Goal: Task Accomplishment & Management: Use online tool/utility

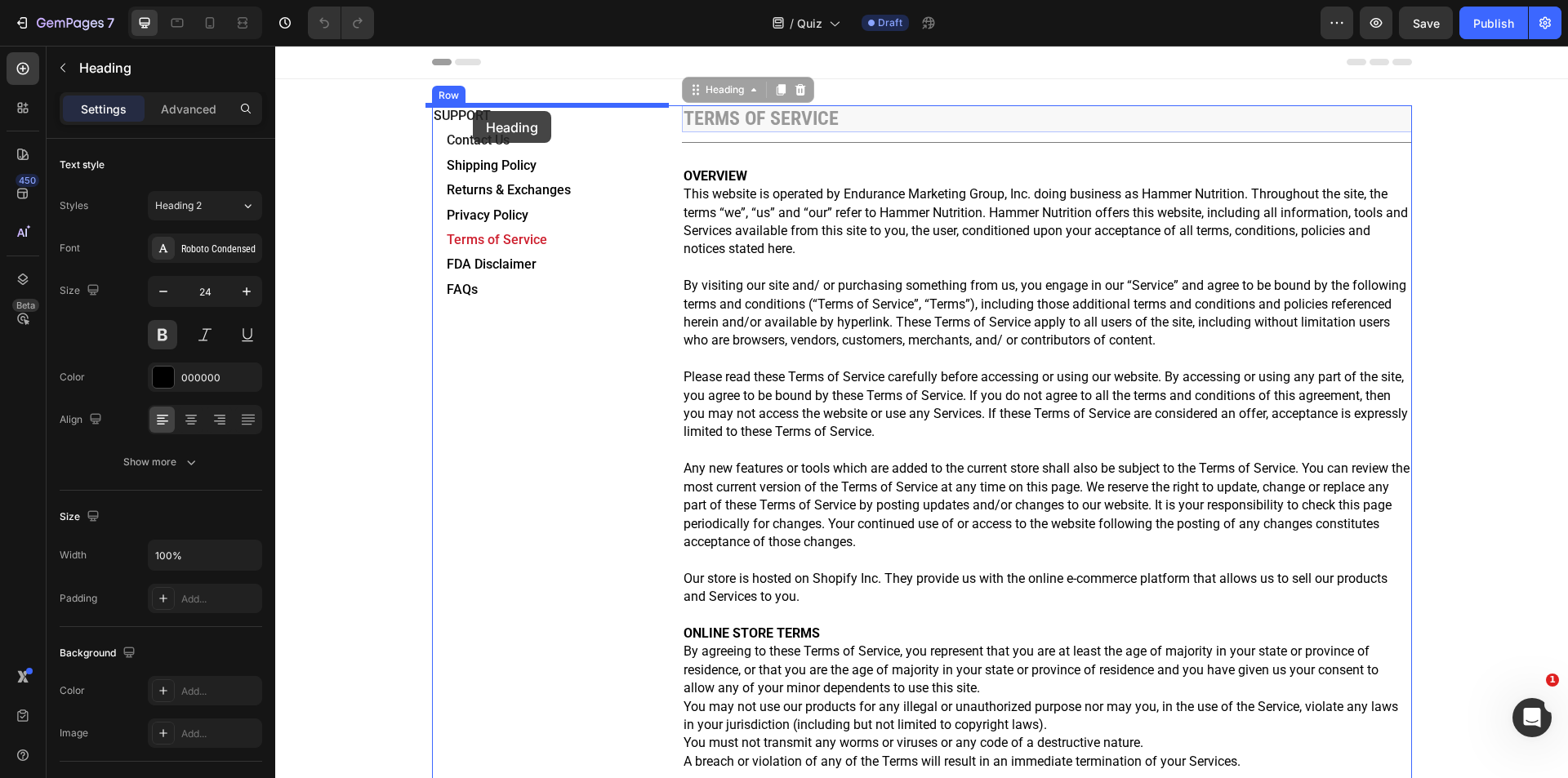
drag, startPoint x: 532, startPoint y: 155, endPoint x: 473, endPoint y: 111, distance: 73.6
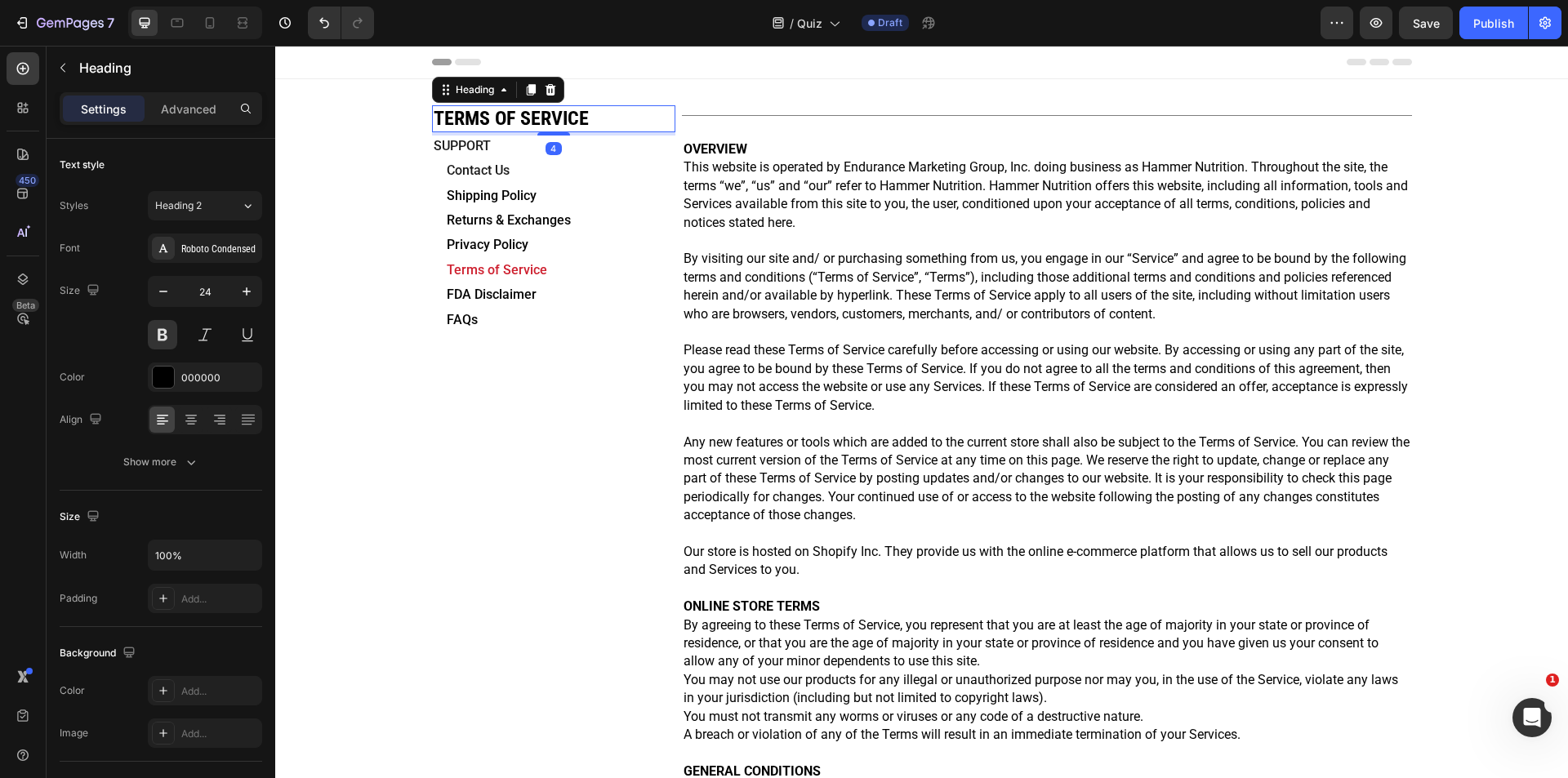
click at [582, 117] on h2 "TERMS OF SERVICE" at bounding box center [553, 119] width 244 height 27
click at [582, 117] on p "TERMS OF SERVICE" at bounding box center [553, 118] width 240 height 23
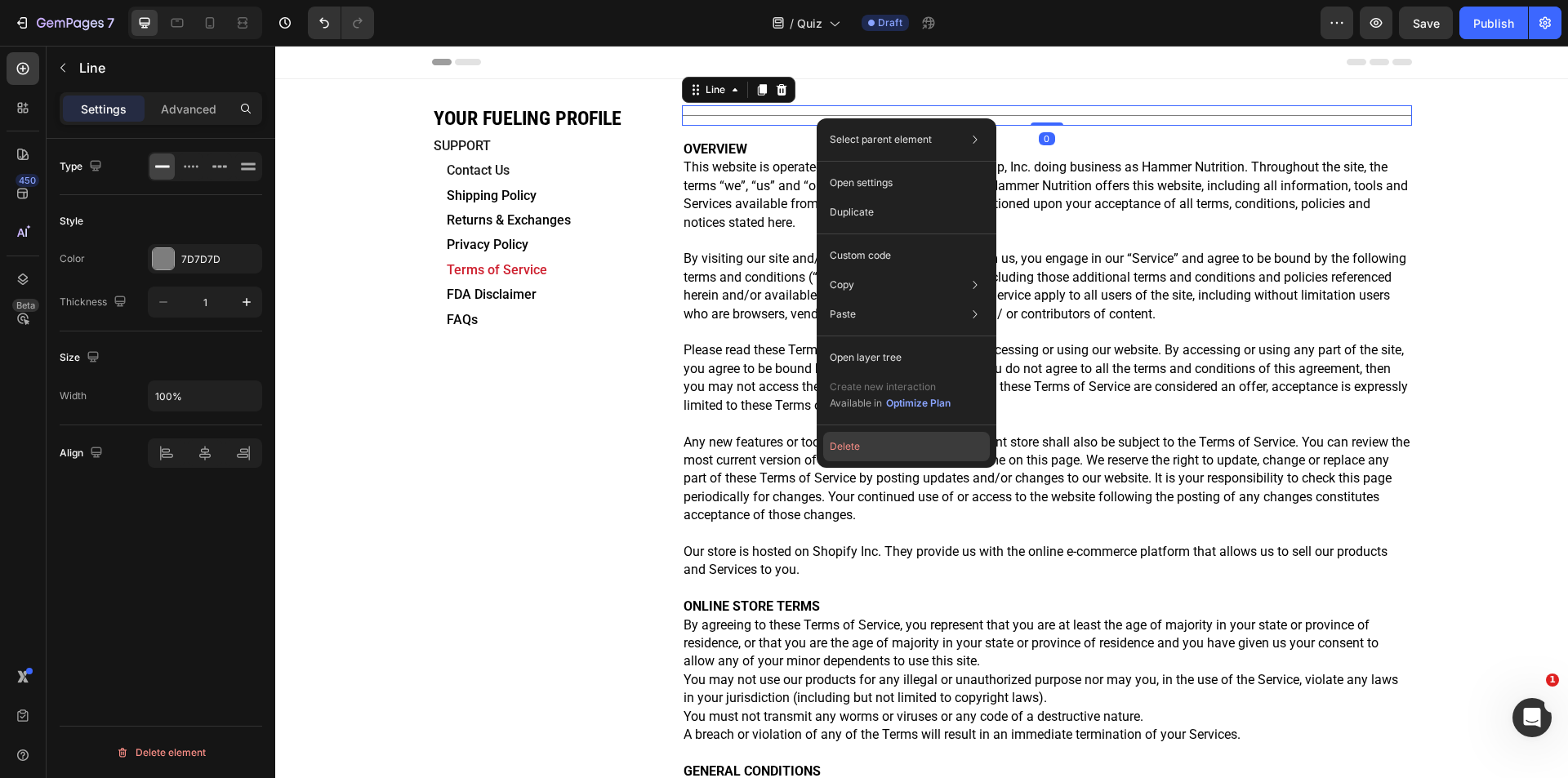
click at [882, 455] on button "Delete" at bounding box center [906, 446] width 166 height 29
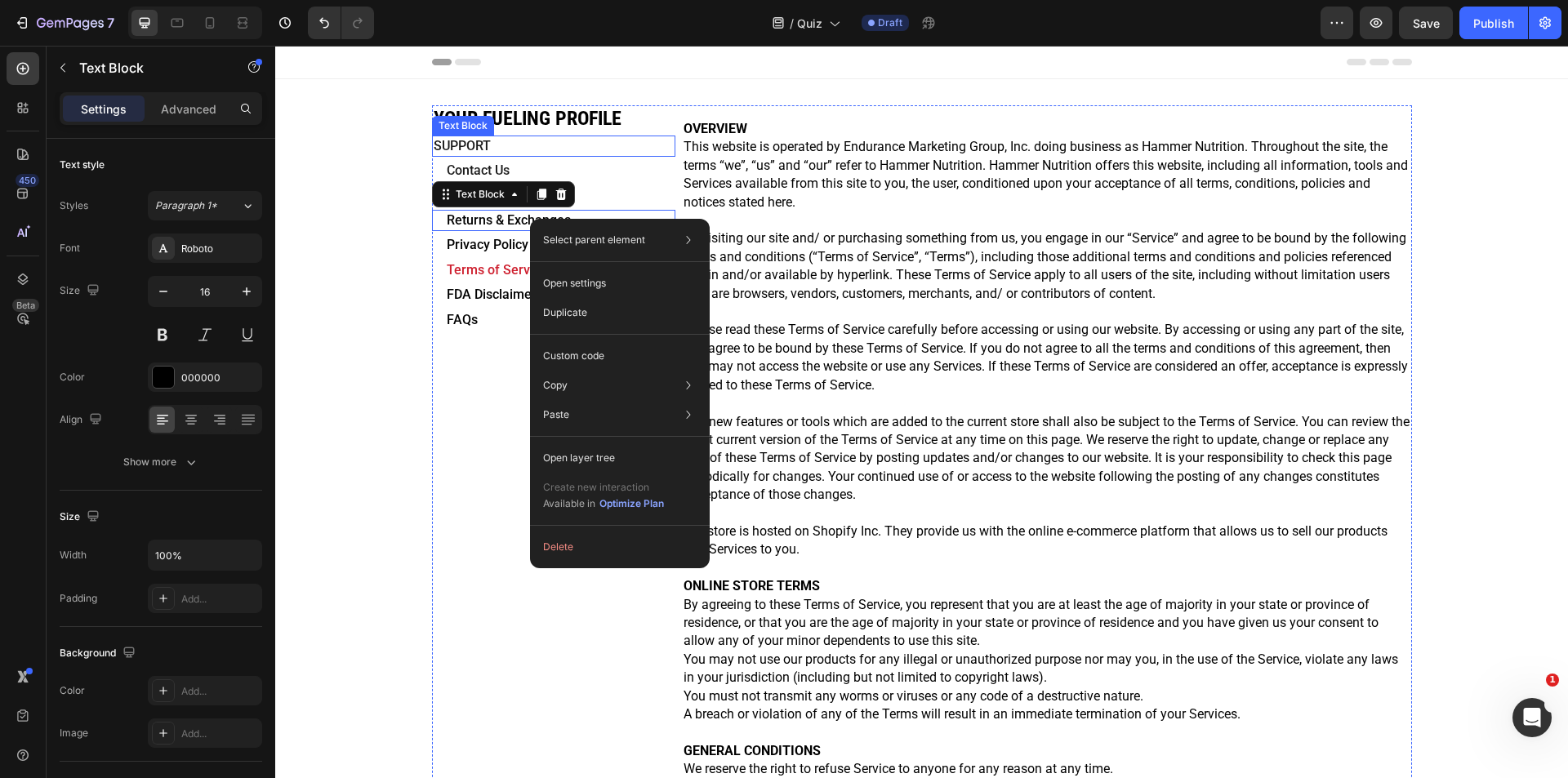
click at [575, 148] on p "SUPPORT" at bounding box center [553, 146] width 240 height 18
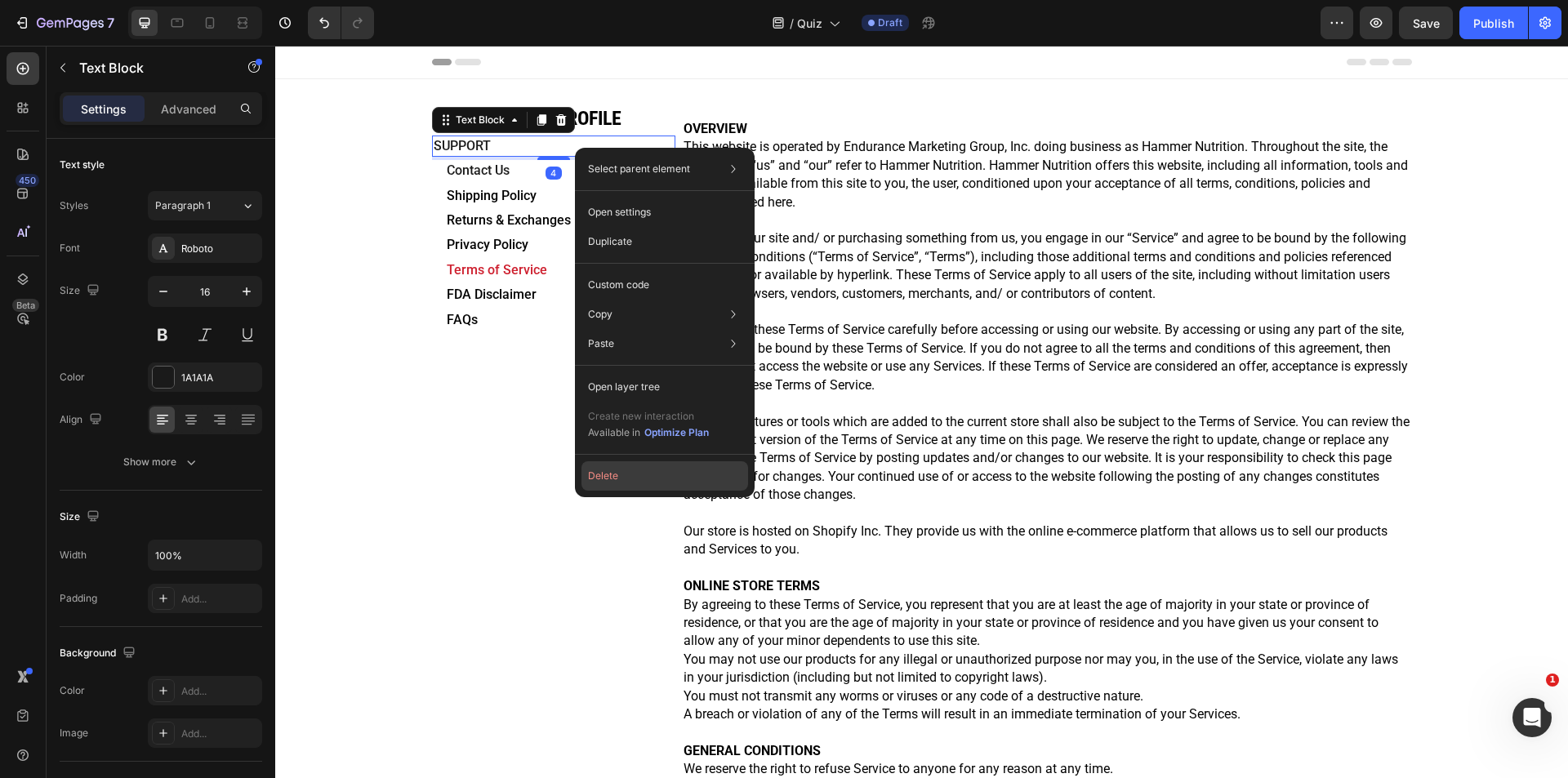
click at [627, 480] on button "Delete" at bounding box center [665, 476] width 166 height 29
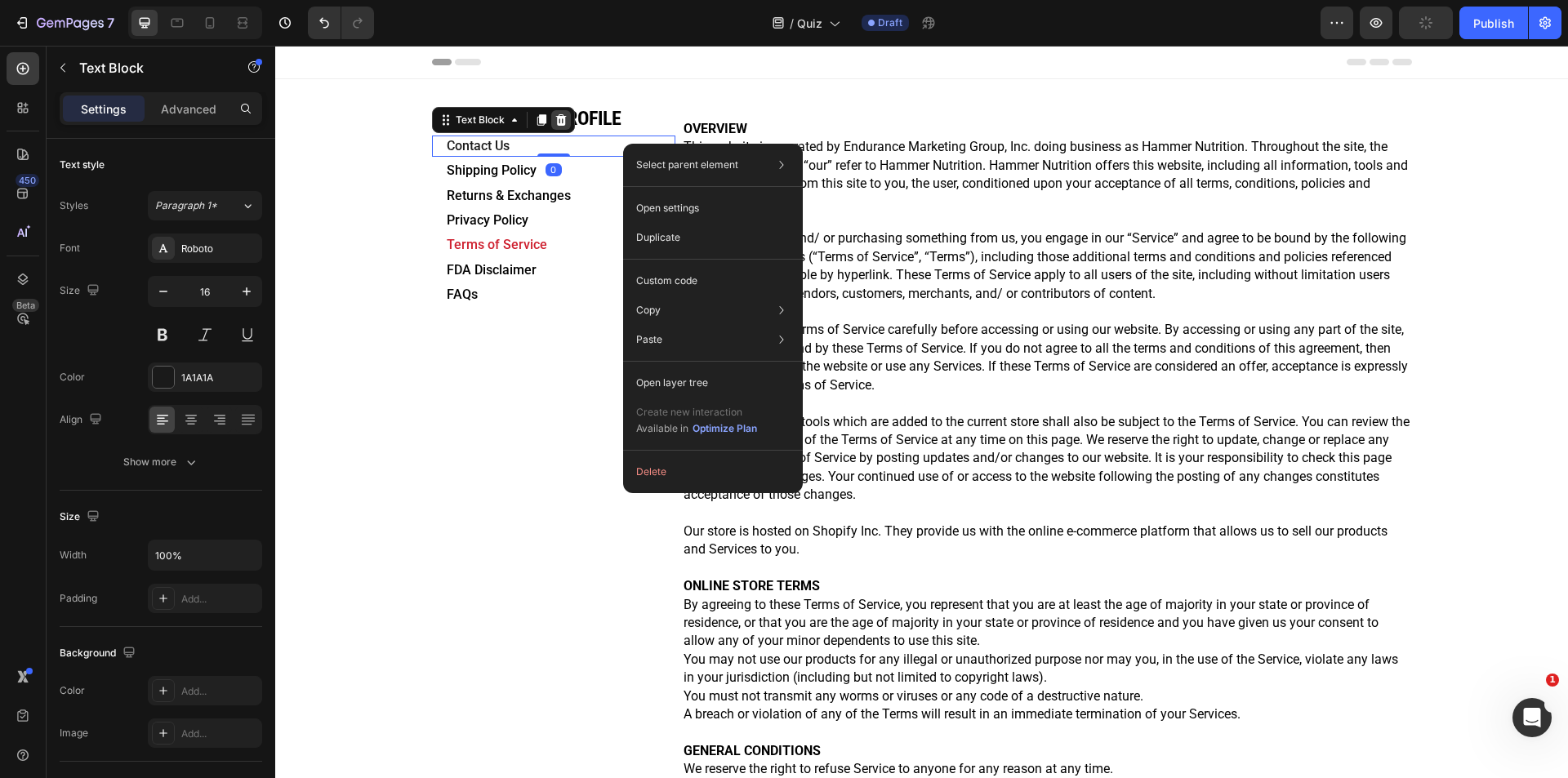
click at [555, 115] on icon at bounding box center [560, 120] width 11 height 12
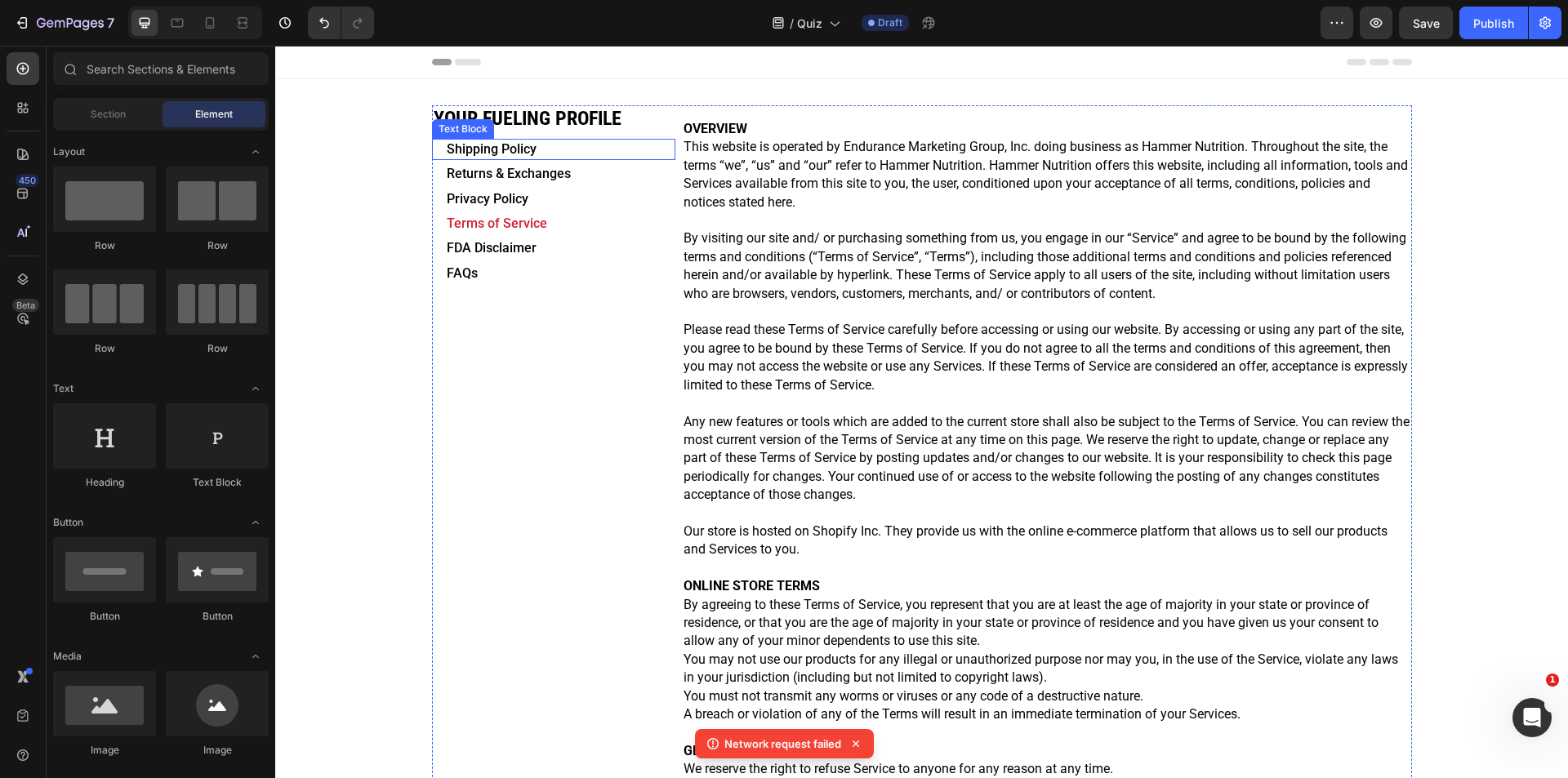
click at [557, 145] on p "Shipping Policy" at bounding box center [560, 149] width 227 height 18
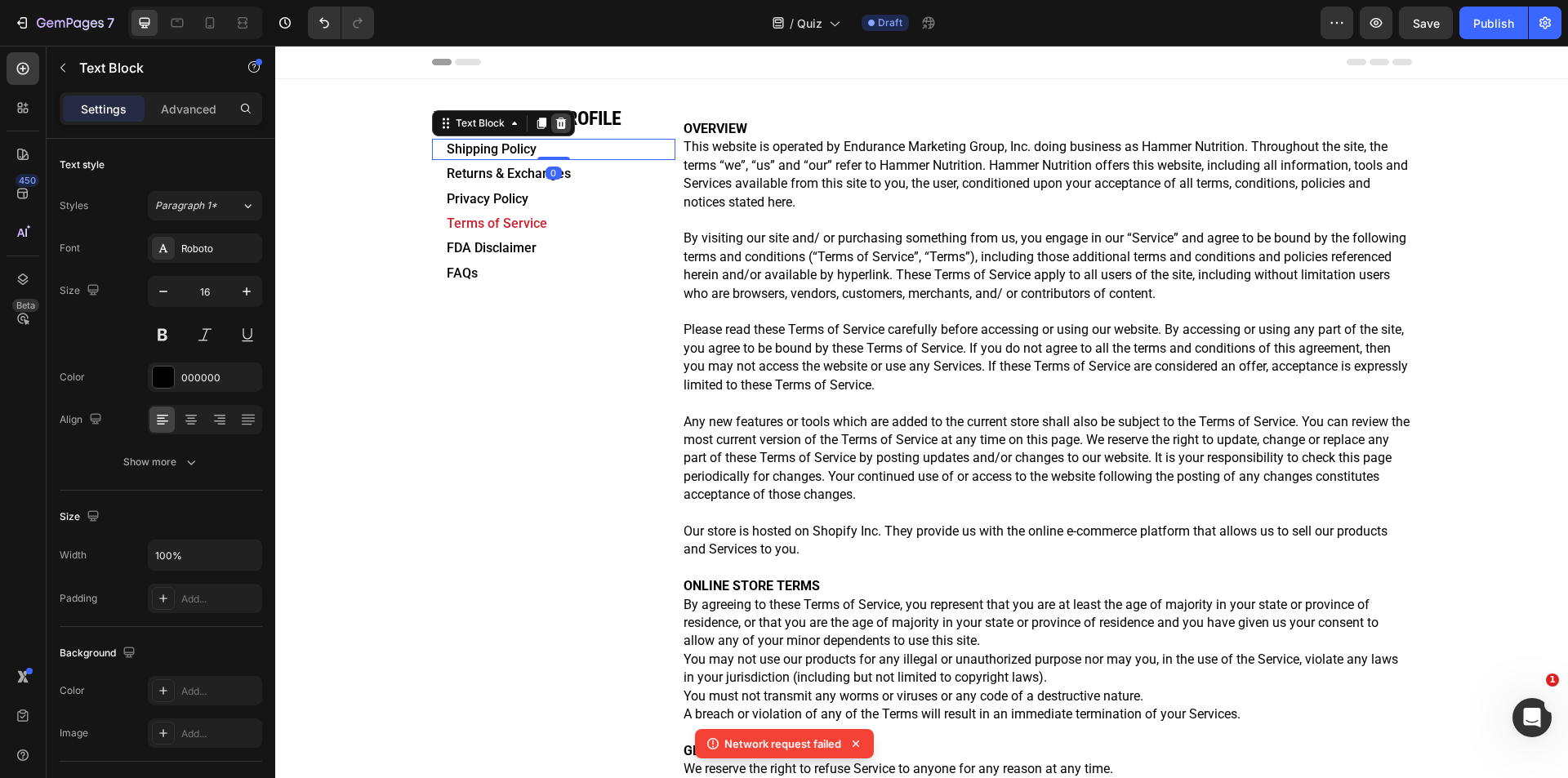
click at [554, 122] on icon at bounding box center [560, 122] width 13 height 13
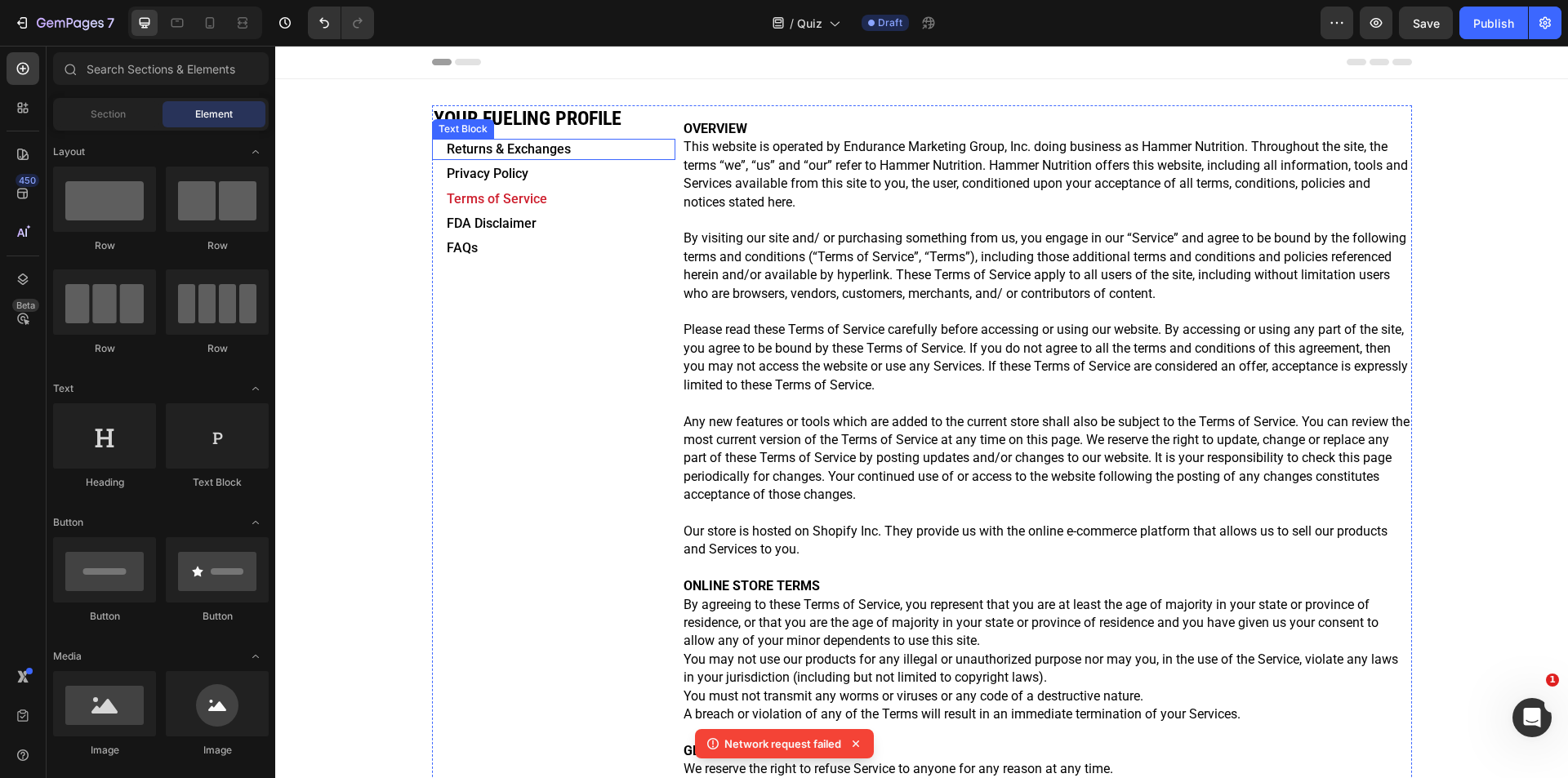
click at [585, 153] on p "Returns & Exchanges" at bounding box center [560, 149] width 227 height 18
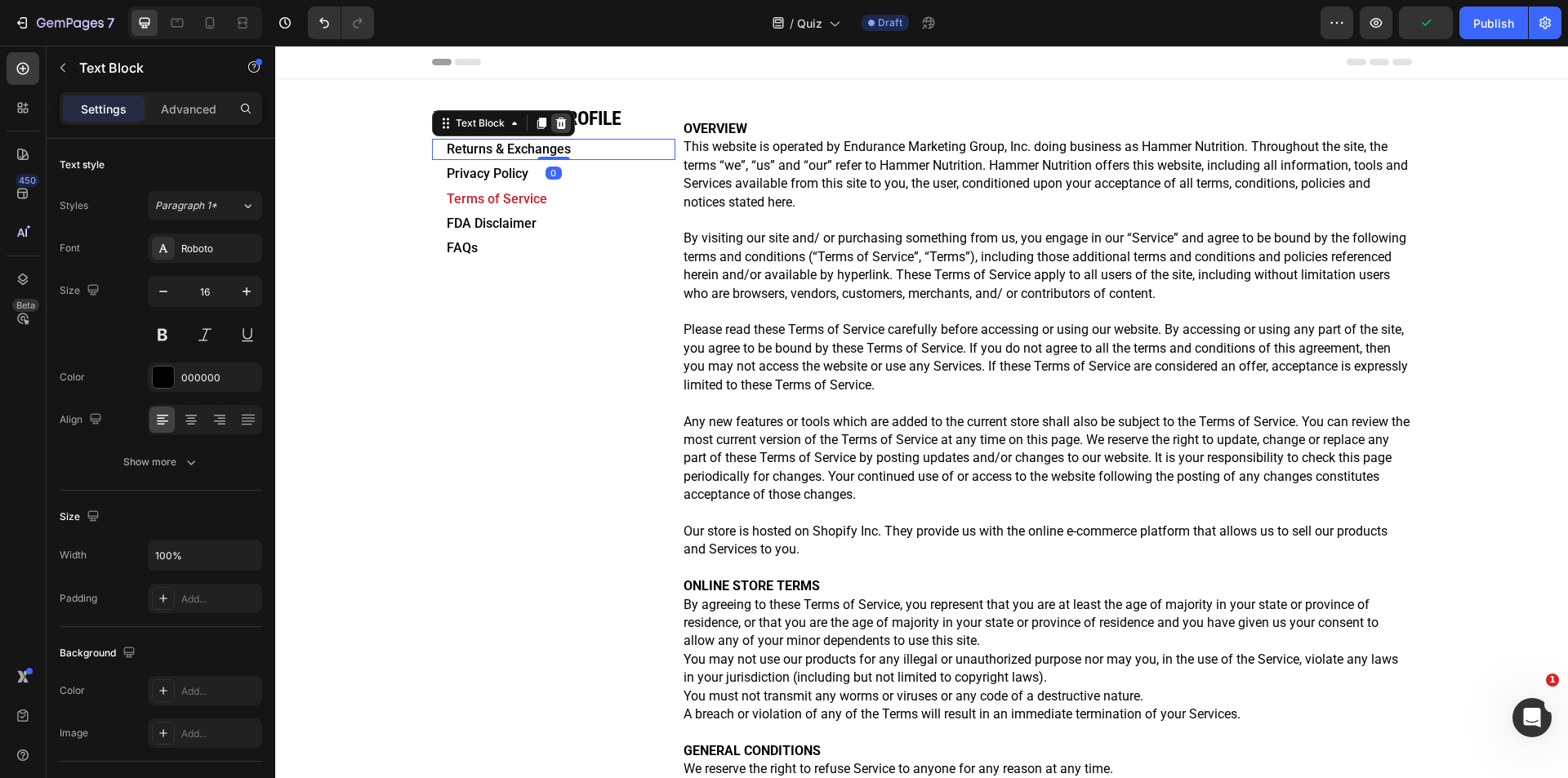
click at [563, 124] on div at bounding box center [561, 123] width 20 height 20
click at [555, 123] on icon at bounding box center [560, 123] width 11 height 12
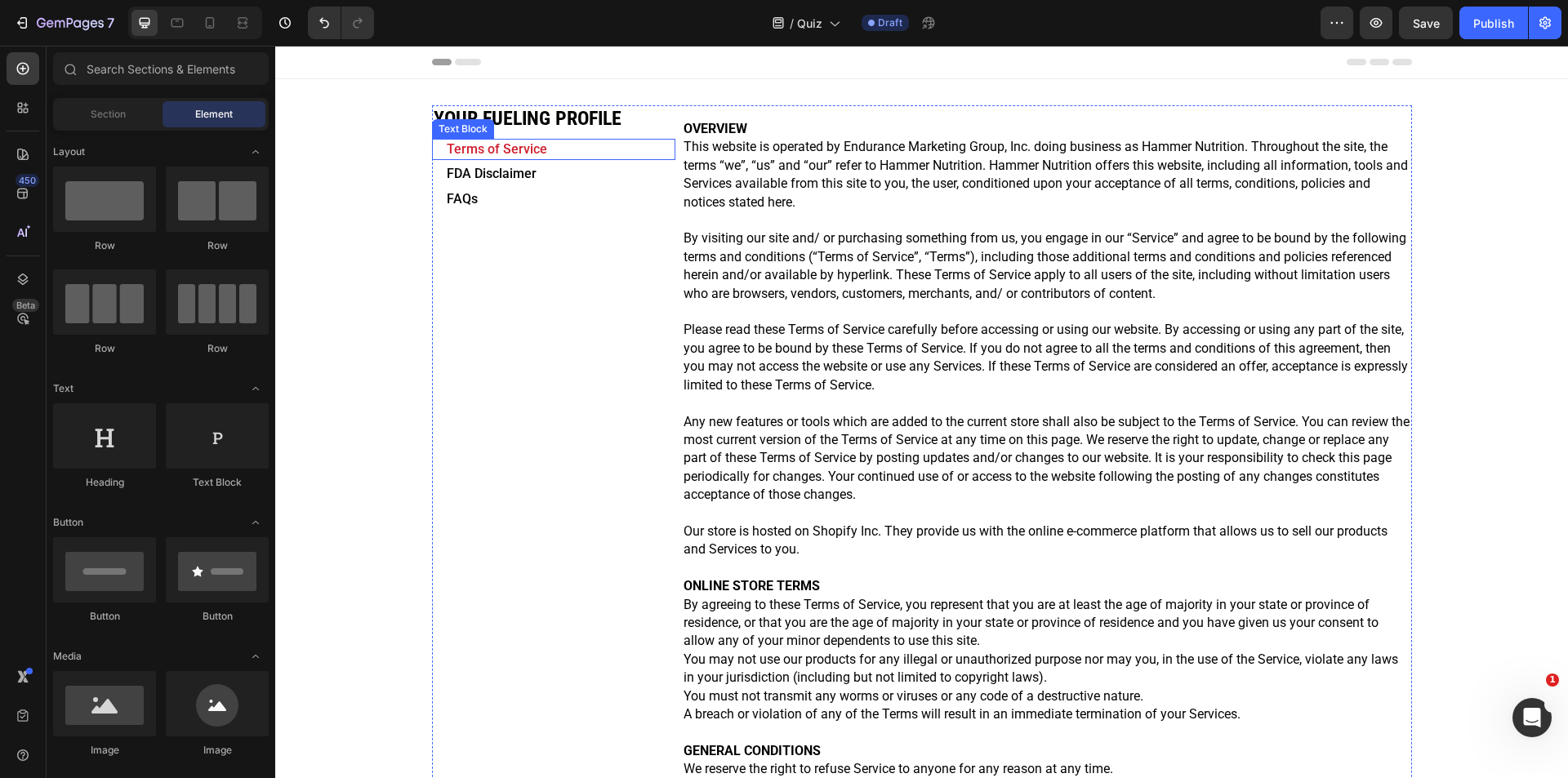
click at [570, 160] on div "Terms of Service" at bounding box center [560, 150] width 230 height 22
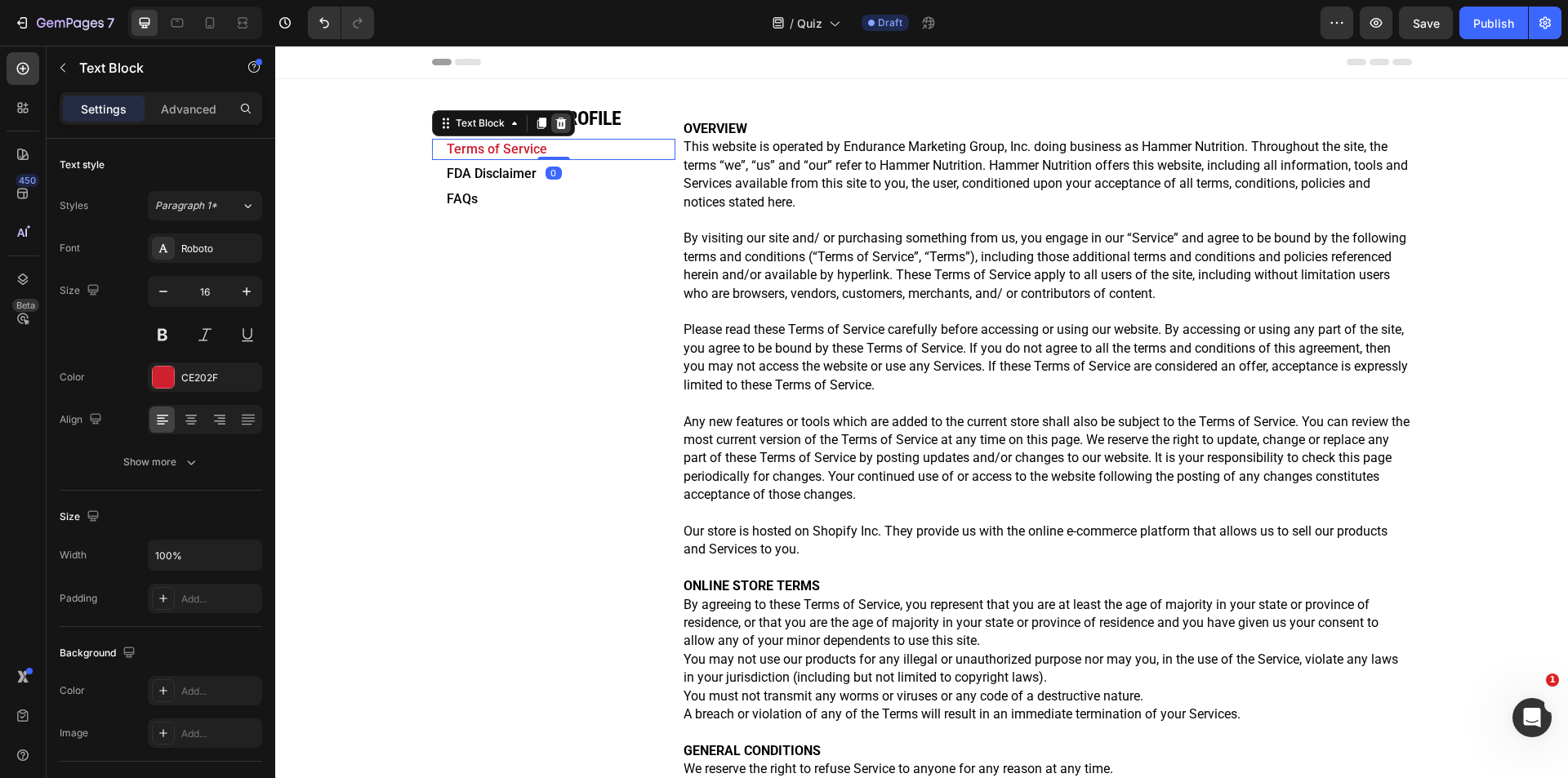
click at [555, 127] on icon at bounding box center [560, 123] width 11 height 12
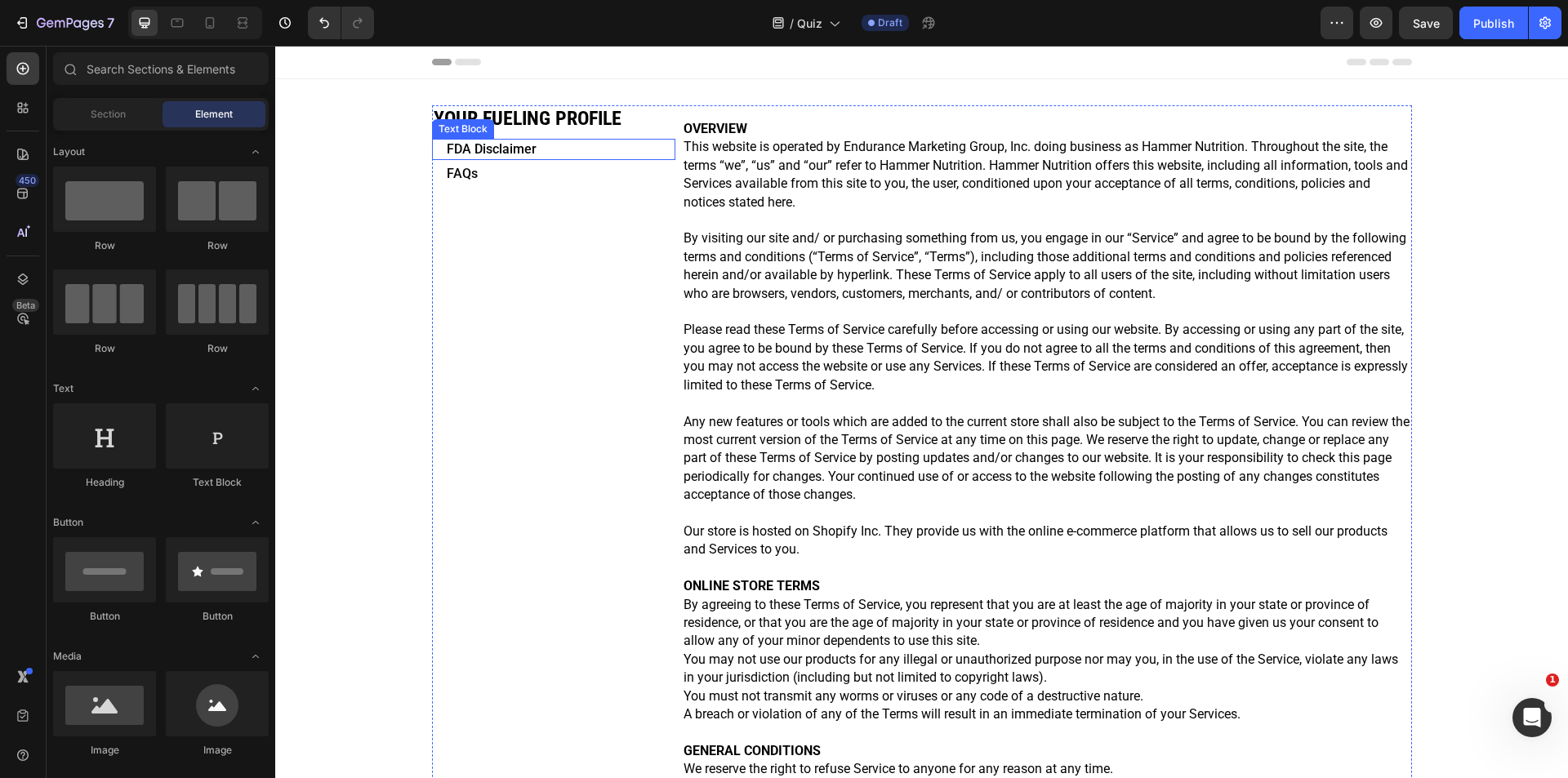
click at [569, 152] on p "FDA Disclaimer" at bounding box center [560, 149] width 227 height 18
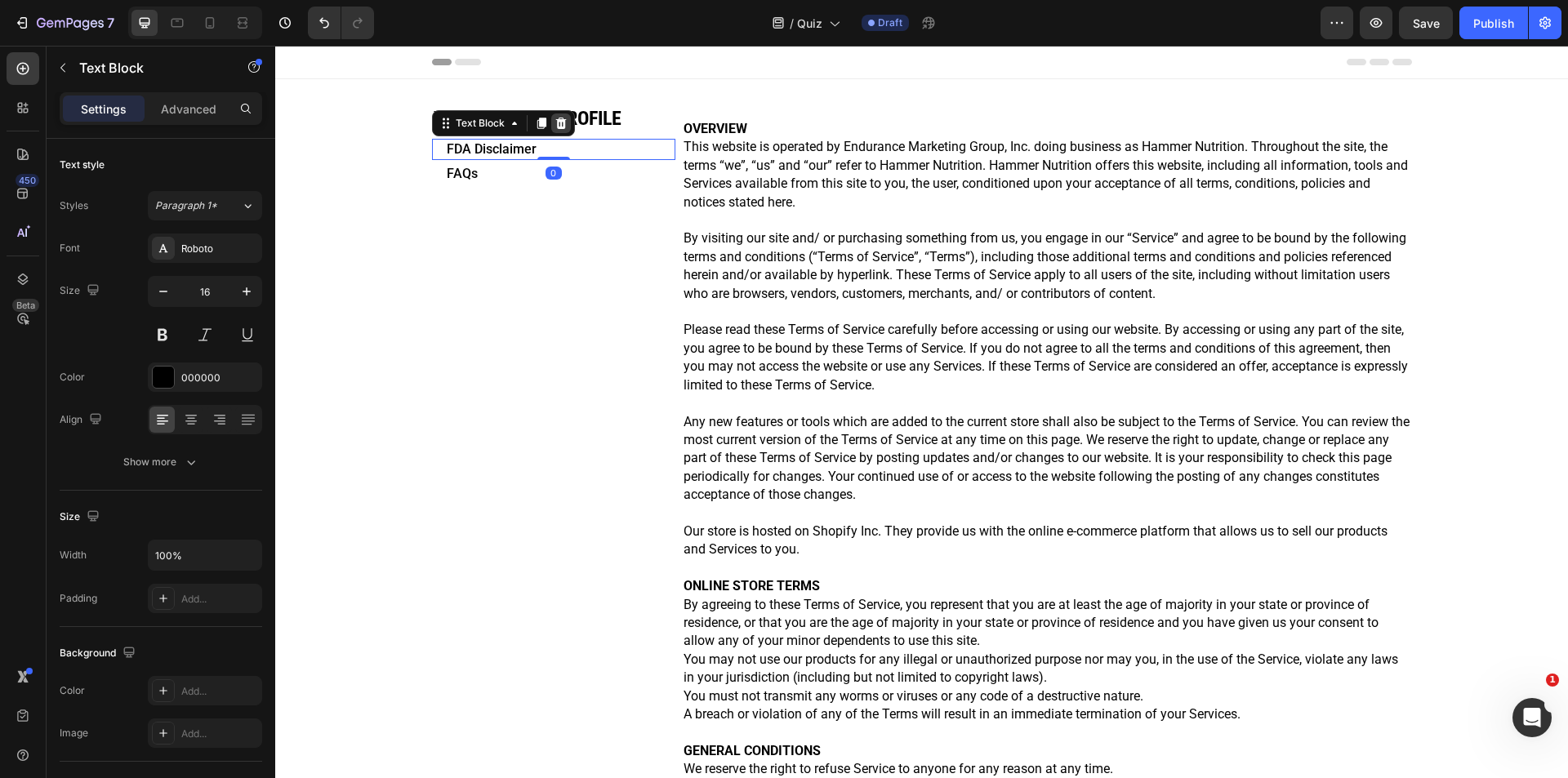
click at [554, 125] on icon at bounding box center [560, 122] width 13 height 13
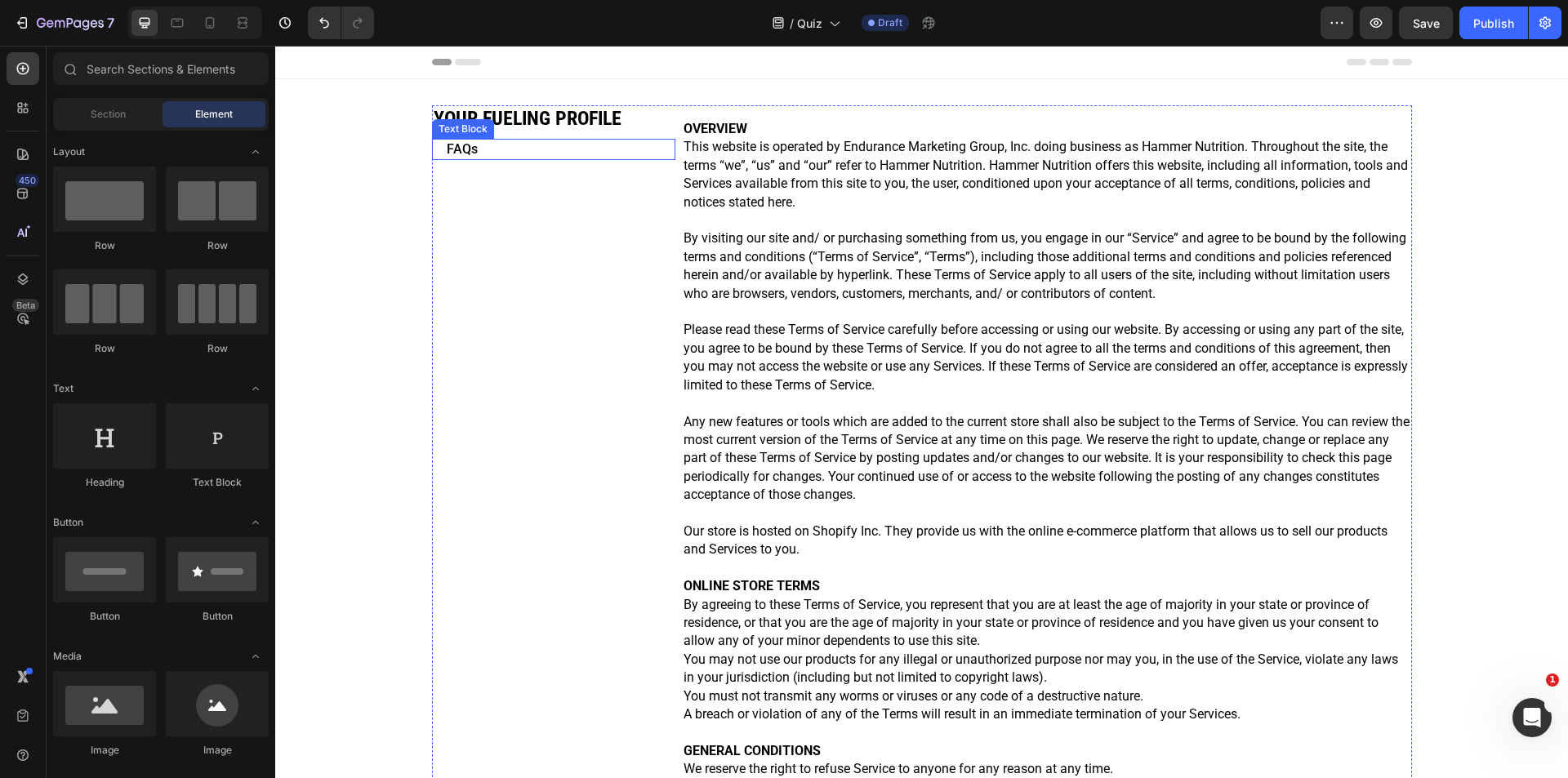
click at [565, 147] on p "FAQs" at bounding box center [560, 149] width 227 height 18
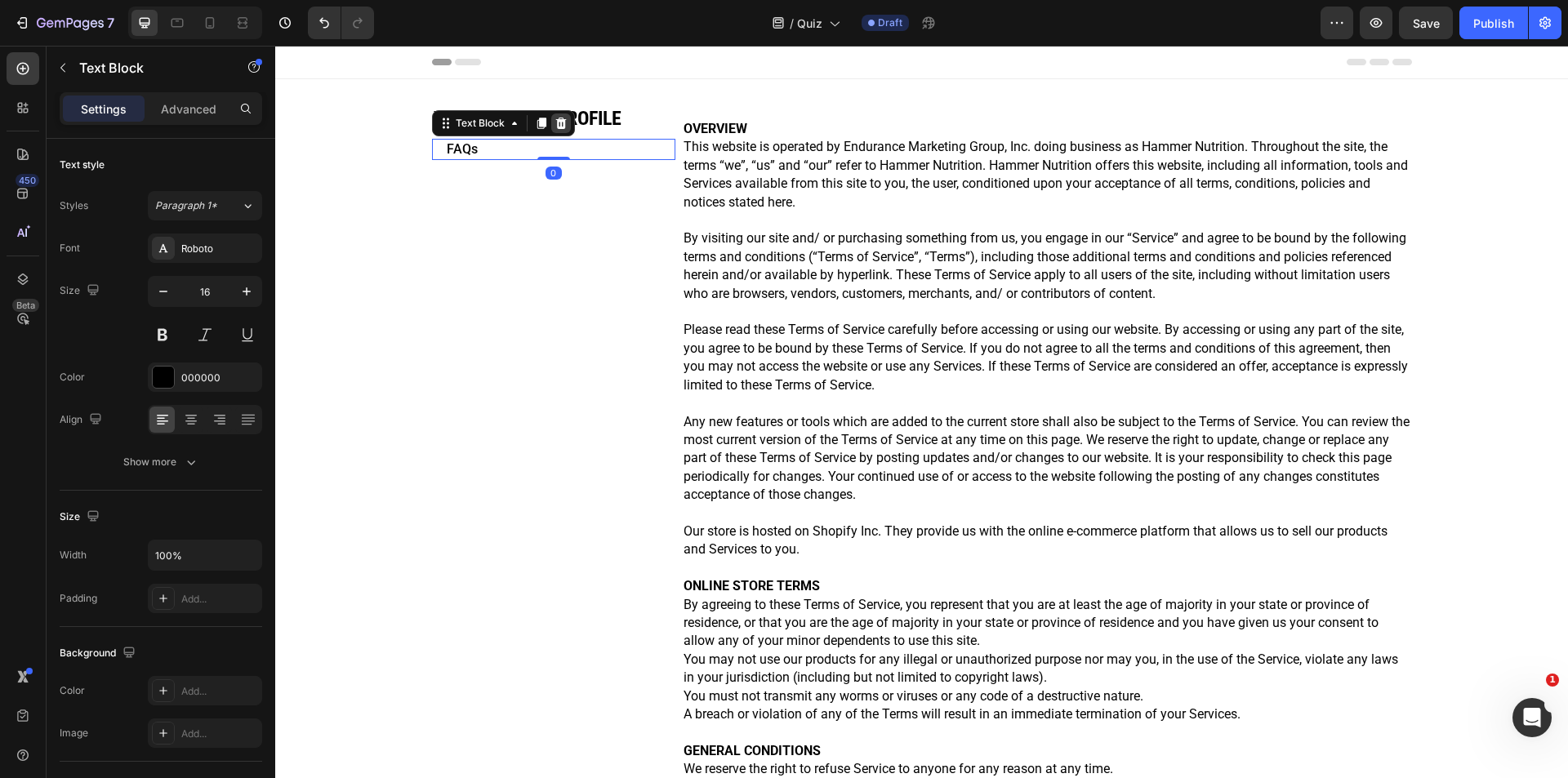
click at [558, 126] on icon at bounding box center [560, 123] width 11 height 12
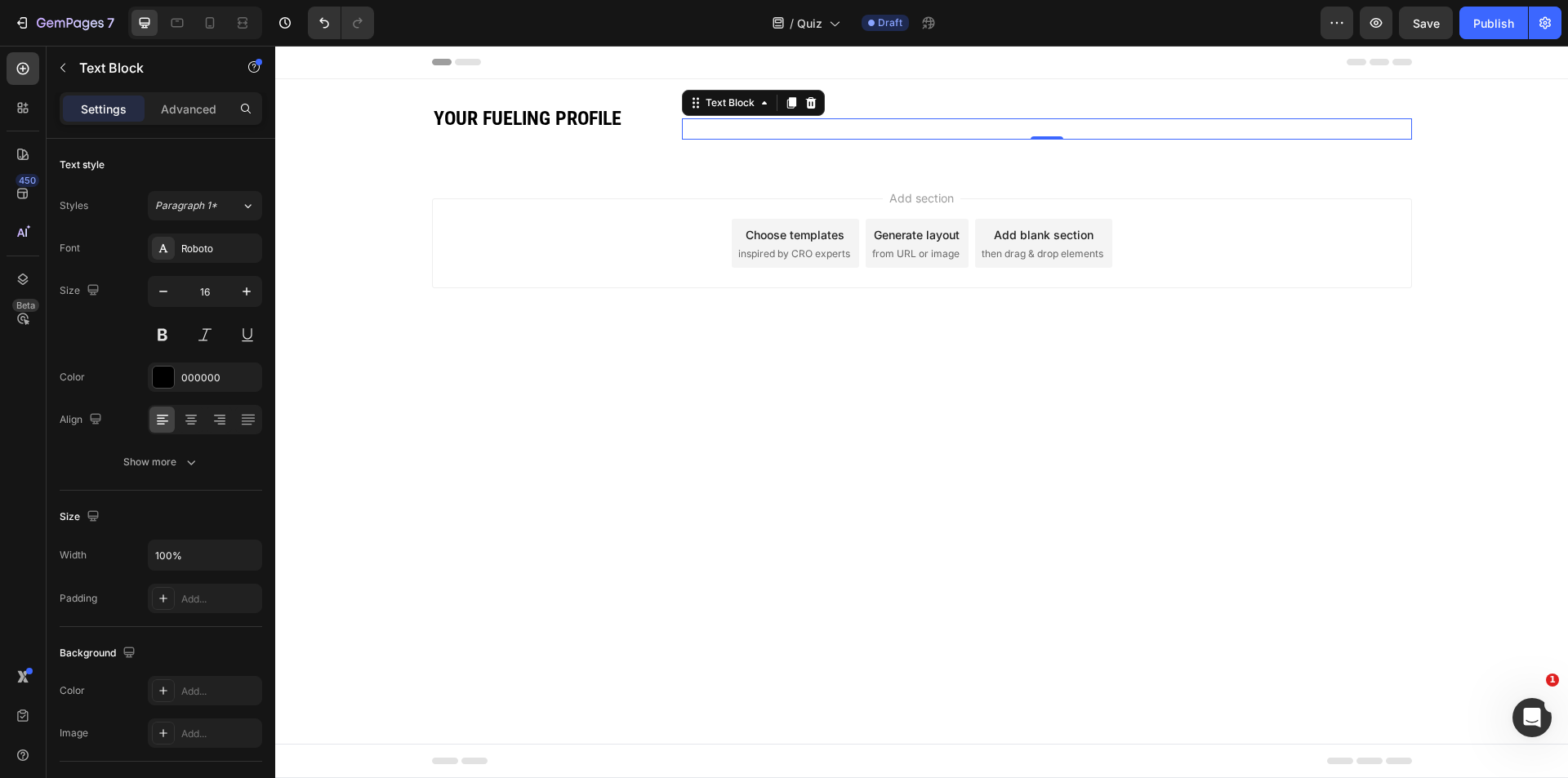
click at [827, 127] on div "Rich Text Editor. Editing area: main" at bounding box center [1047, 129] width 730 height 22
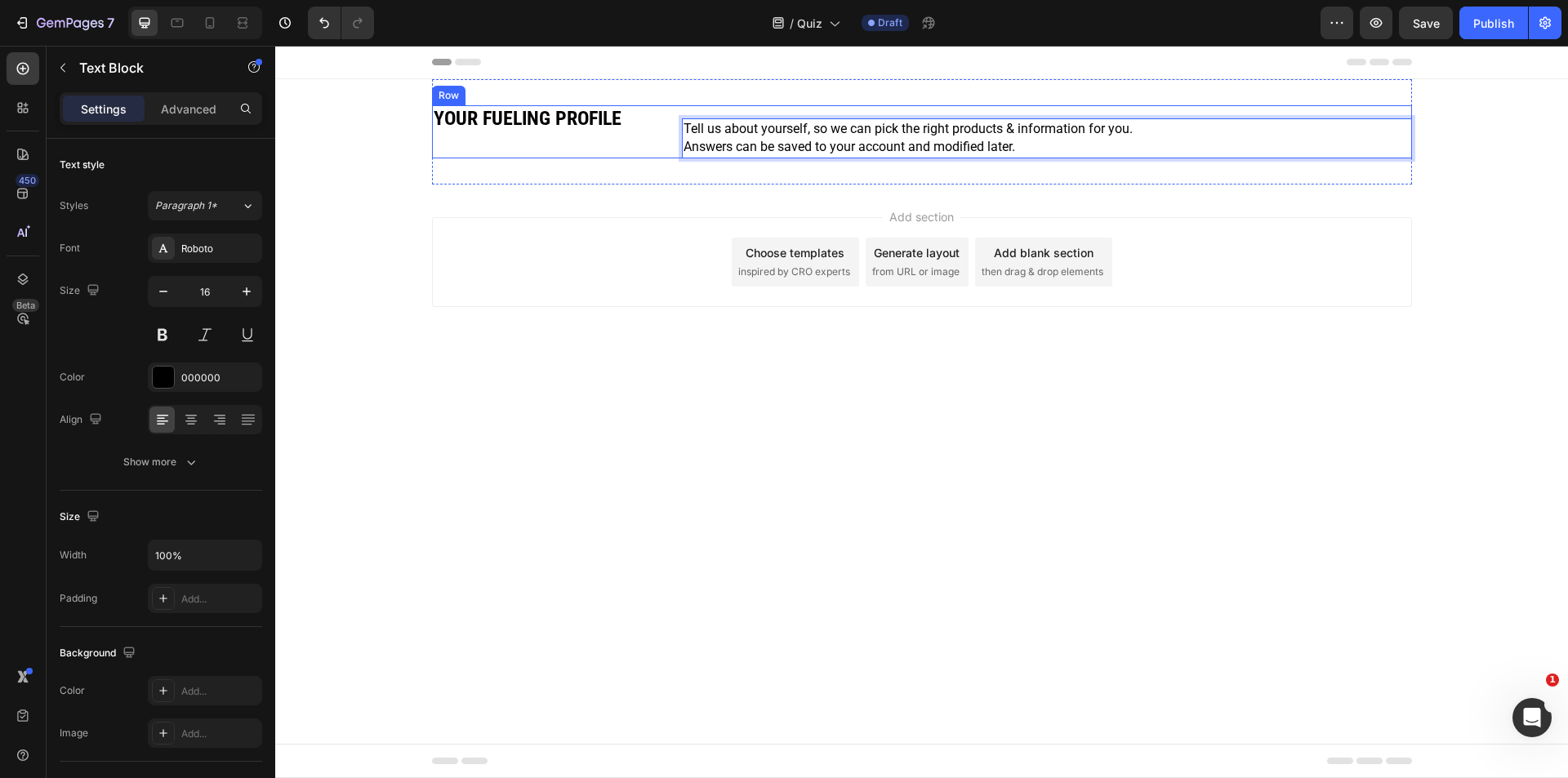
click at [638, 148] on div "⁠⁠⁠⁠⁠⁠⁠ YOUR FUELING PROFILE Heading" at bounding box center [553, 132] width 244 height 53
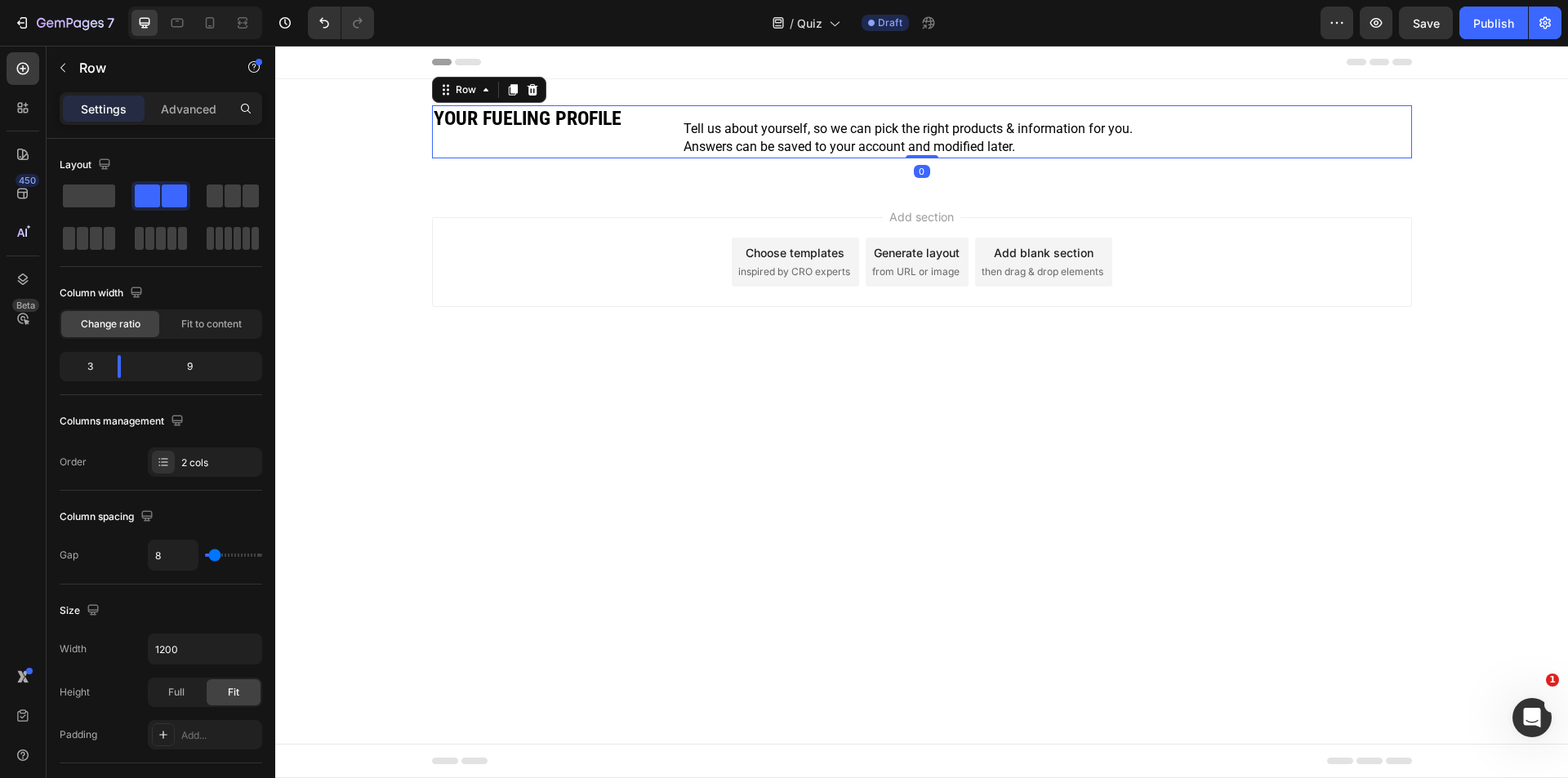
click at [863, 140] on p "Answers can be saved to your account and modified later." at bounding box center [1046, 147] width 726 height 18
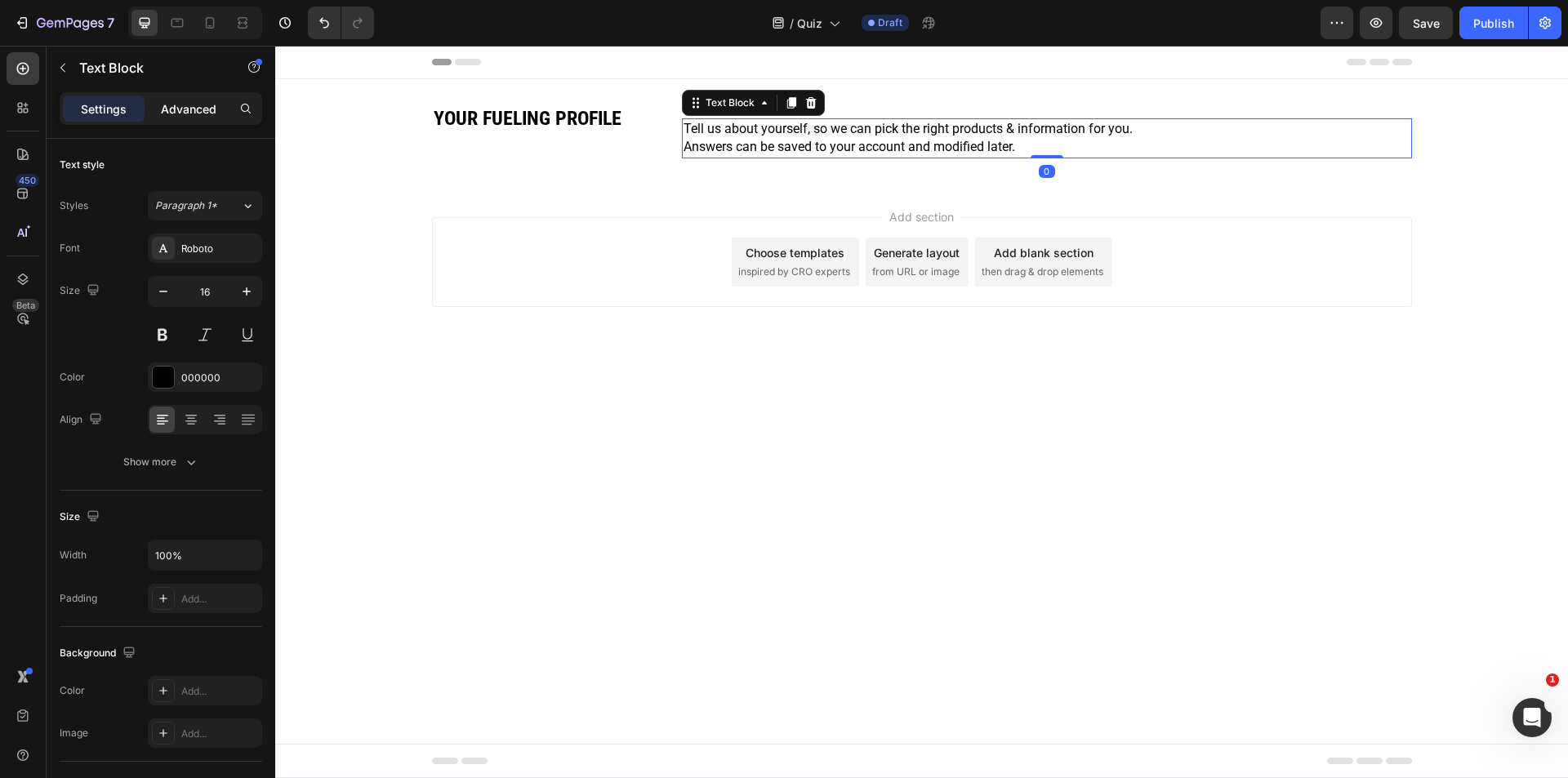
click at [197, 110] on p "Advanced" at bounding box center [188, 110] width 56 height 18
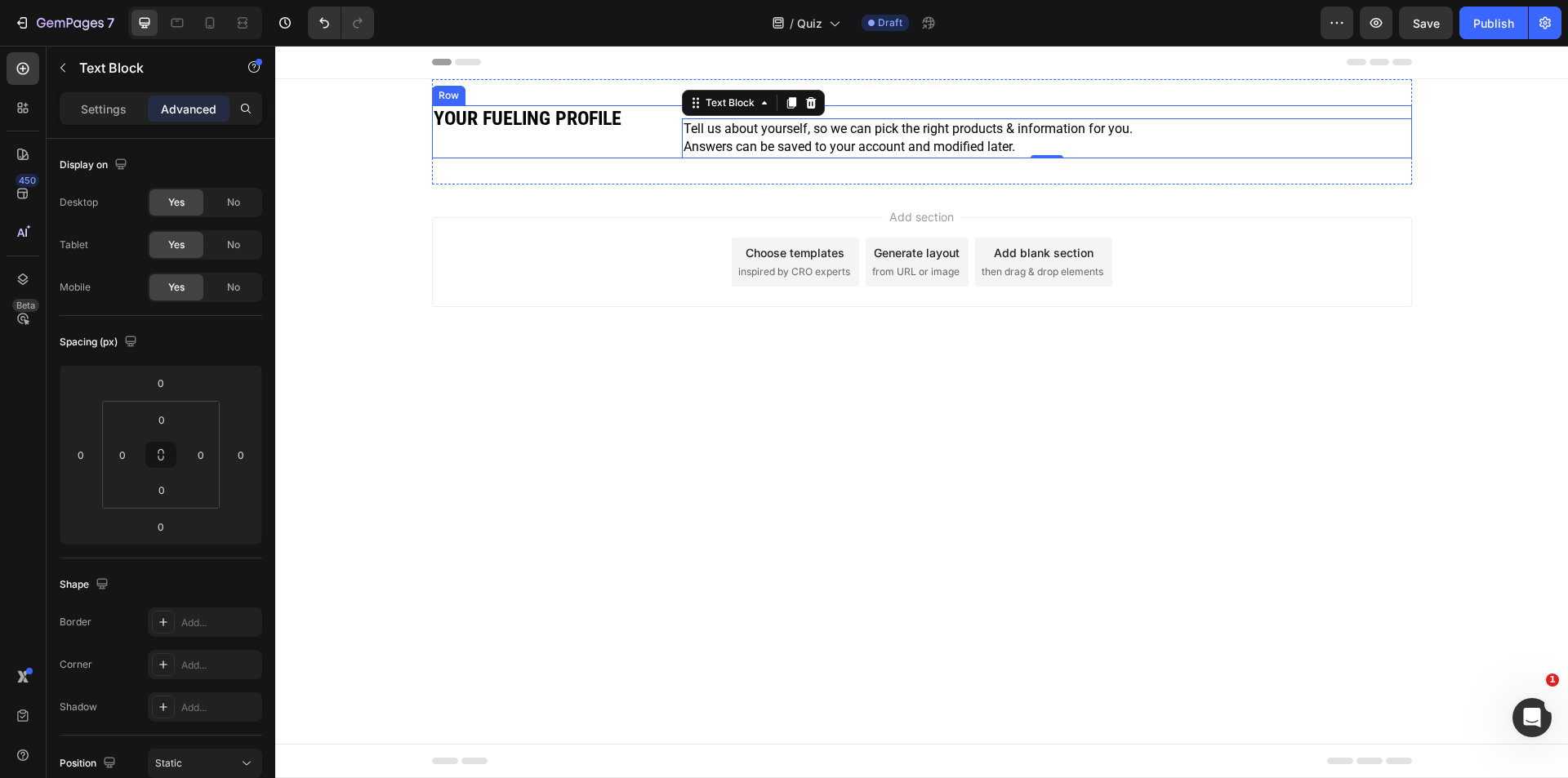
click at [897, 115] on div "Tell us about yourself, so we can pick the right products & information for you…" at bounding box center [1047, 132] width 730 height 53
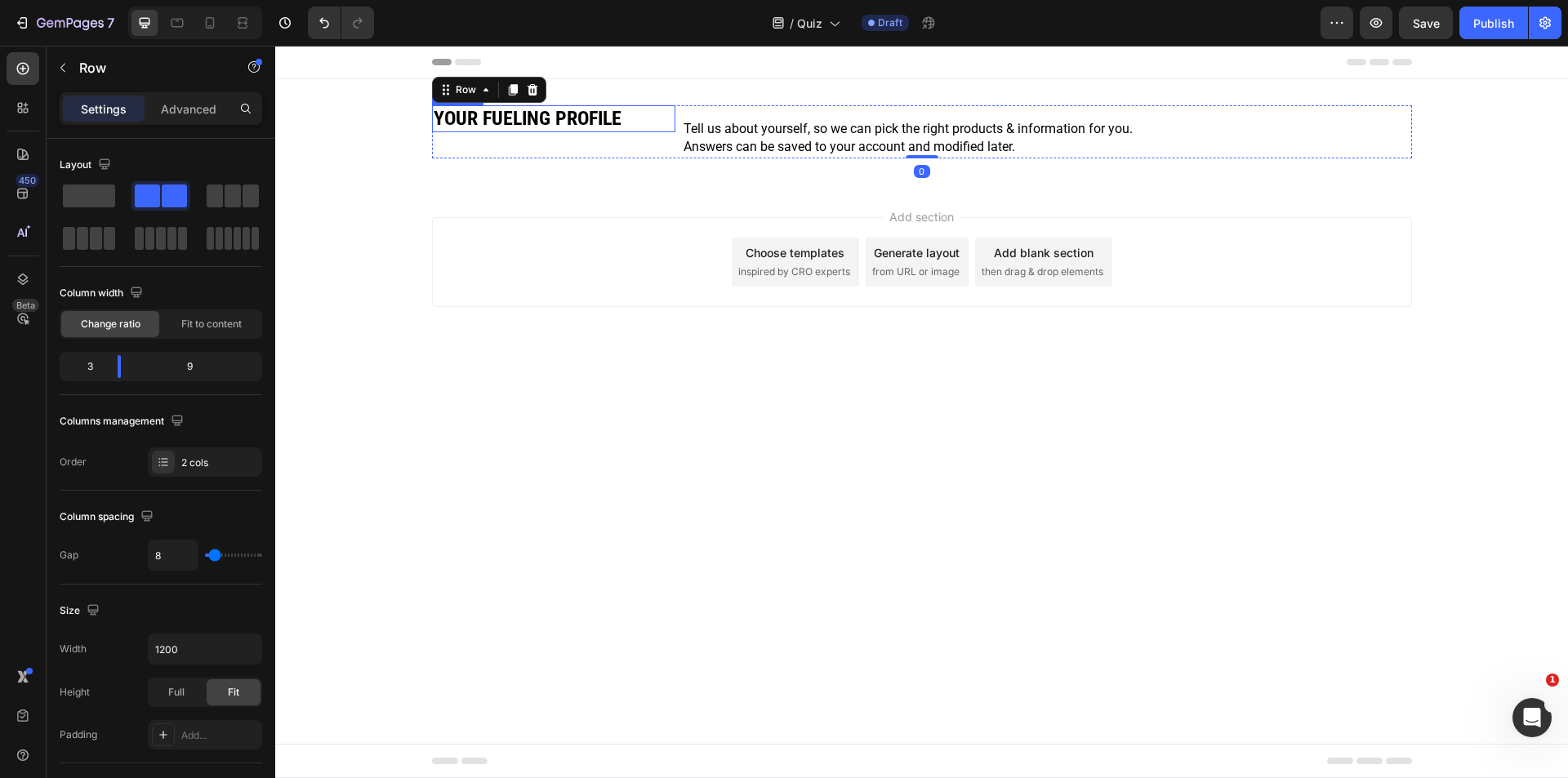
click at [630, 118] on p "⁠⁠⁠⁠⁠⁠⁠ YOUR FUELING PROFILE" at bounding box center [553, 118] width 240 height 23
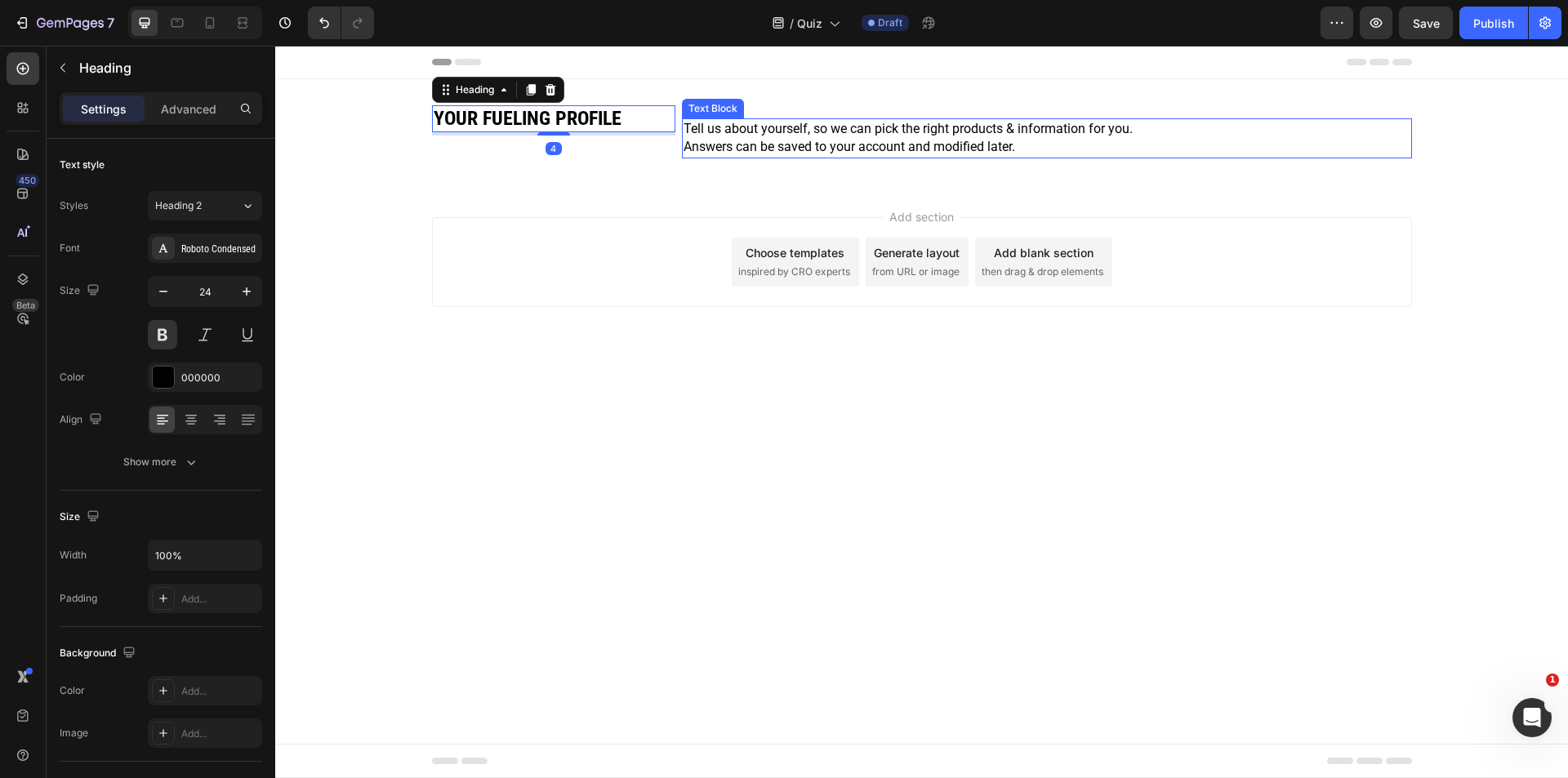
click at [977, 123] on p "Tell us about yourself, so we can pick the right products & information for you." at bounding box center [1046, 129] width 726 height 18
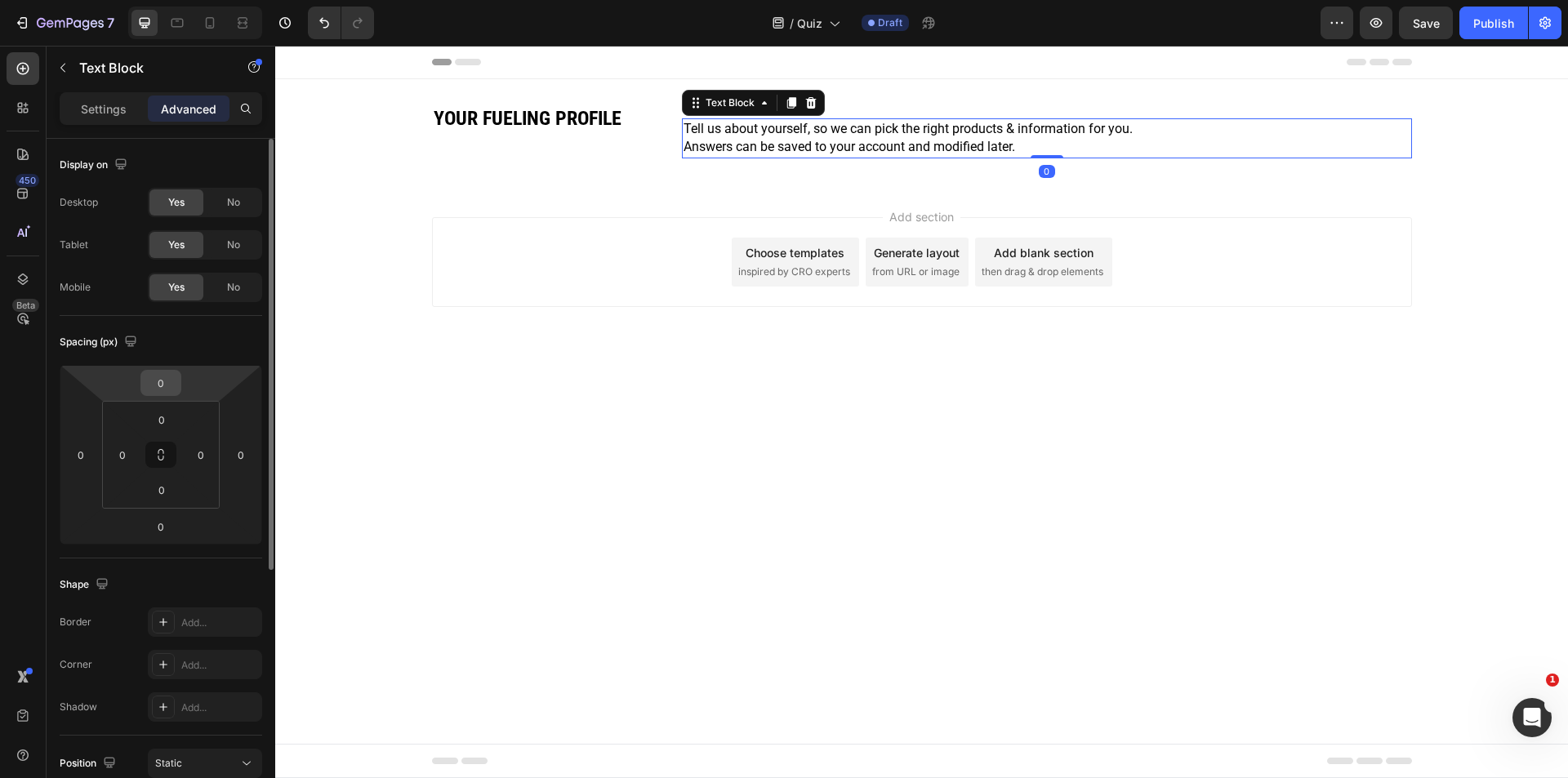
click at [165, 386] on input "0" at bounding box center [161, 383] width 32 height 24
click at [193, 346] on div "Spacing (px)" at bounding box center [161, 342] width 203 height 26
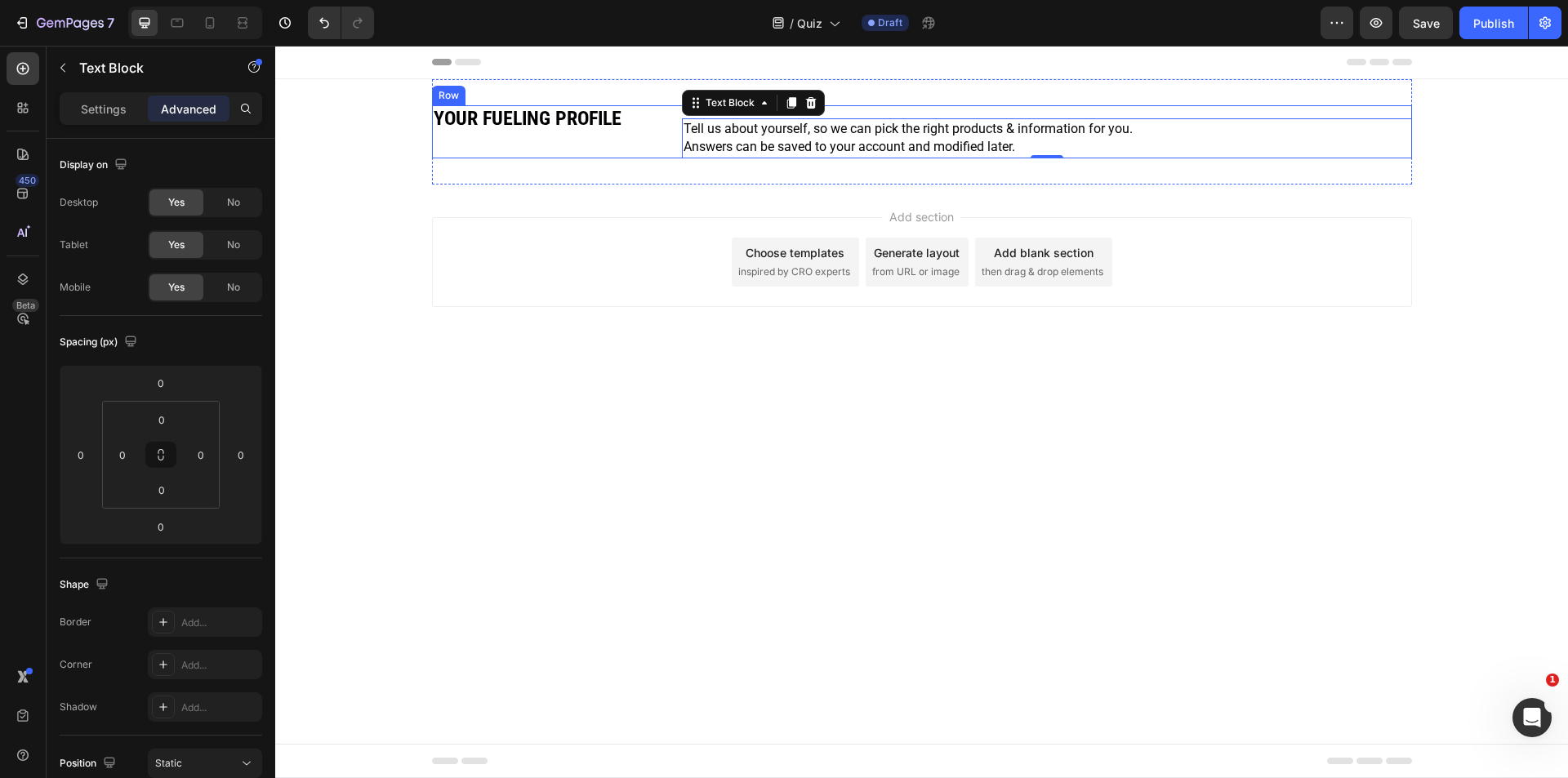
click at [1265, 111] on div "Tell us about yourself, so we can pick the right products & information for you…" at bounding box center [1047, 132] width 730 height 53
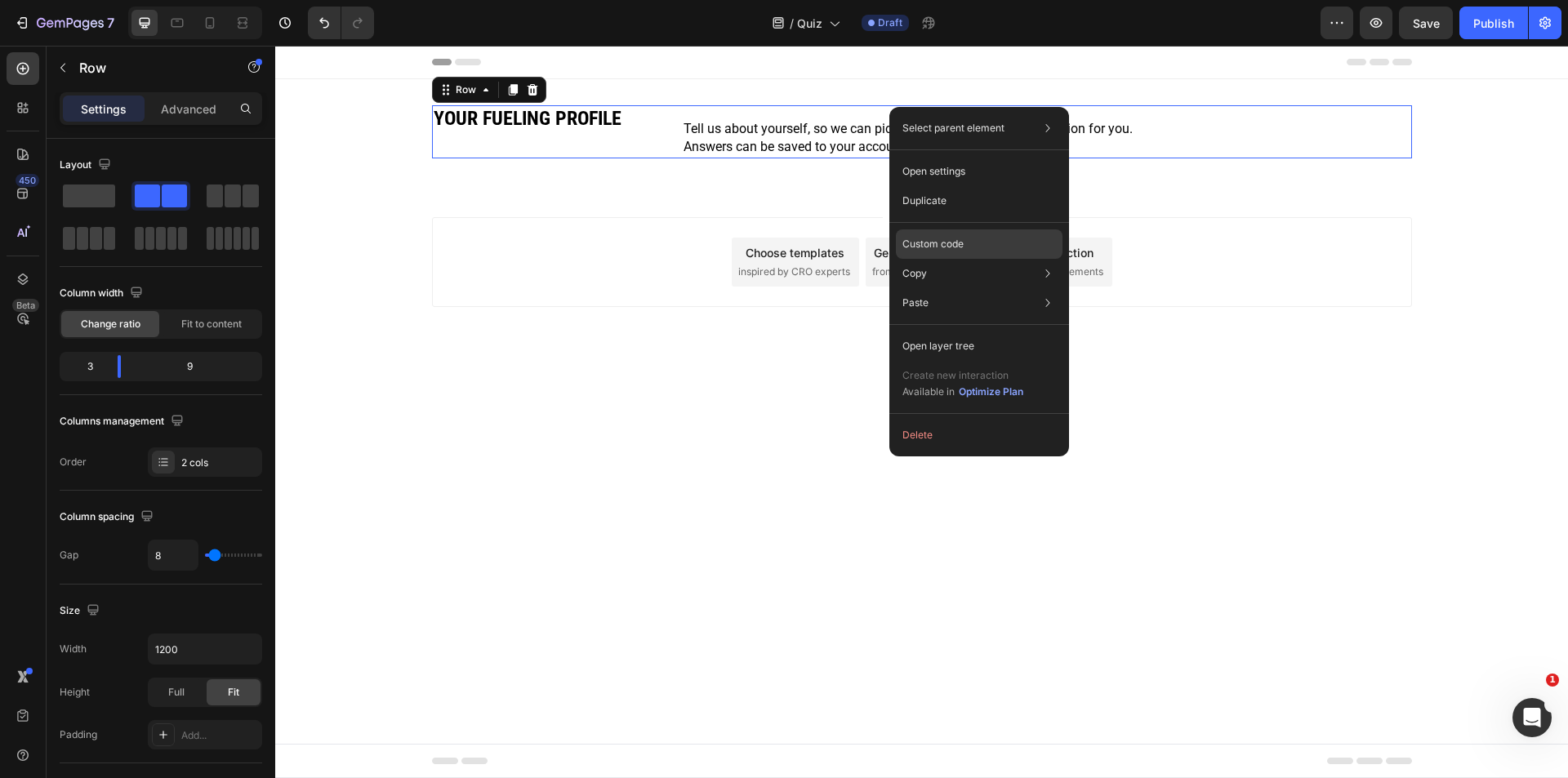
click at [948, 246] on p "Custom code" at bounding box center [933, 244] width 62 height 15
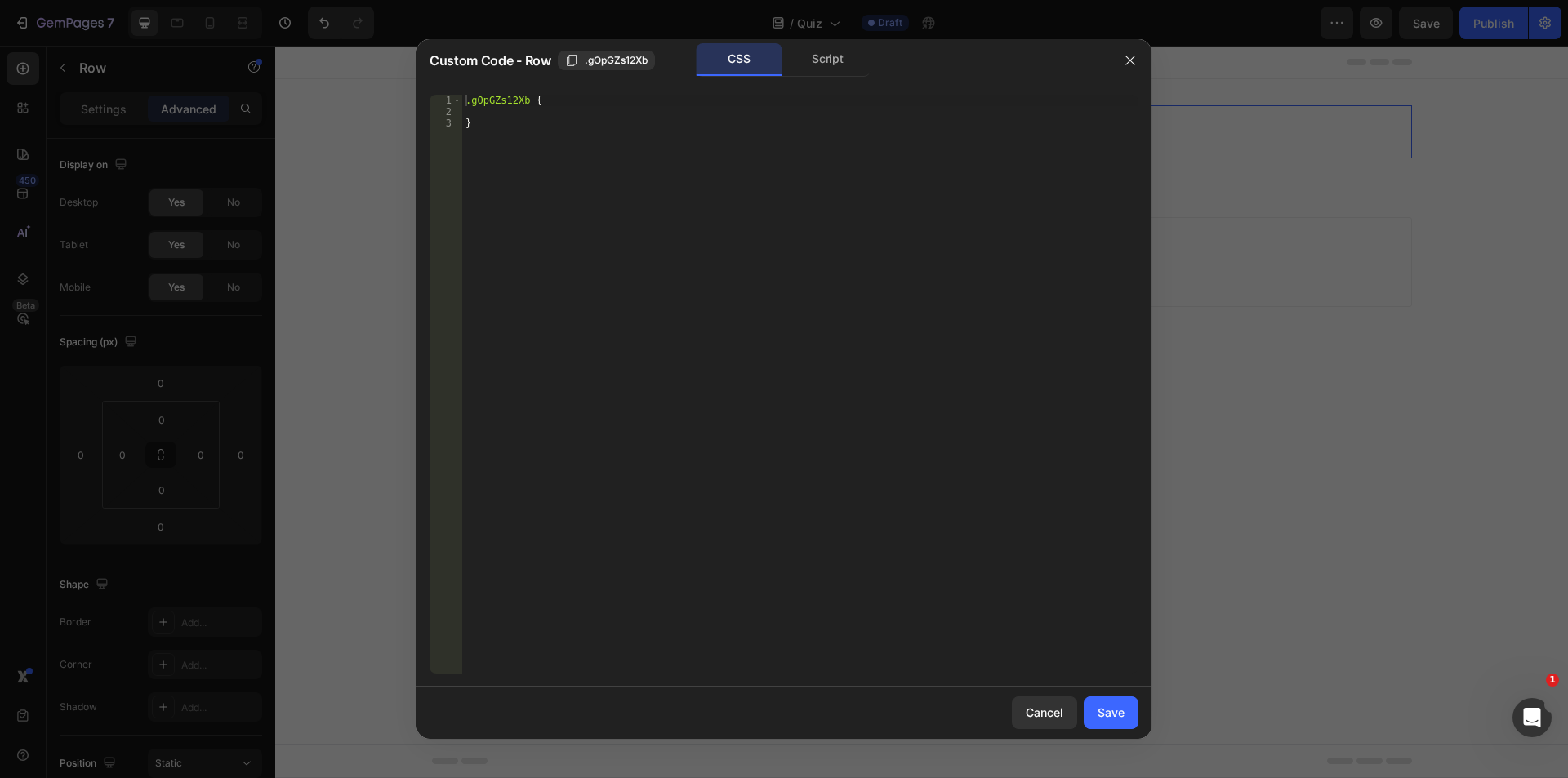
click at [1115, 60] on div at bounding box center [1130, 60] width 42 height 42
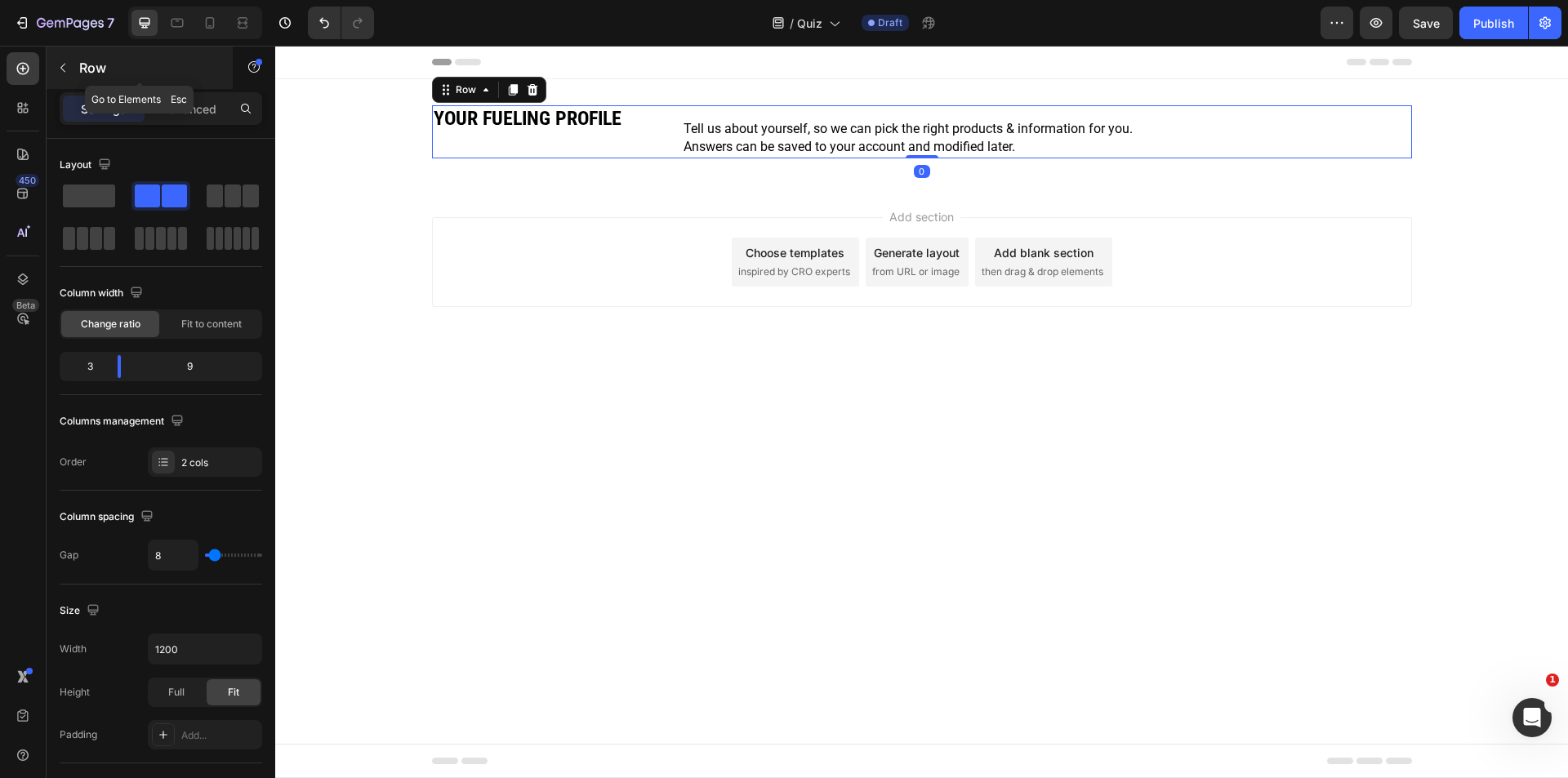
click at [96, 69] on p "Row" at bounding box center [149, 68] width 139 height 20
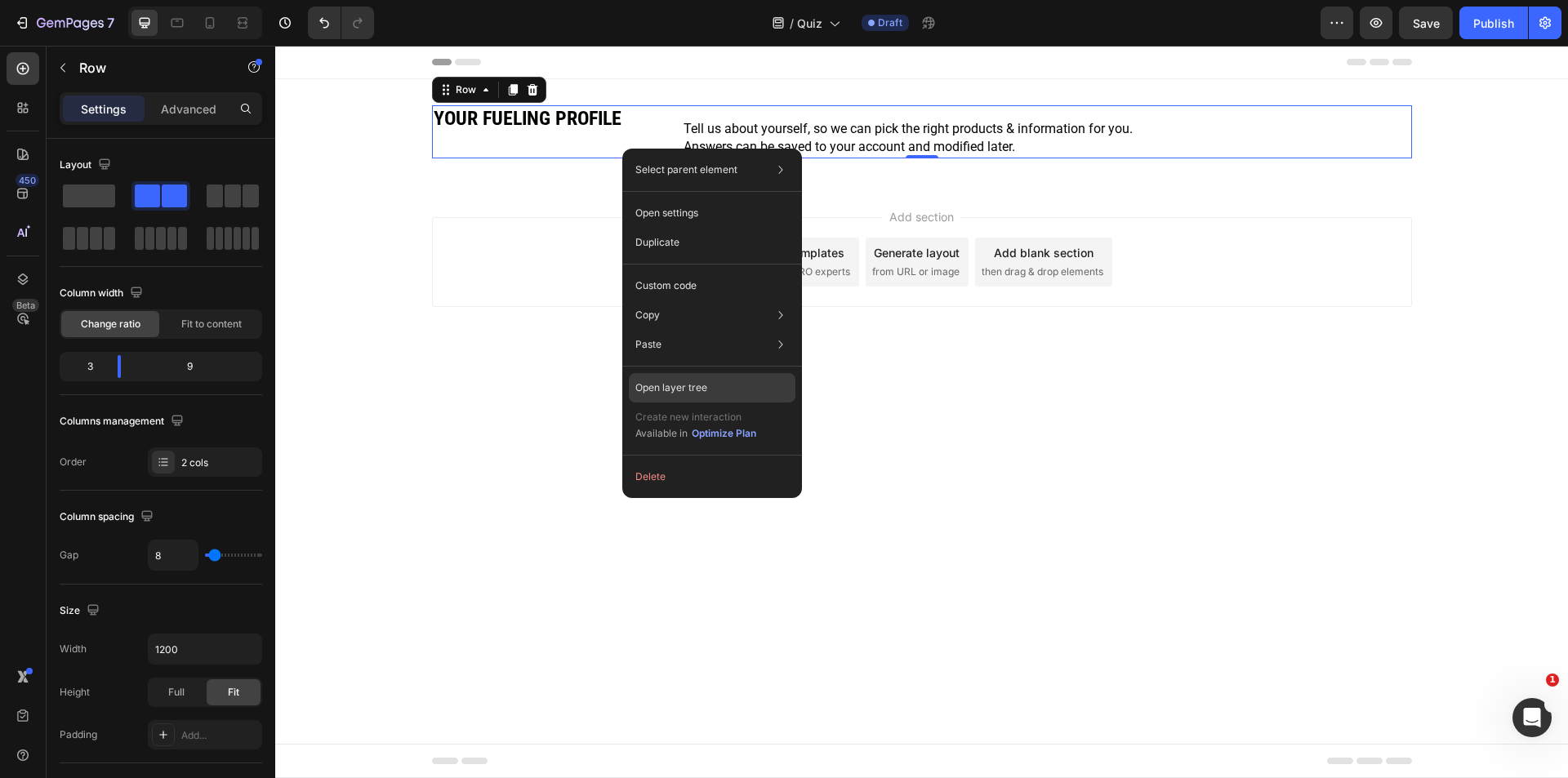
click at [756, 380] on div "Open layer tree" at bounding box center [712, 388] width 166 height 29
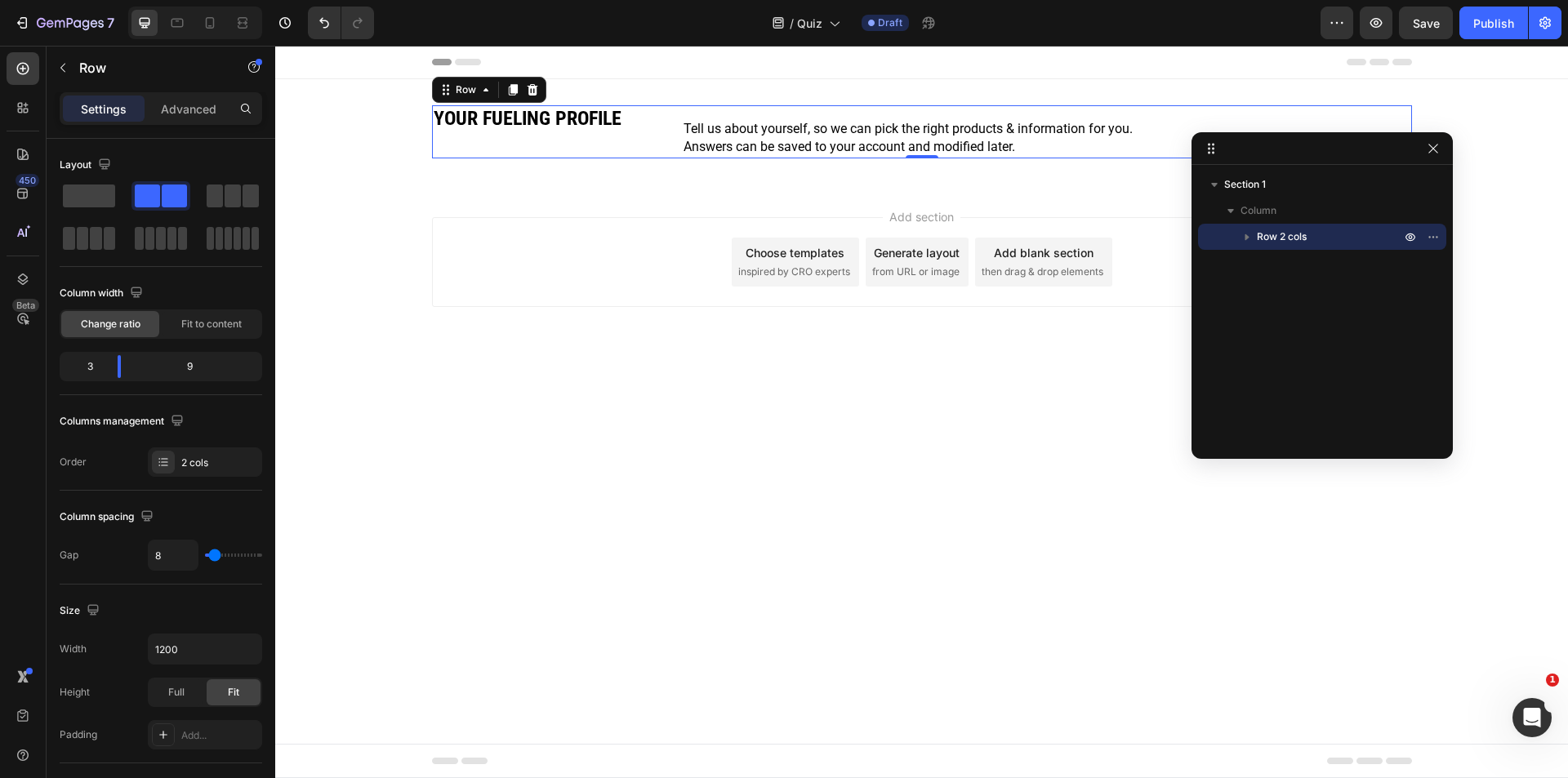
drag, startPoint x: 1332, startPoint y: 693, endPoint x: 1301, endPoint y: 143, distance: 550.9
click at [1250, 238] on icon "button" at bounding box center [1246, 237] width 17 height 17
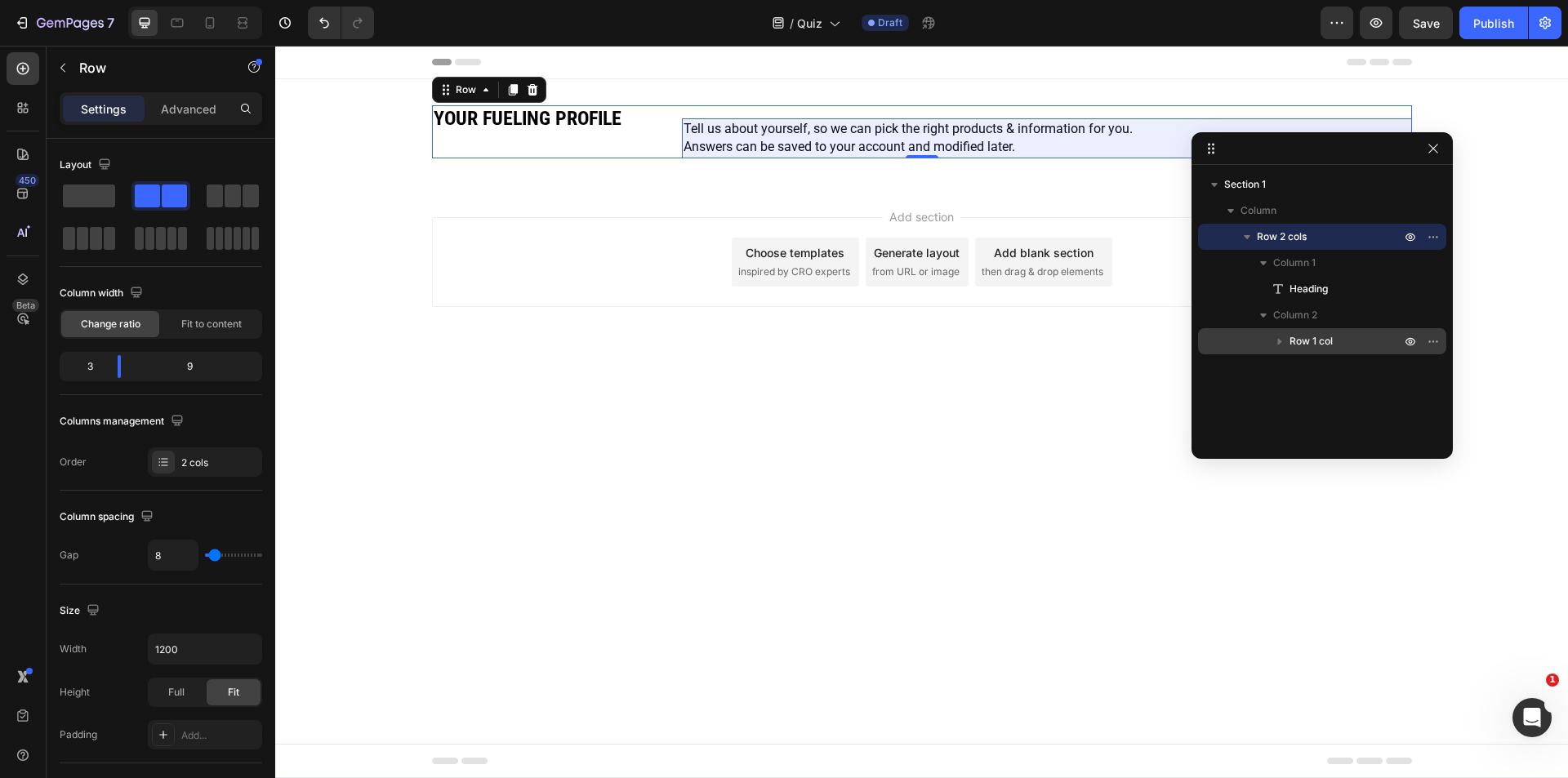
click at [1277, 343] on icon "button" at bounding box center [1279, 342] width 4 height 7
click at [1330, 343] on span "Row 1 col" at bounding box center [1311, 341] width 43 height 17
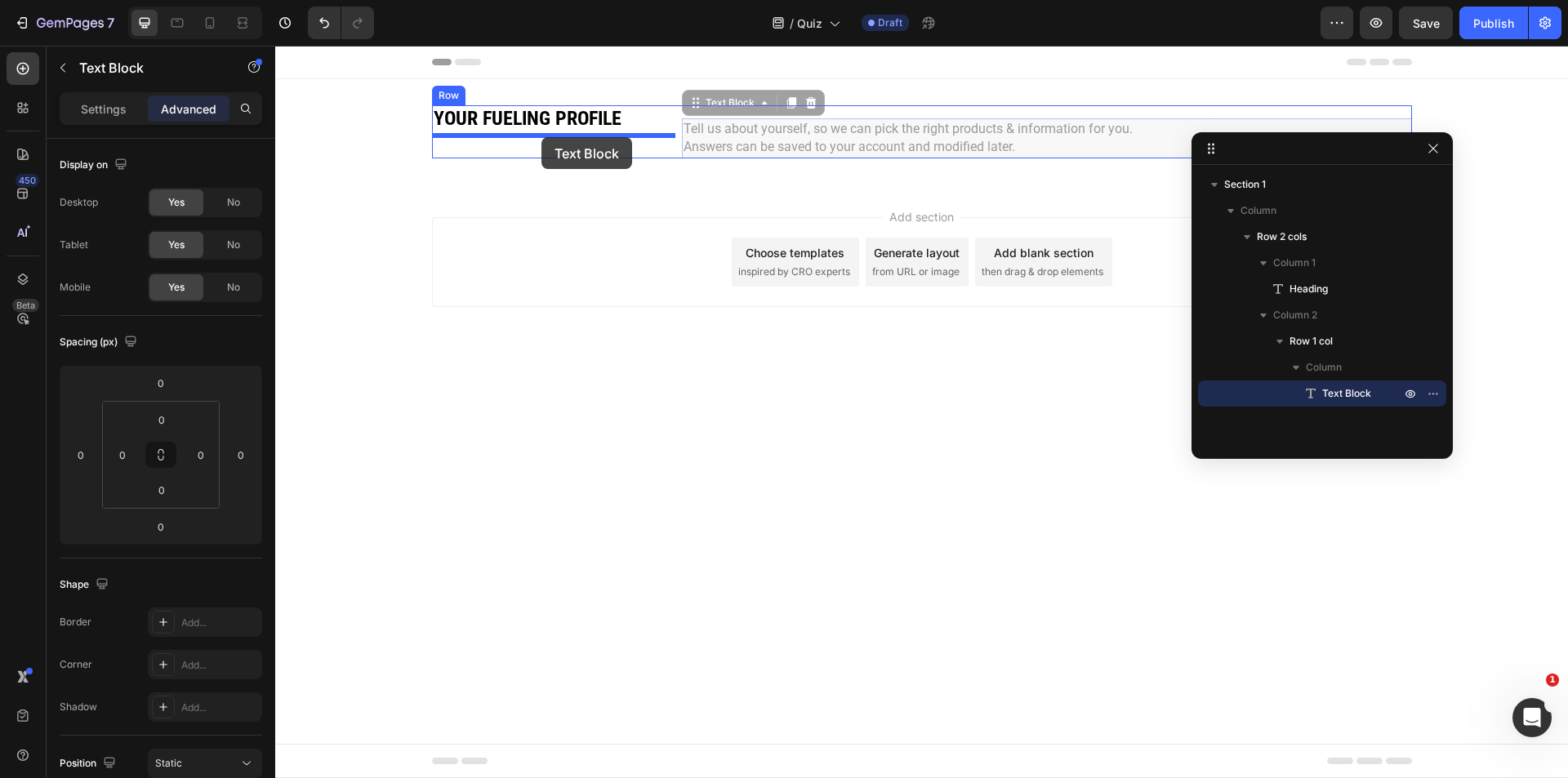
drag, startPoint x: 578, startPoint y: 164, endPoint x: 543, endPoint y: 138, distance: 43.6
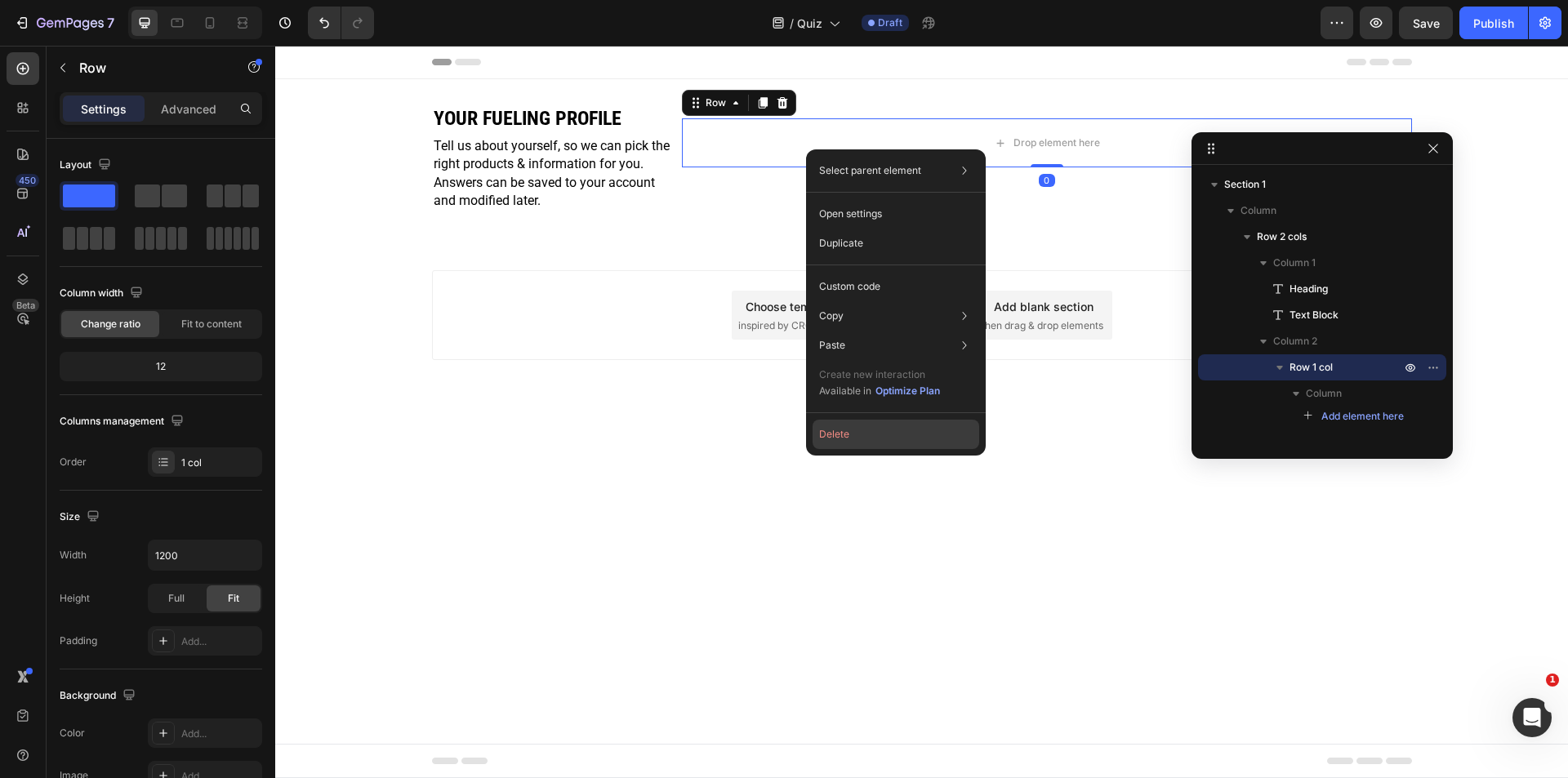
drag, startPoint x: 845, startPoint y: 436, endPoint x: 497, endPoint y: 288, distance: 378.2
click at [845, 436] on button "Delete" at bounding box center [896, 435] width 166 height 29
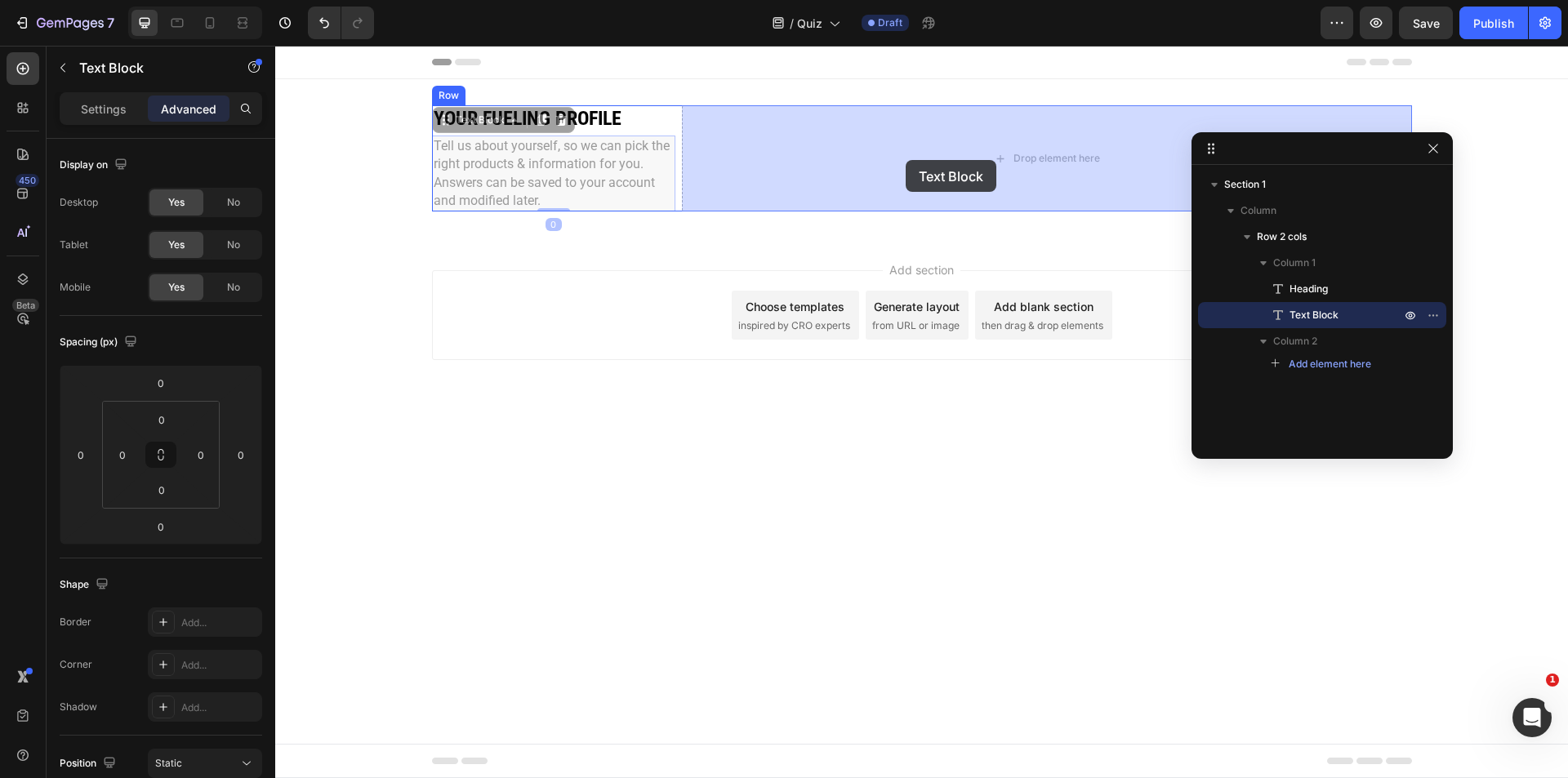
drag, startPoint x: 543, startPoint y: 169, endPoint x: 905, endPoint y: 160, distance: 362.1
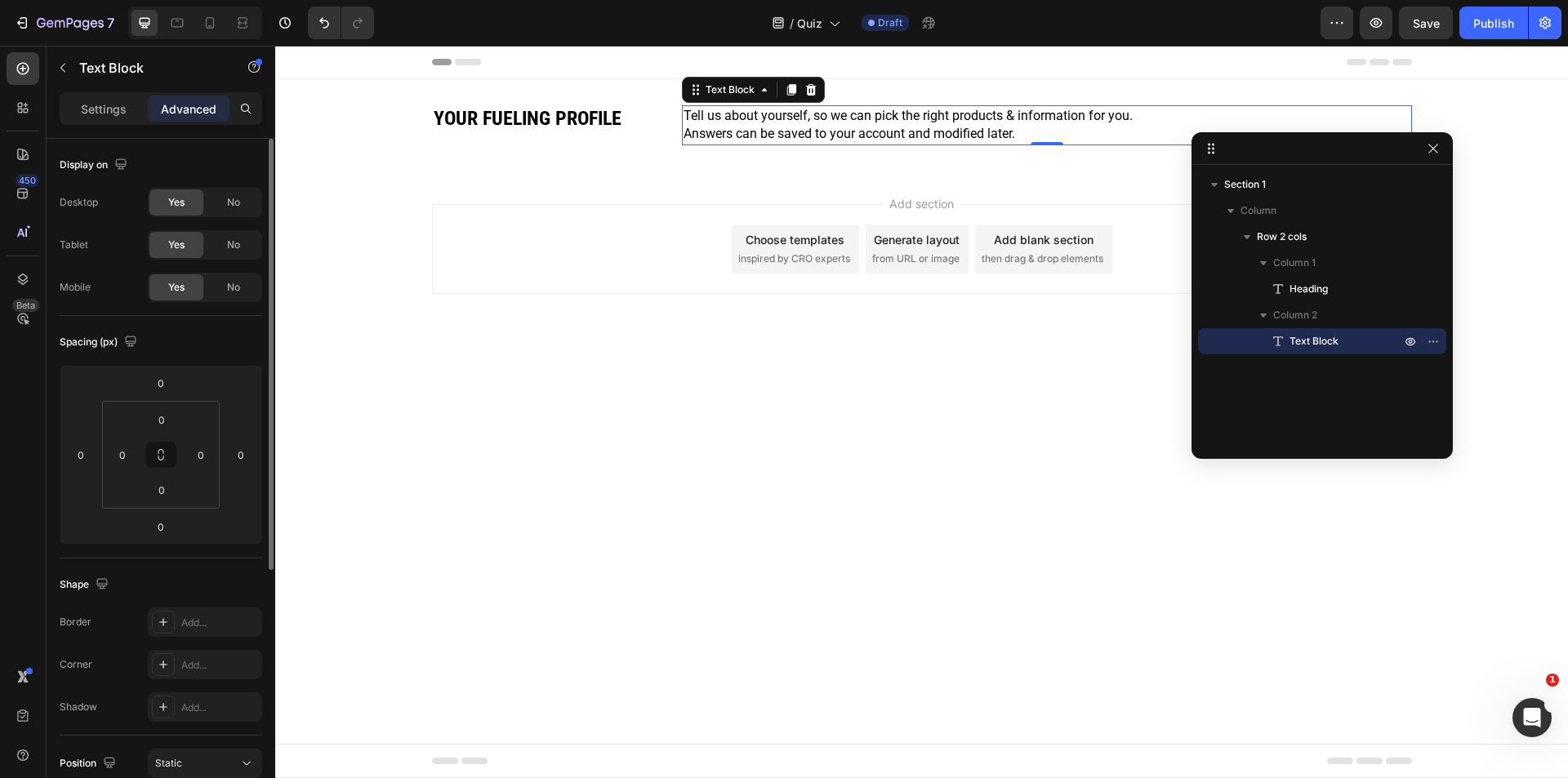
click at [112, 108] on p "Settings" at bounding box center [104, 110] width 46 height 18
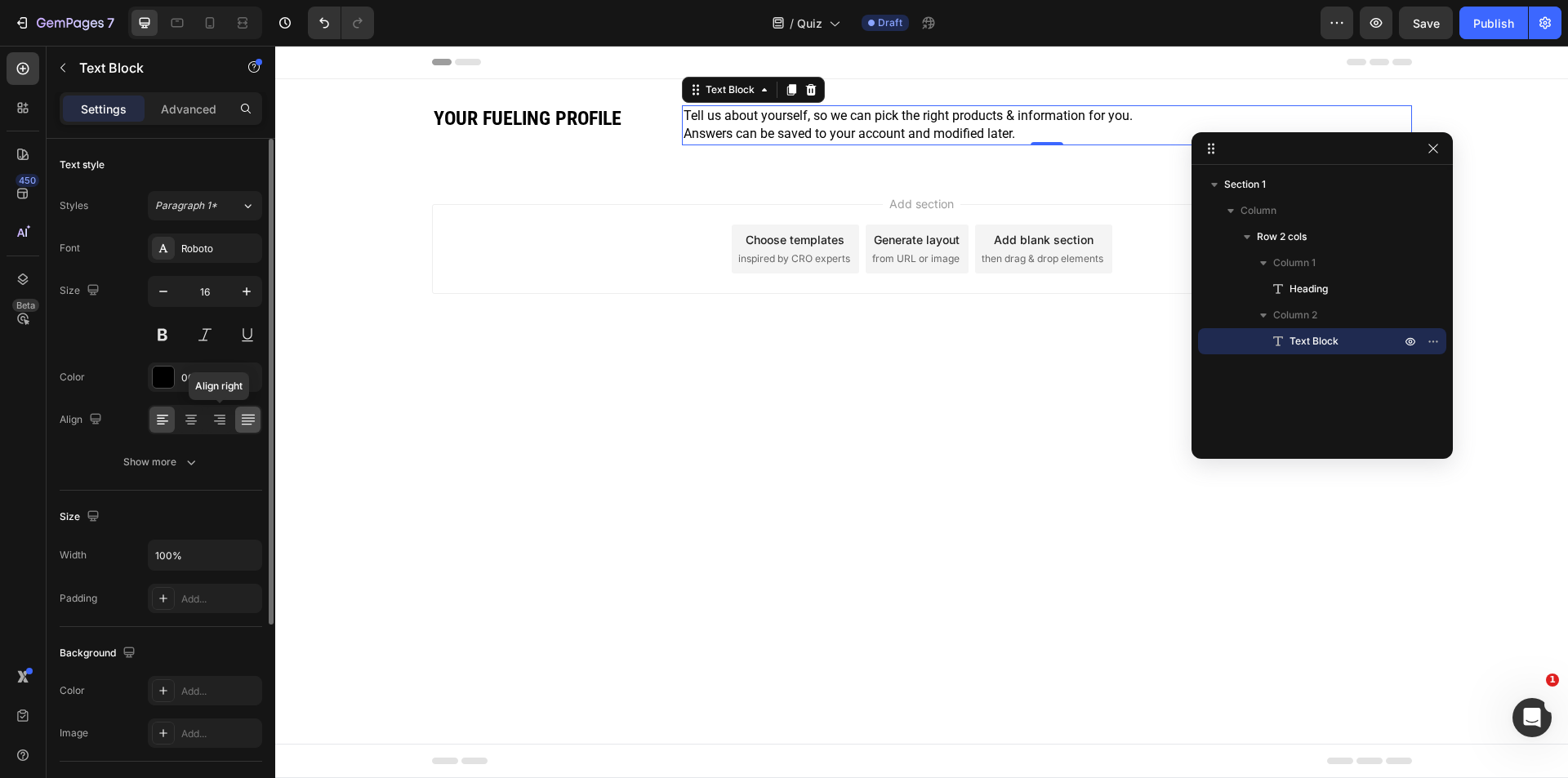
click at [222, 421] on icon at bounding box center [220, 422] width 12 height 2
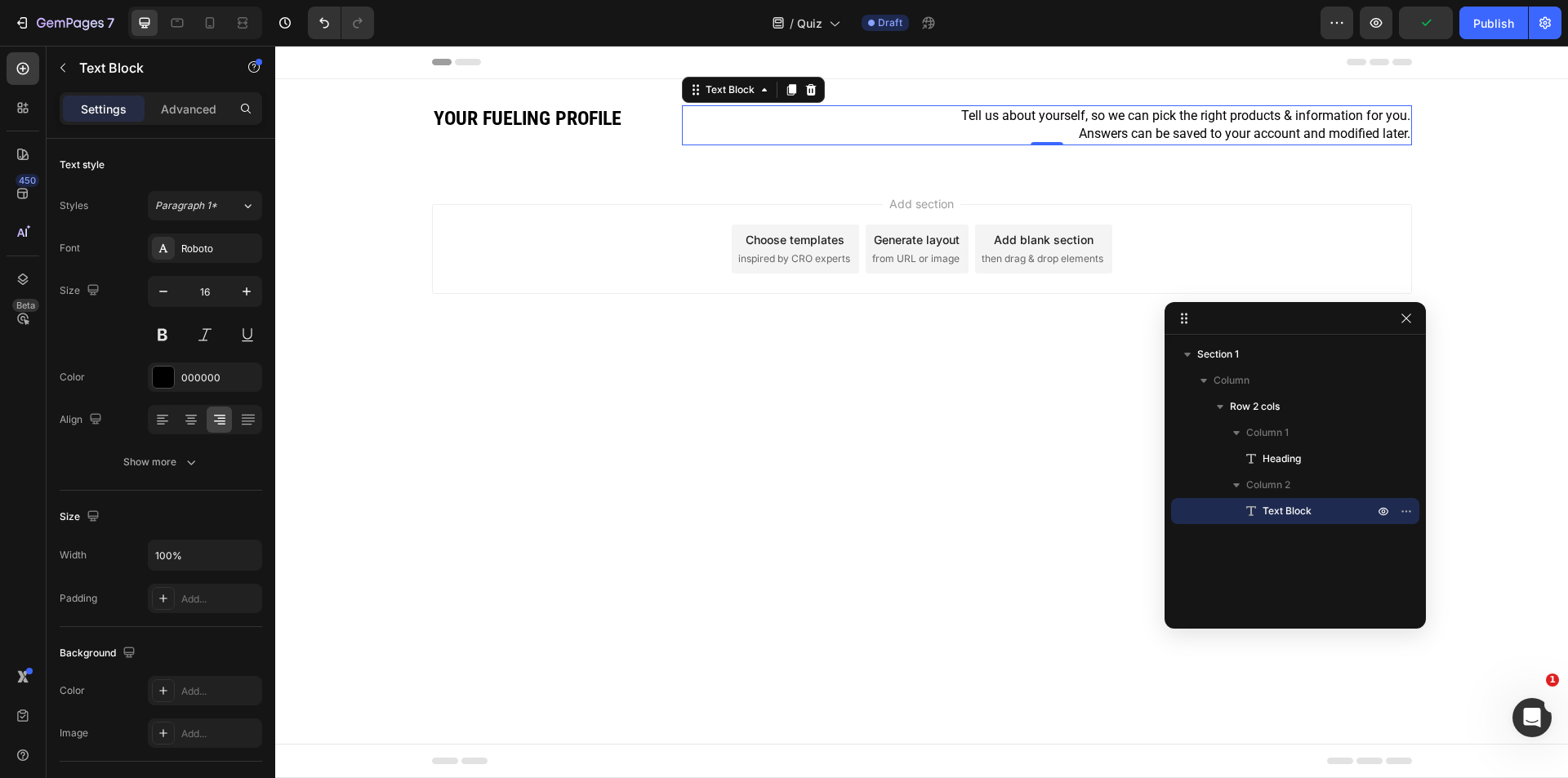
click at [1258, 132] on p "Answers can be saved to your account and modified later." at bounding box center [1046, 134] width 726 height 18
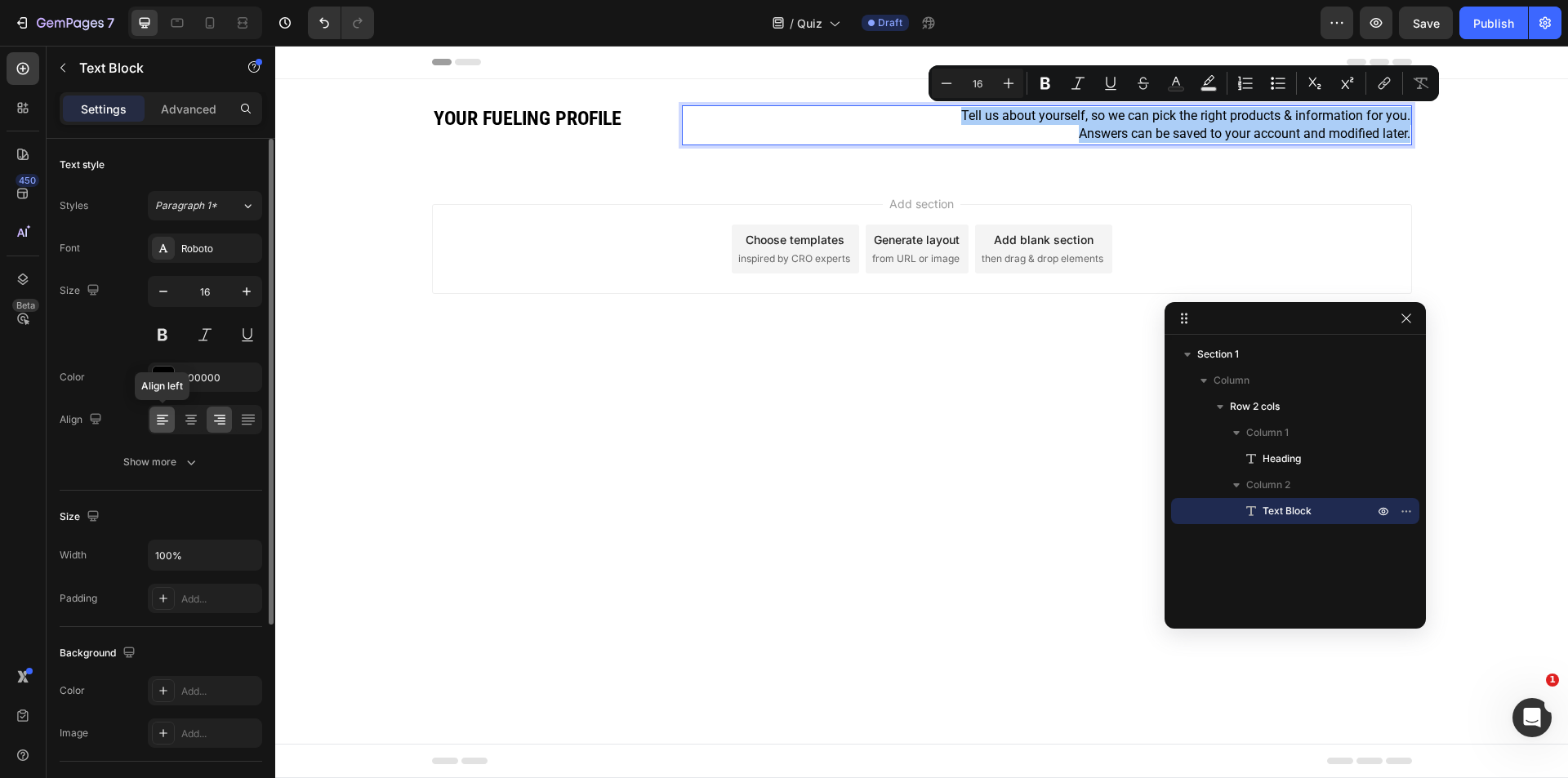
click at [163, 416] on icon at bounding box center [162, 416] width 12 height 2
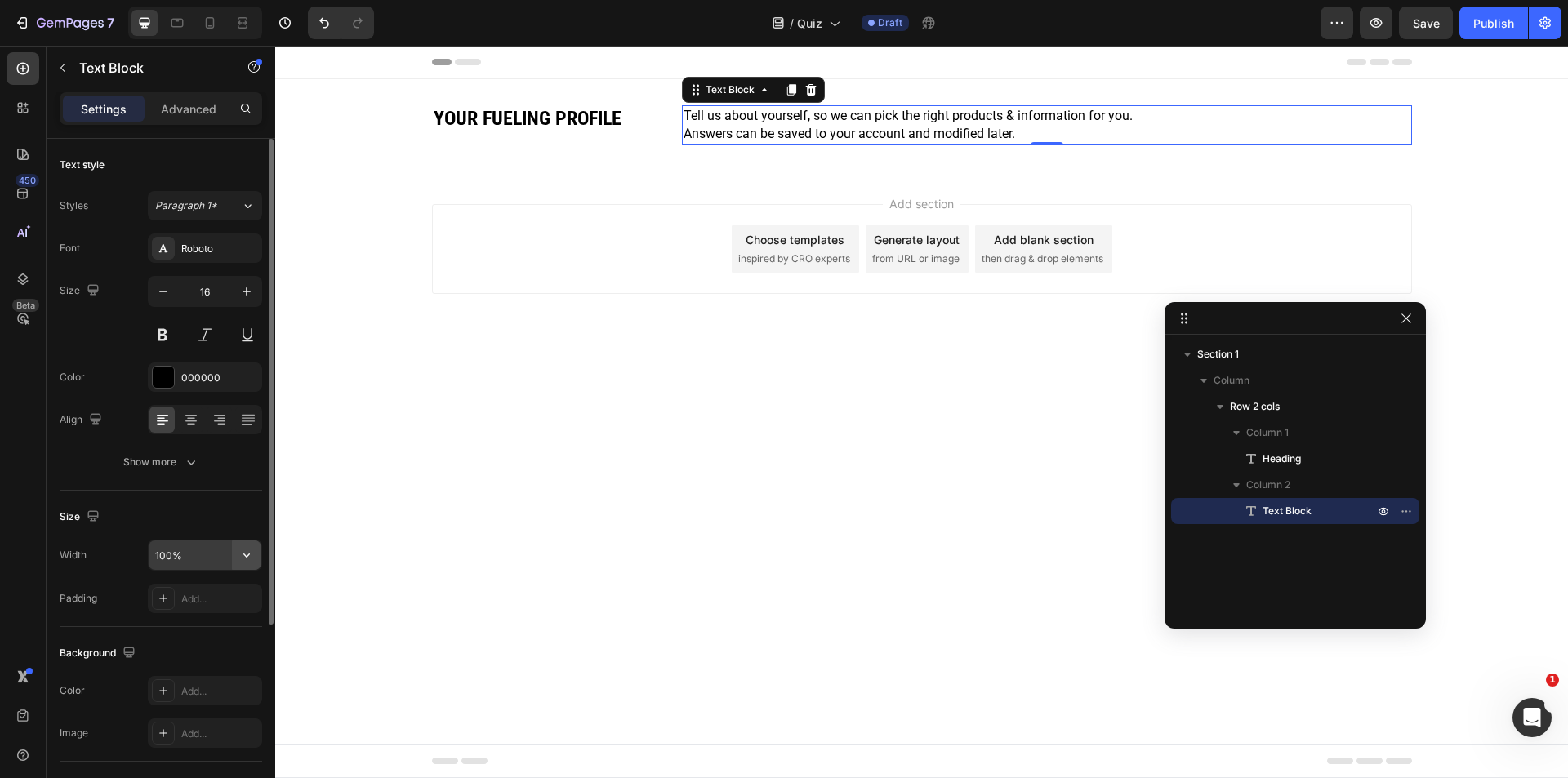
click at [243, 558] on icon "button" at bounding box center [247, 555] width 17 height 17
click at [200, 551] on input "100%" at bounding box center [205, 555] width 113 height 29
click at [207, 556] on input "100%" at bounding box center [205, 555] width 113 height 29
click at [242, 555] on icon "button" at bounding box center [247, 555] width 17 height 17
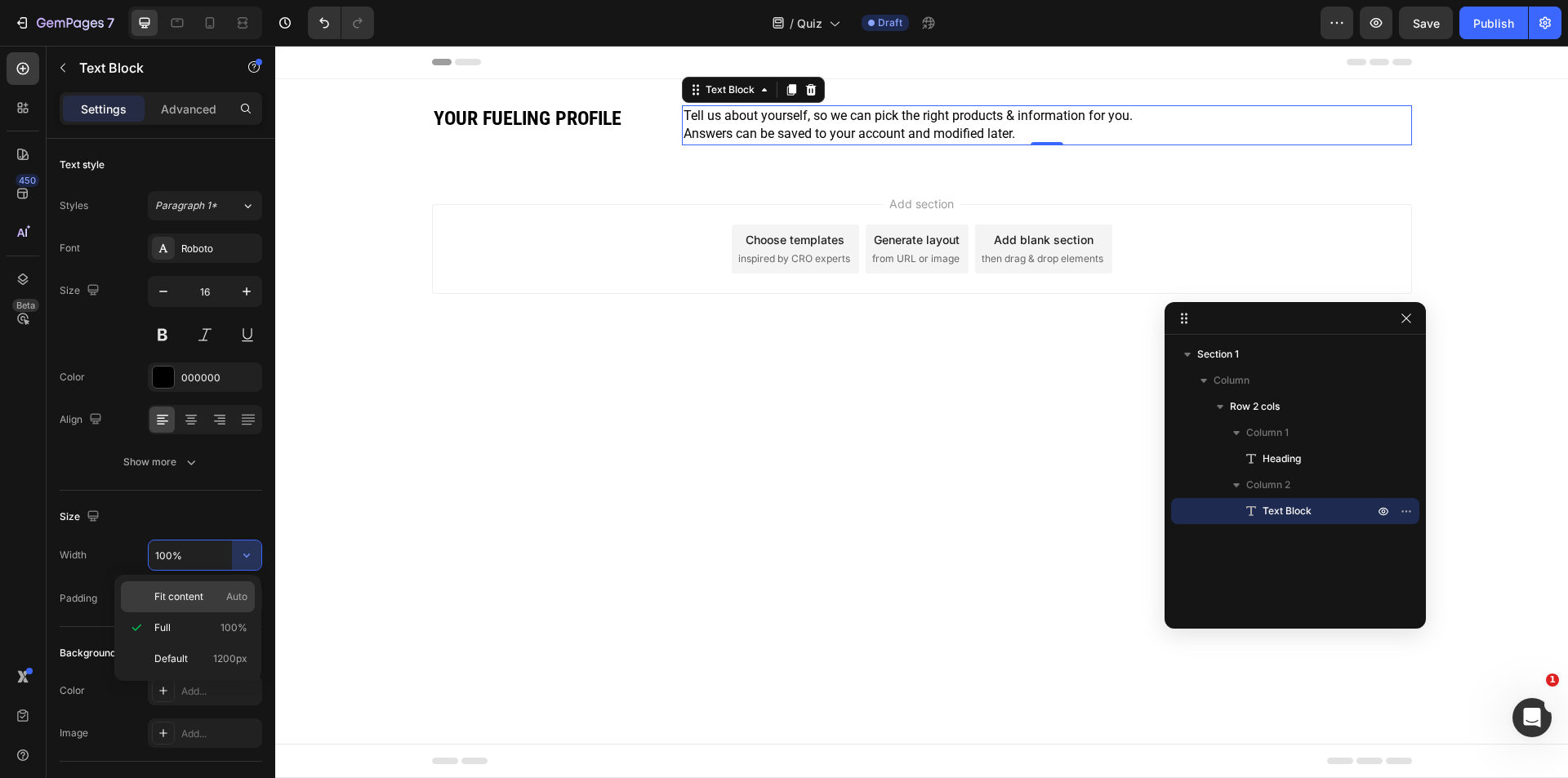
drag, startPoint x: 222, startPoint y: 593, endPoint x: 288, endPoint y: 429, distance: 176.8
click at [222, 593] on p "Fit content Auto" at bounding box center [201, 596] width 93 height 15
type input "Auto"
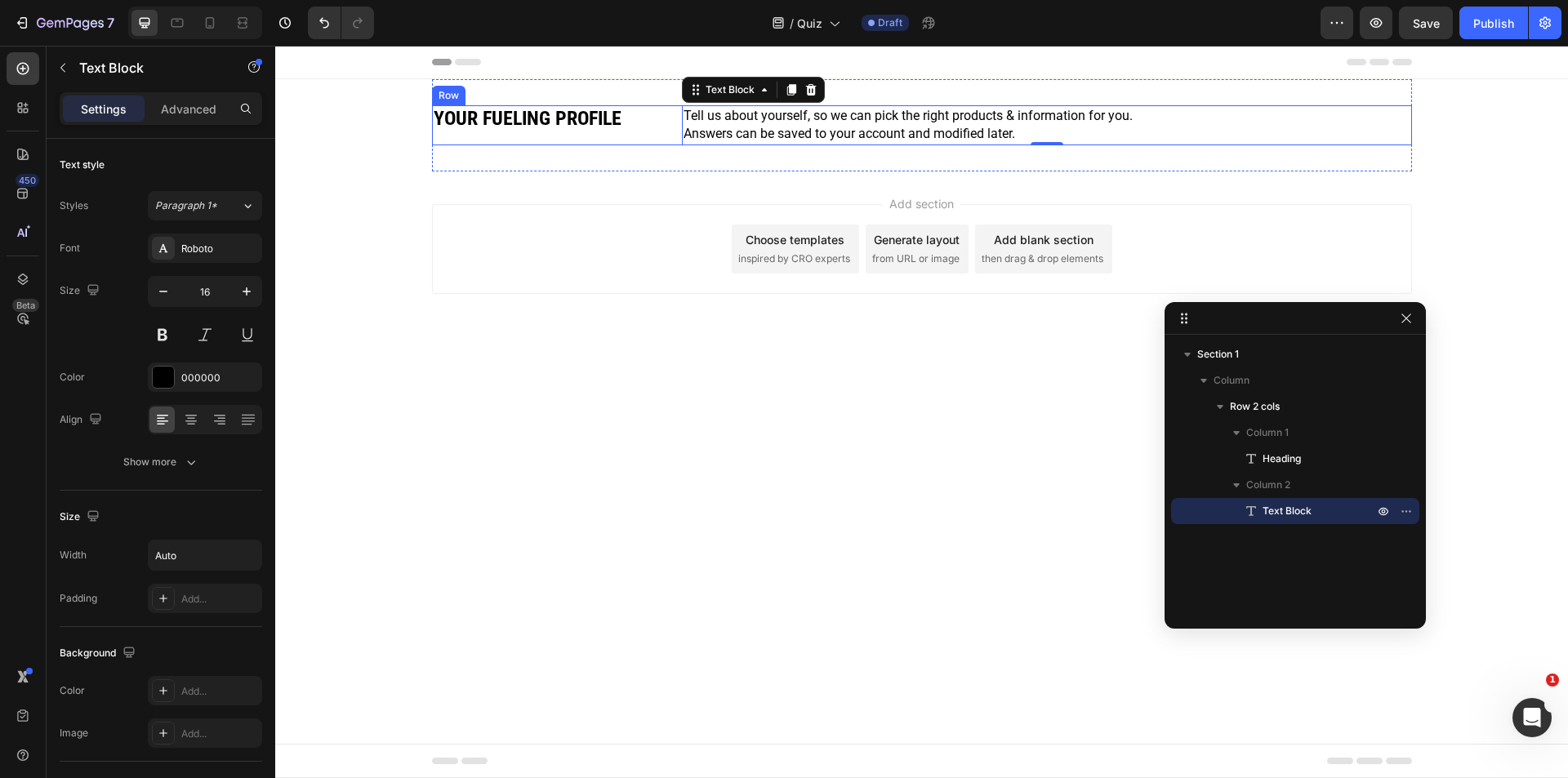
click at [662, 131] on h2 "⁠⁠⁠⁠⁠⁠⁠ YOUR FUELING PROFILE" at bounding box center [553, 119] width 244 height 27
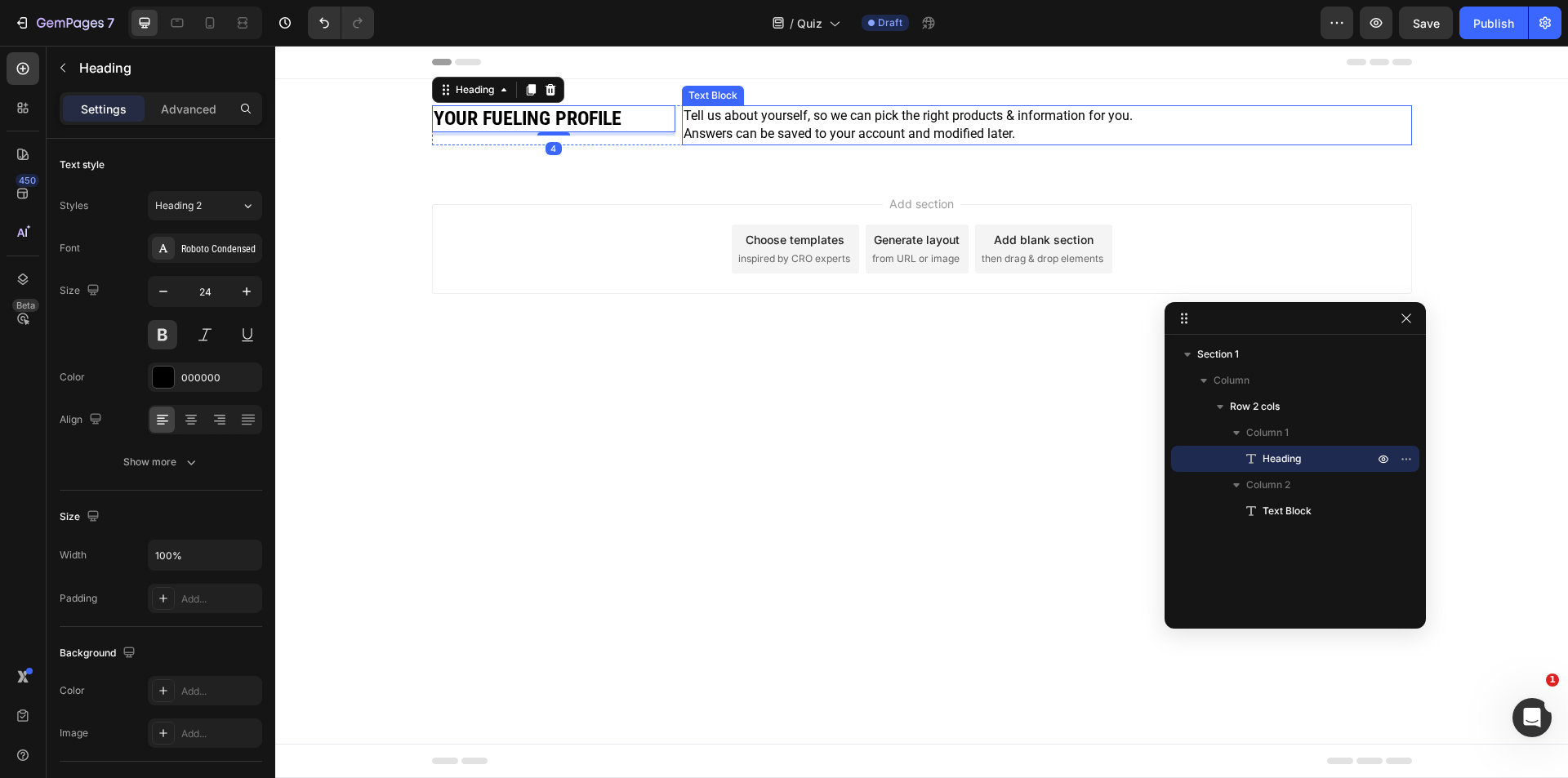
click at [1194, 128] on div "Tell us about yourself, so we can pick the right products & information for you…" at bounding box center [1047, 125] width 730 height 40
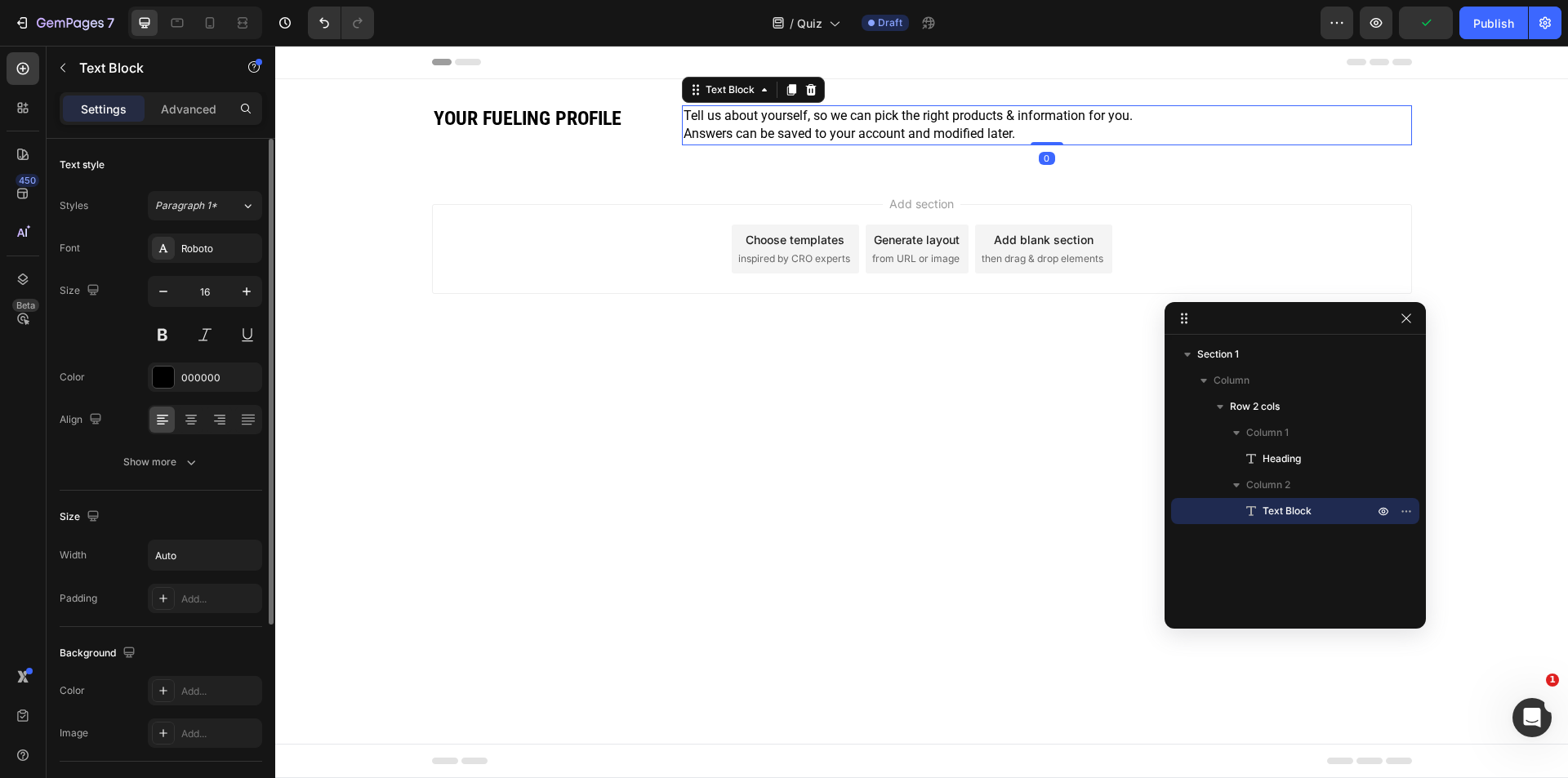
scroll to position [282, 0]
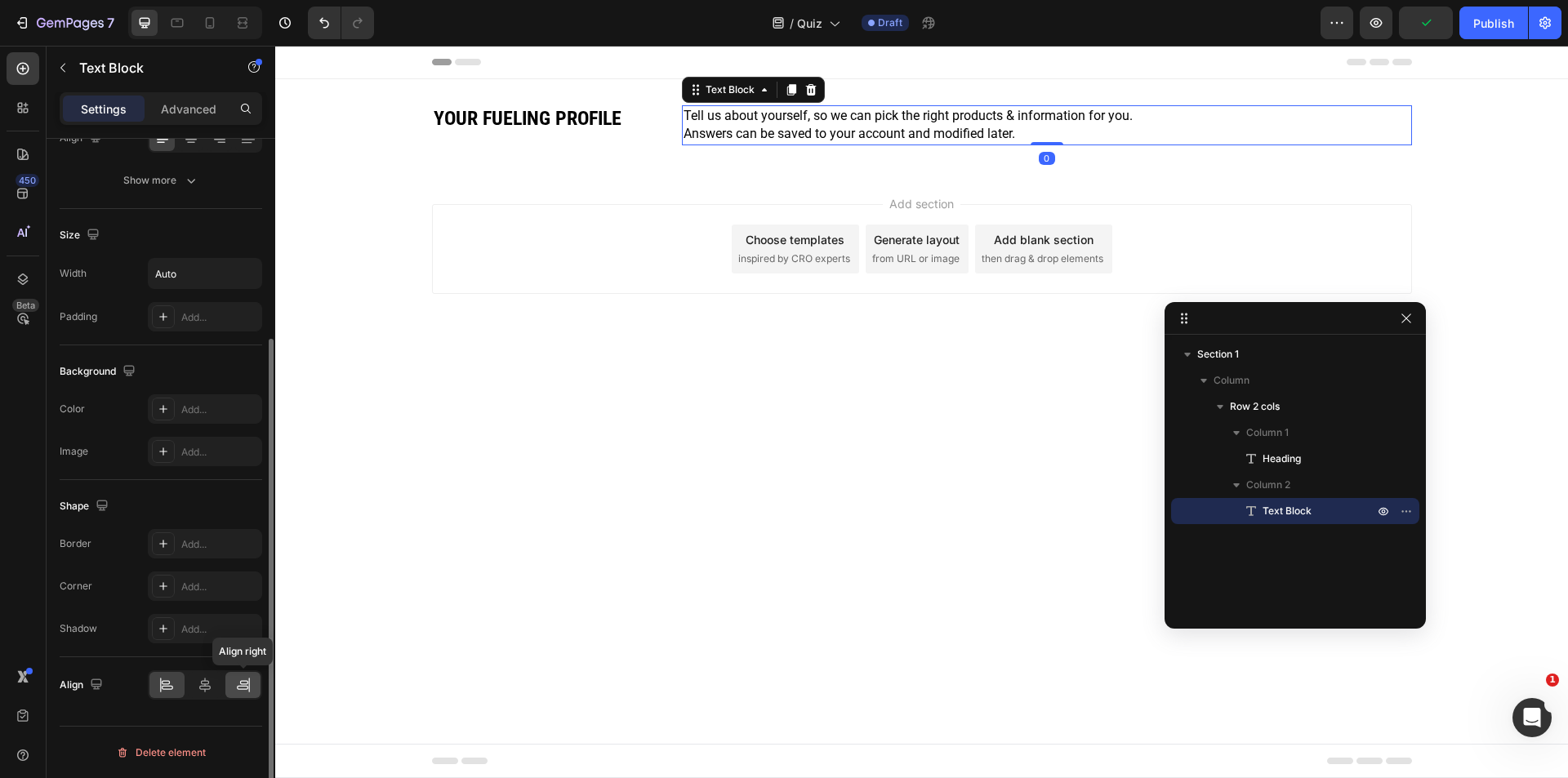
click at [254, 682] on div at bounding box center [243, 685] width 35 height 26
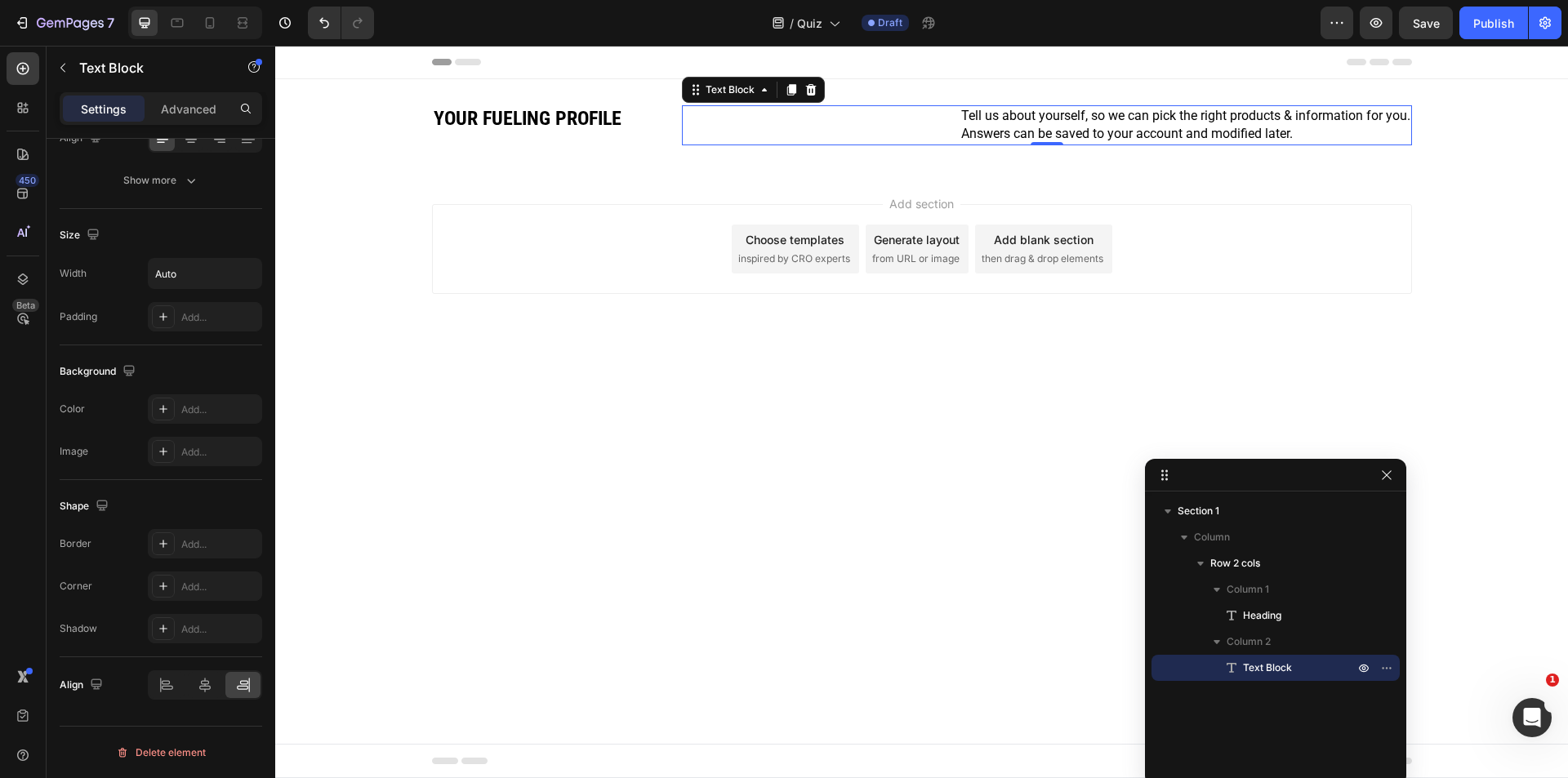
drag, startPoint x: 1324, startPoint y: 327, endPoint x: 1262, endPoint y: 554, distance: 235.3
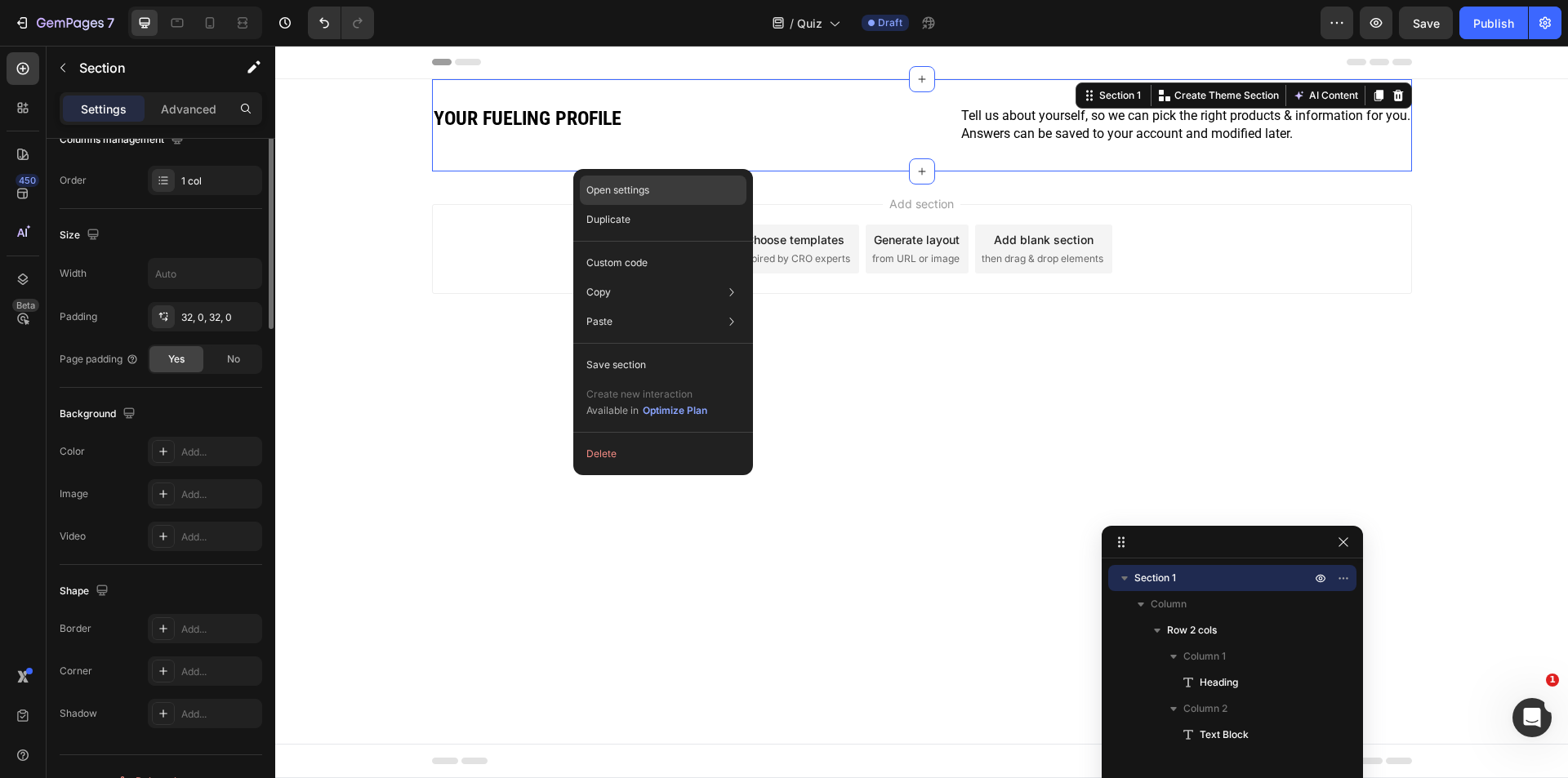
scroll to position [0, 0]
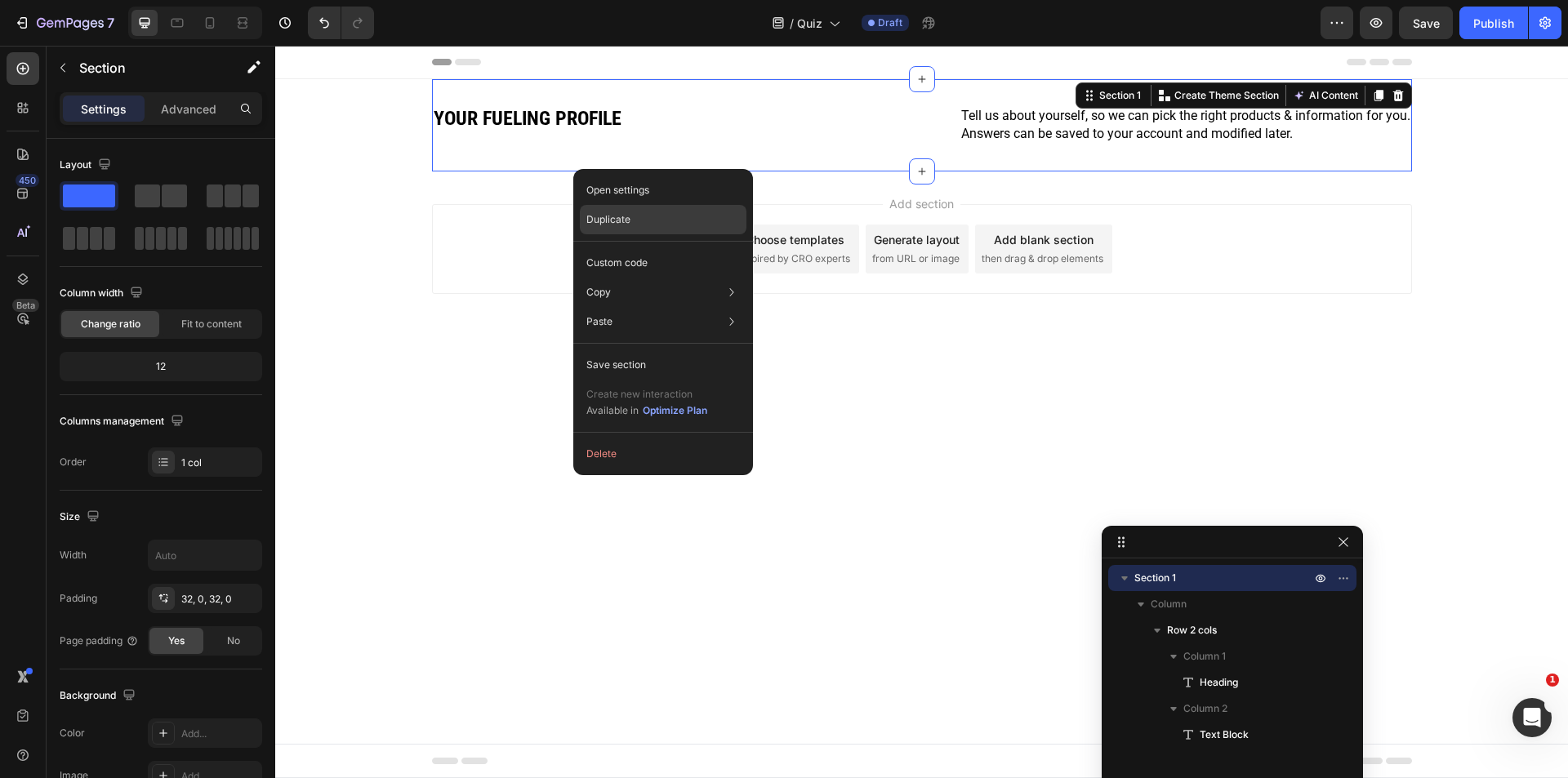
click at [687, 249] on div "Duplicate" at bounding box center [663, 263] width 166 height 29
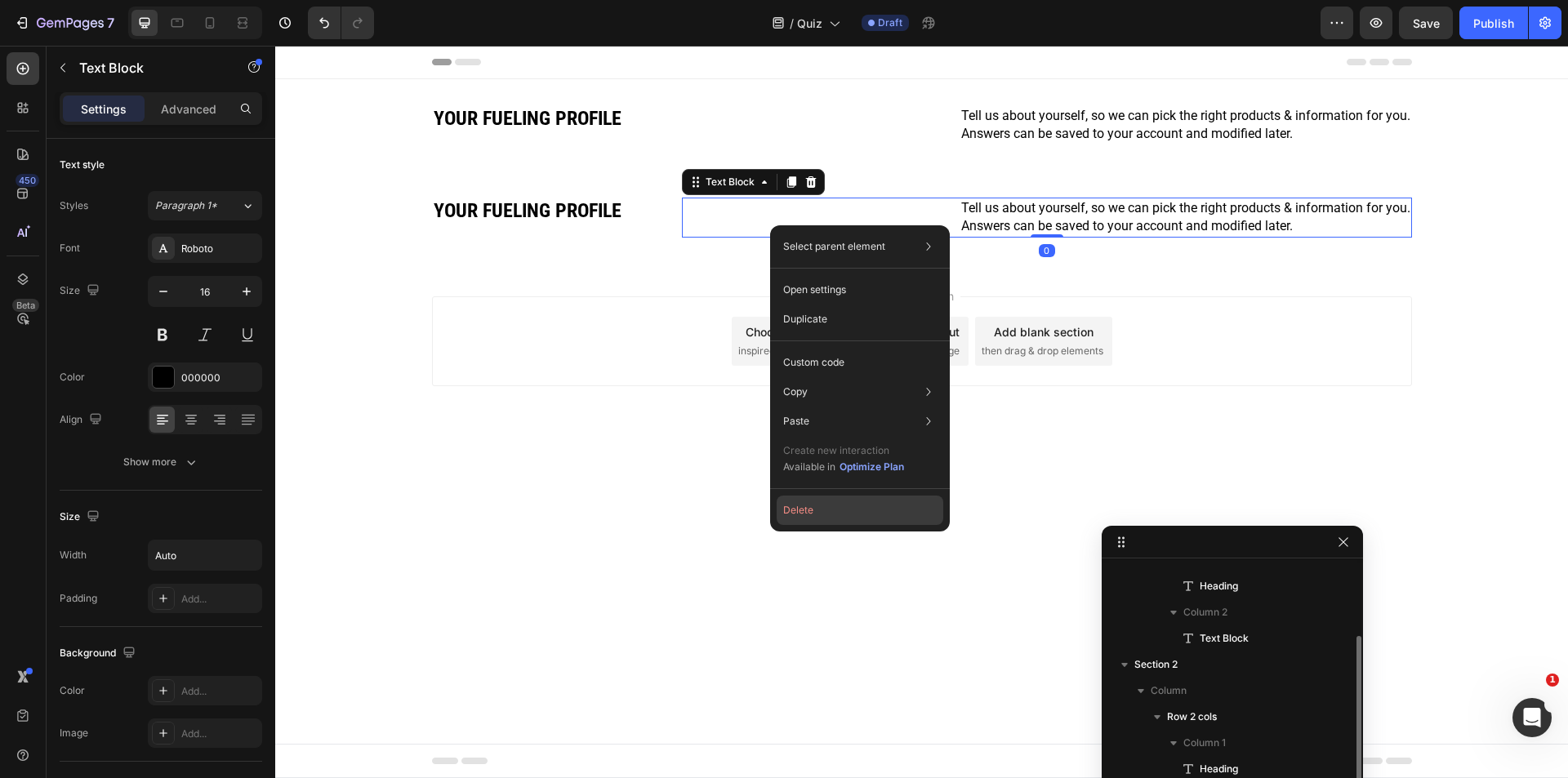
click at [809, 507] on button "Delete" at bounding box center [859, 510] width 166 height 29
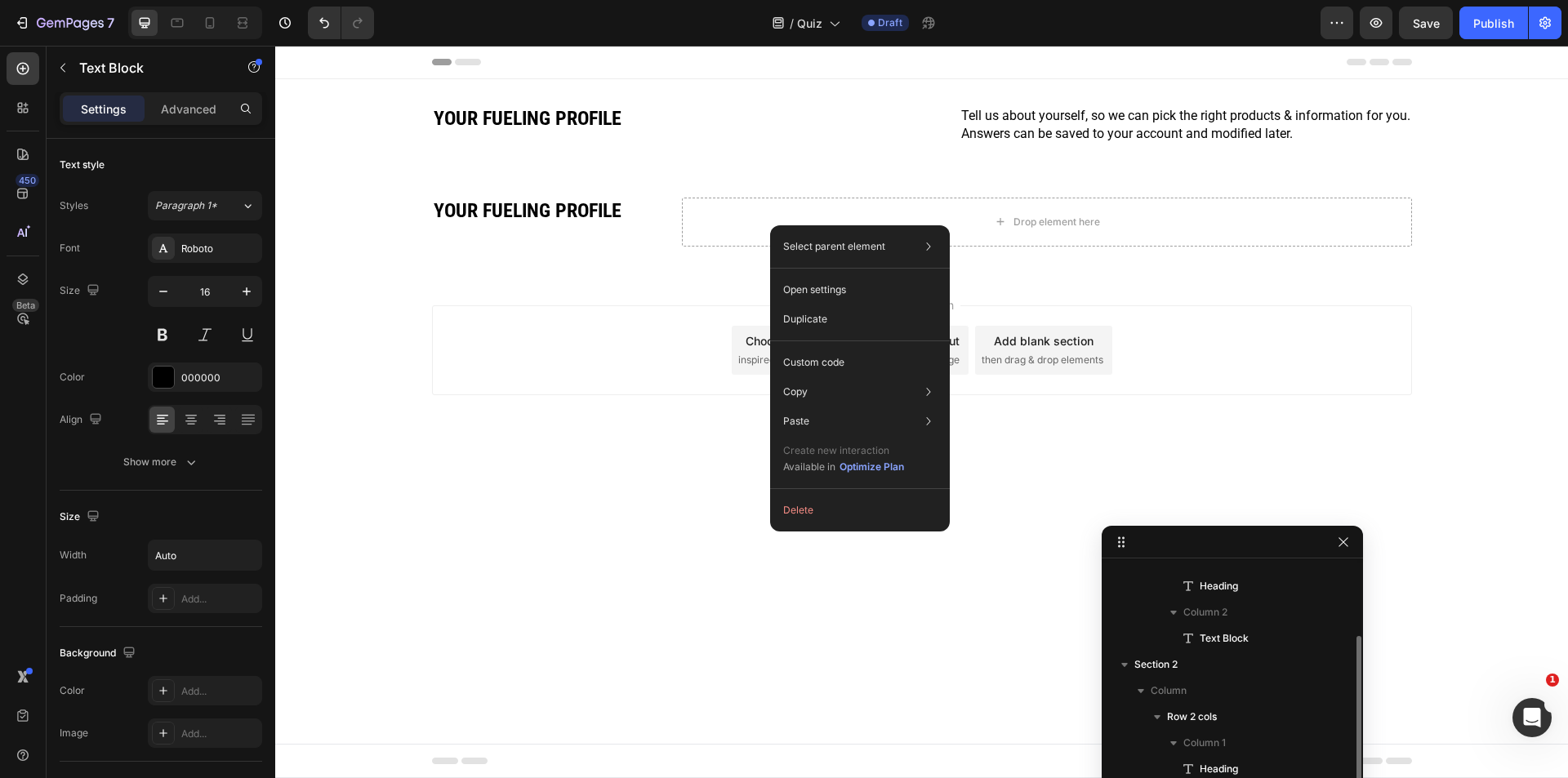
scroll to position [90, 0]
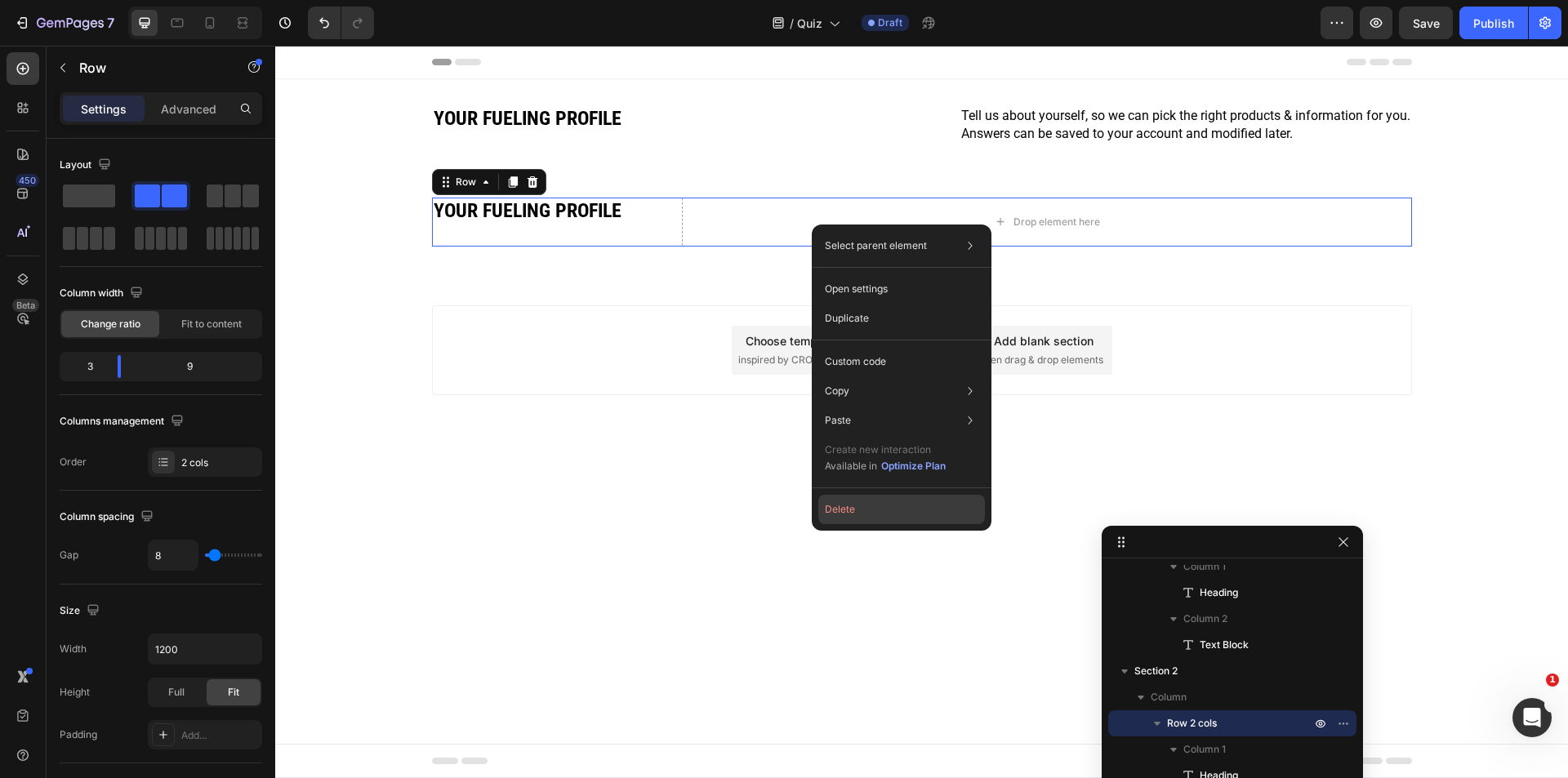
click at [869, 516] on button "Delete" at bounding box center [901, 509] width 166 height 29
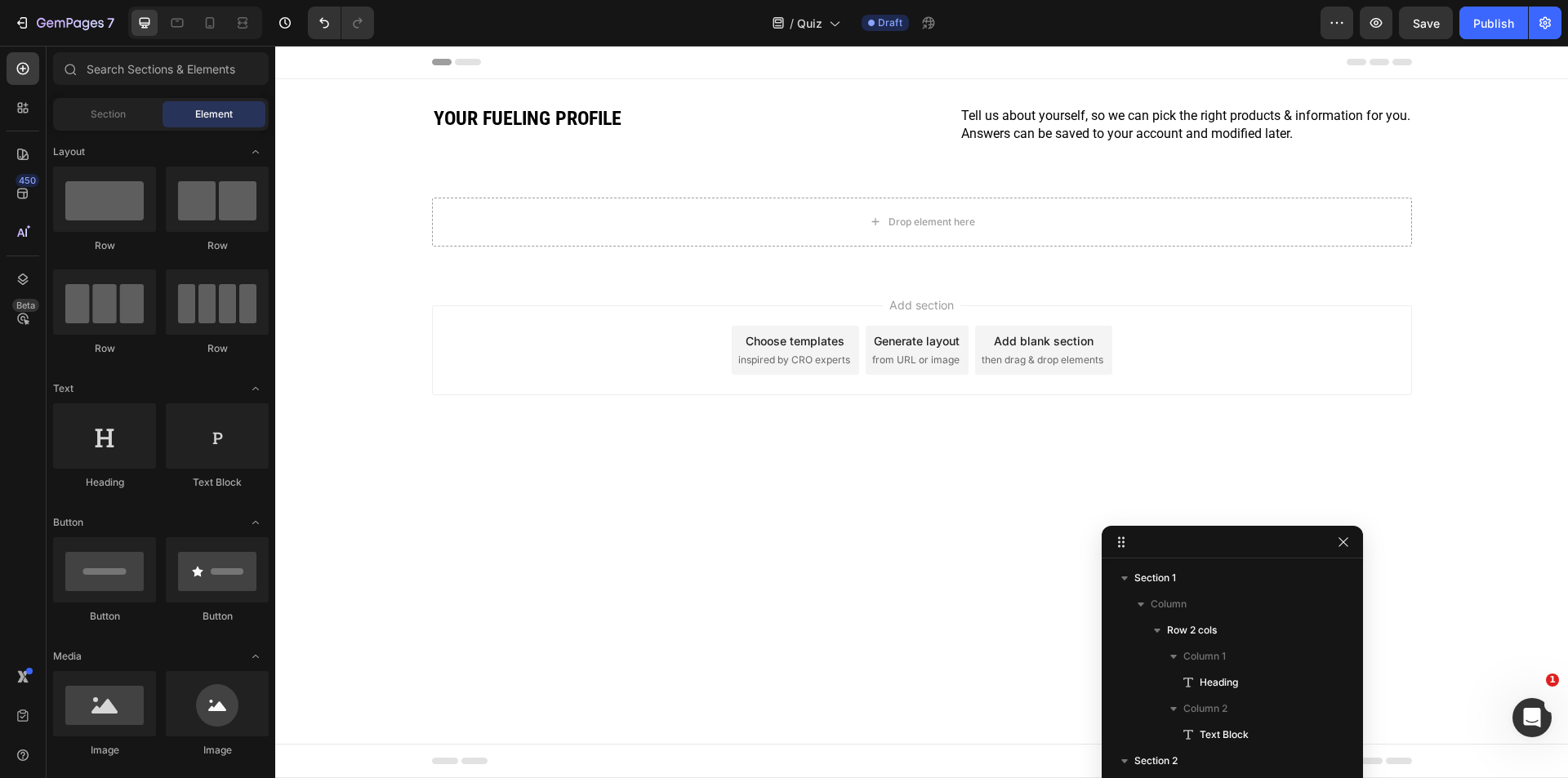
scroll to position [0, 0]
click at [100, 74] on input "text" at bounding box center [161, 68] width 215 height 32
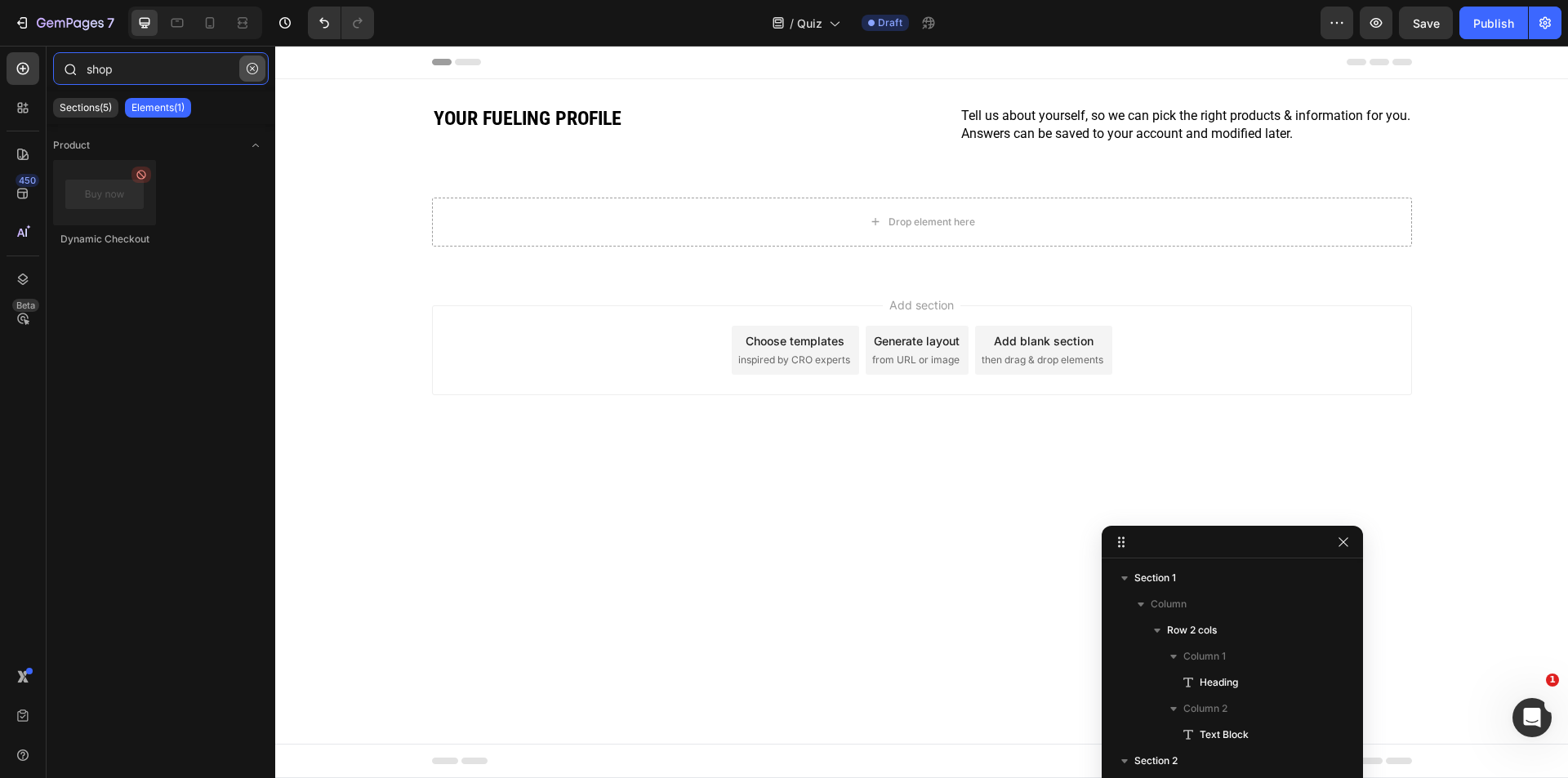
type input "shop"
click at [255, 68] on icon "button" at bounding box center [253, 69] width 12 height 12
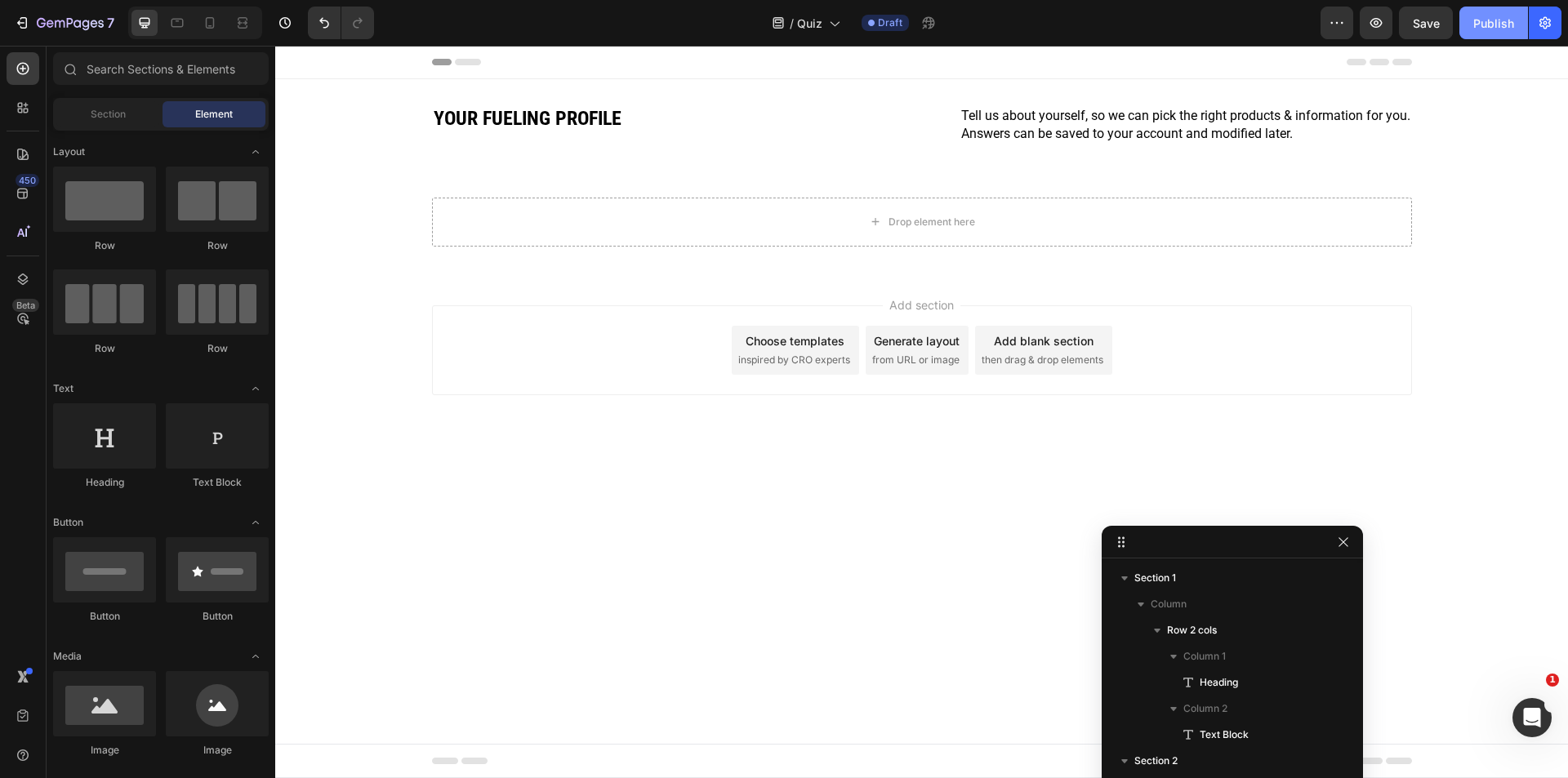
click at [1474, 36] on button "Publish" at bounding box center [1494, 23] width 69 height 32
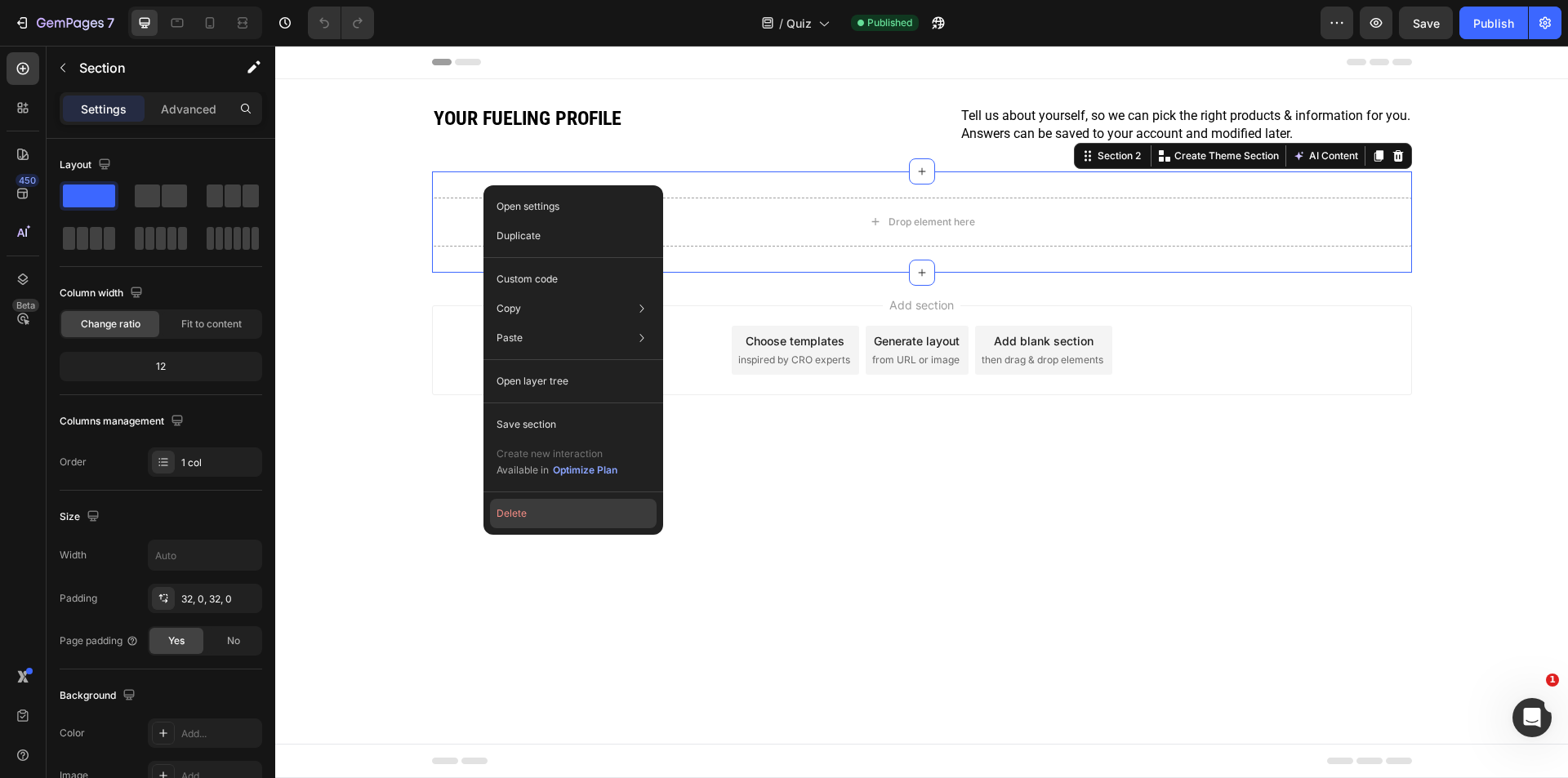
click at [541, 515] on button "Delete" at bounding box center [573, 514] width 166 height 29
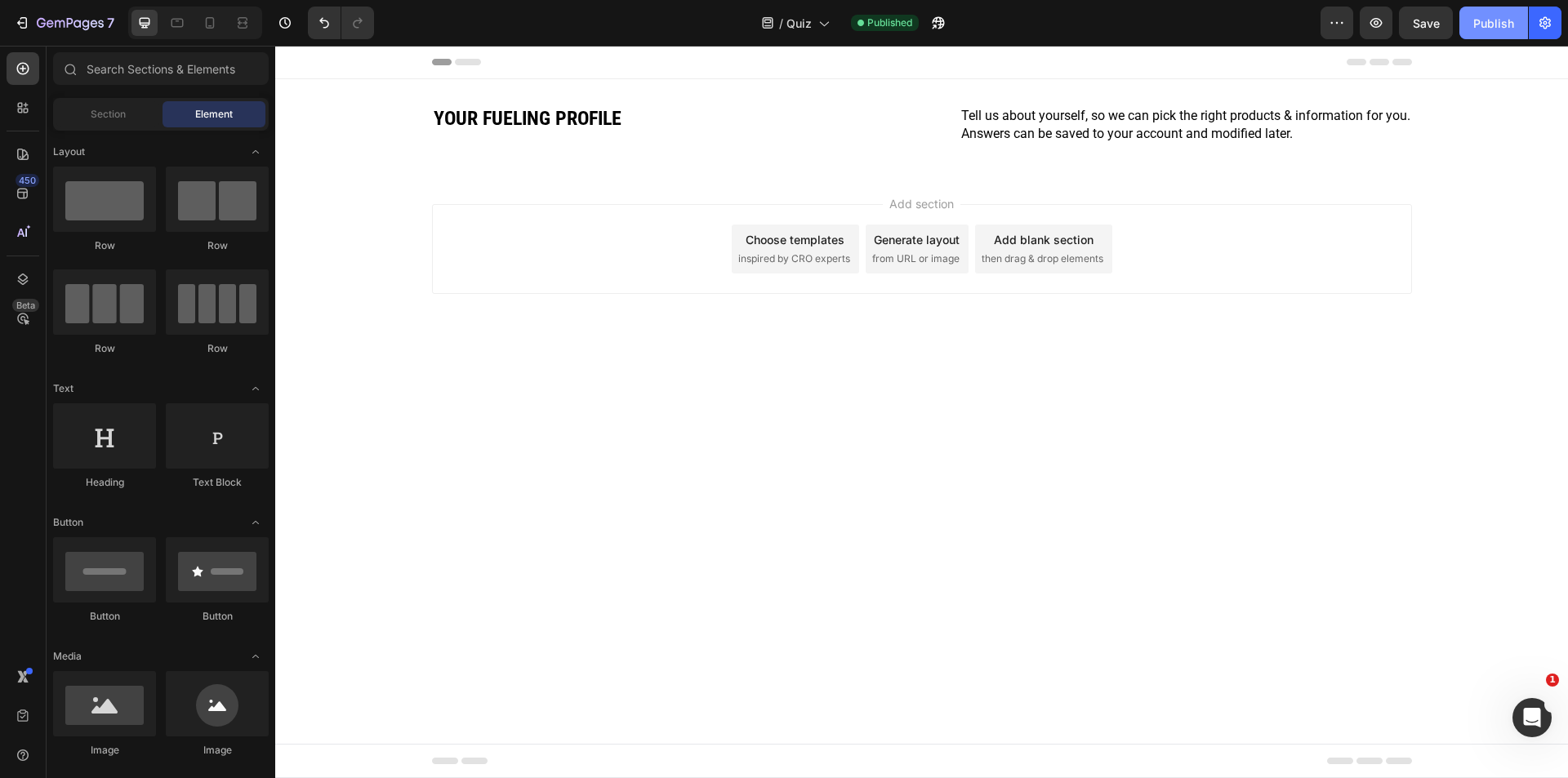
click at [1498, 25] on div "Publish" at bounding box center [1494, 23] width 41 height 18
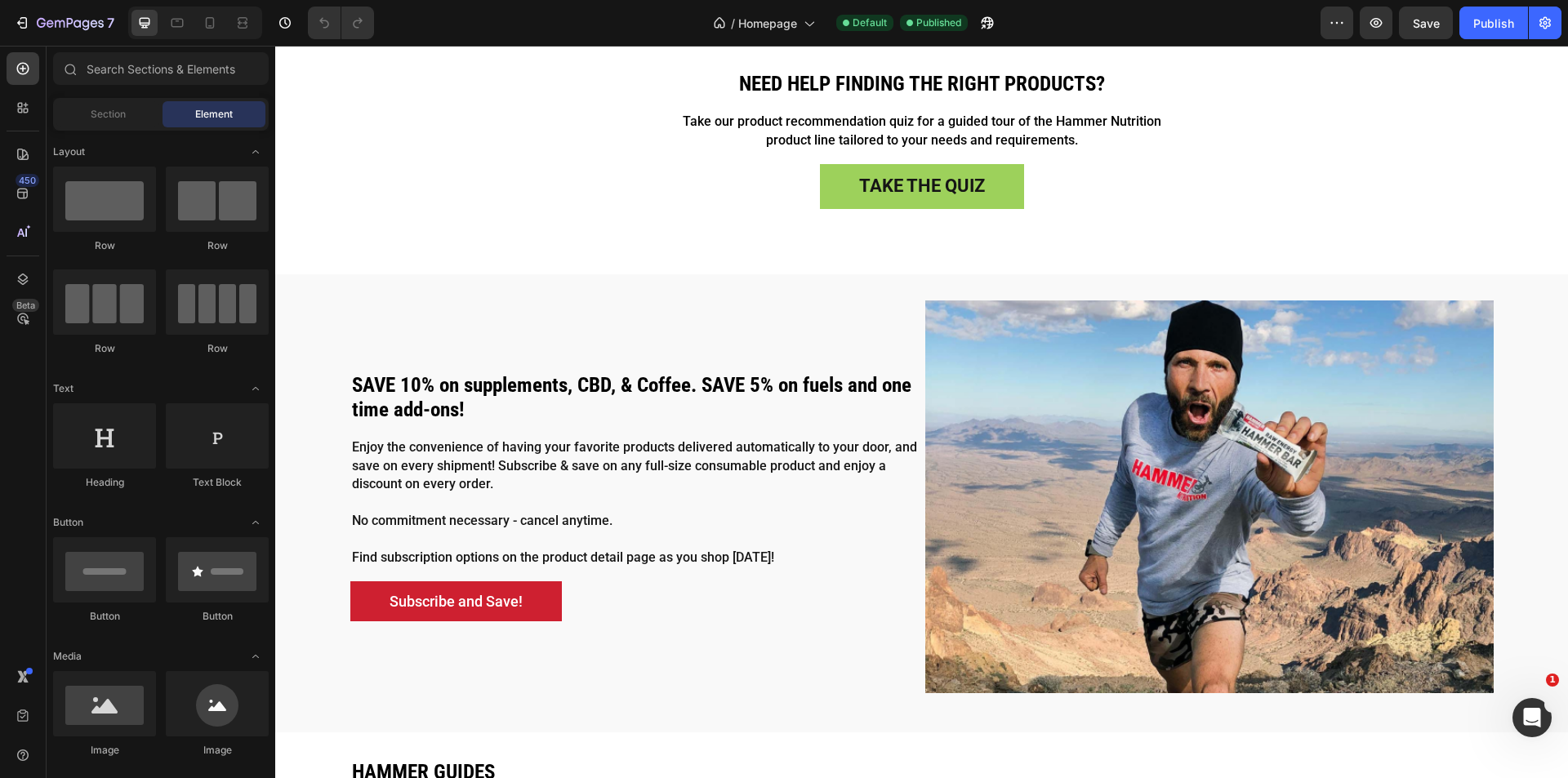
scroll to position [3047, 0]
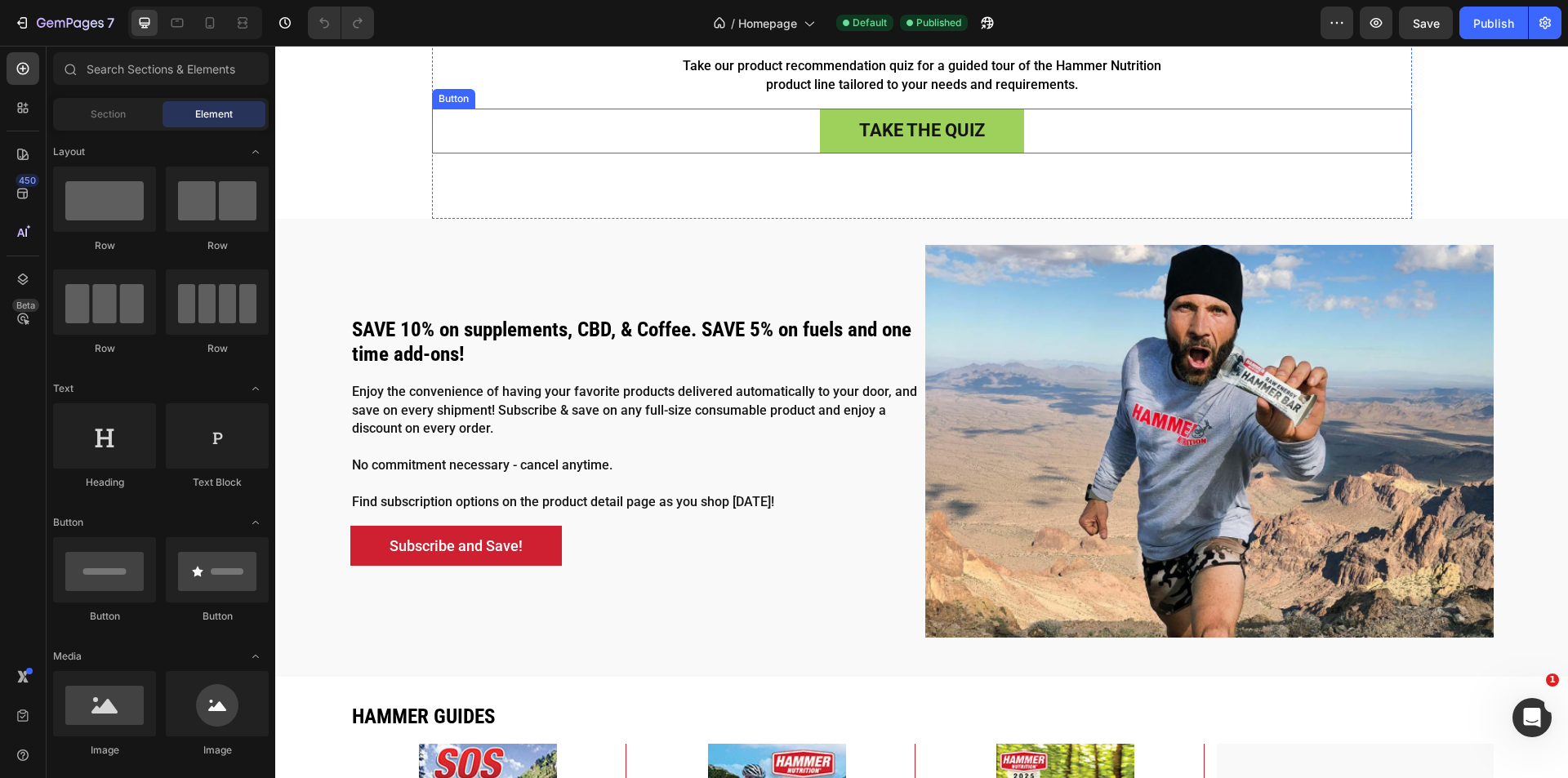
drag, startPoint x: 1099, startPoint y: 140, endPoint x: 421, endPoint y: 338, distance: 706.3
click at [1099, 140] on div "Take the quiz Button" at bounding box center [921, 131] width 980 height 45
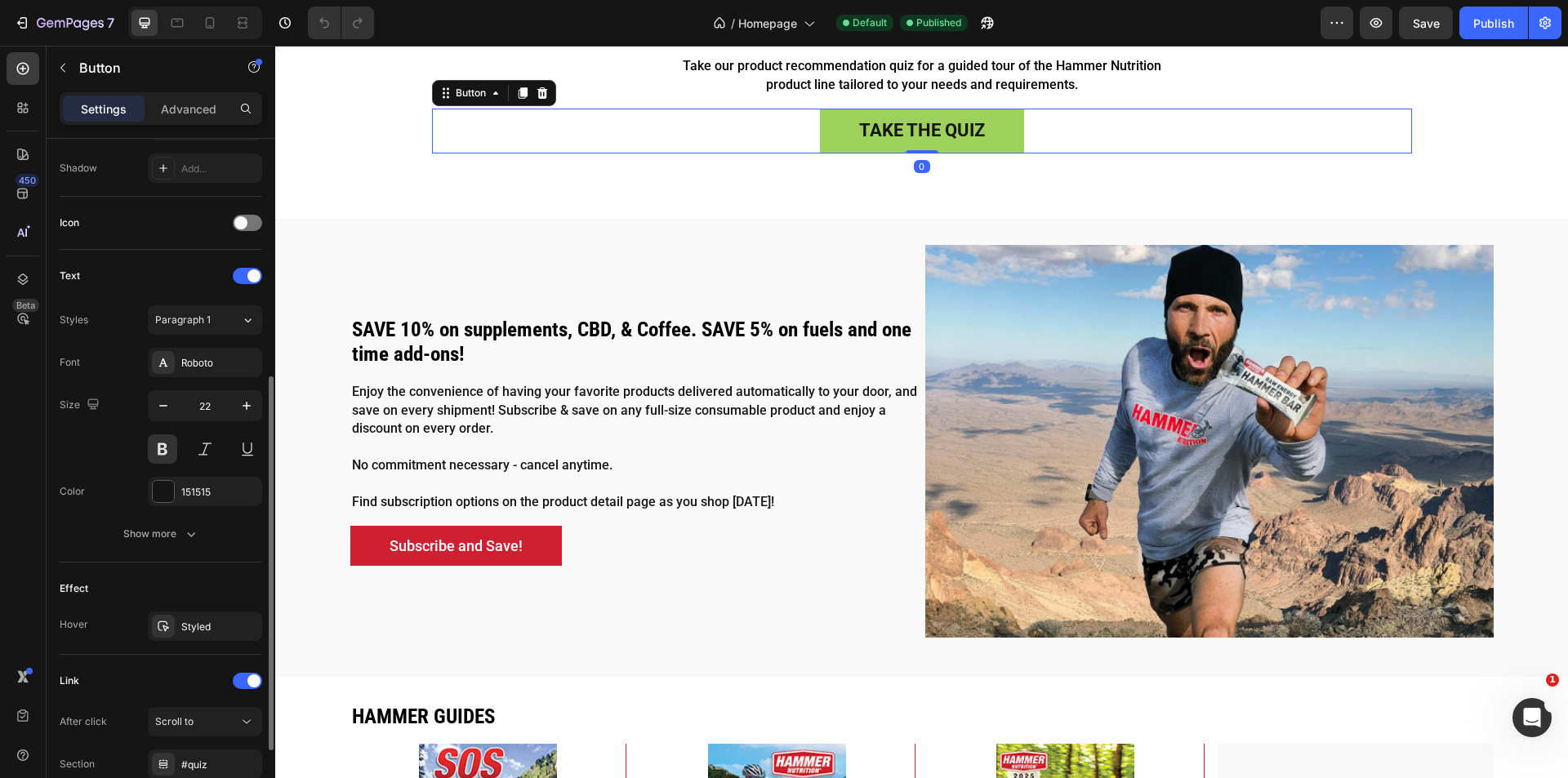
scroll to position [570, 0]
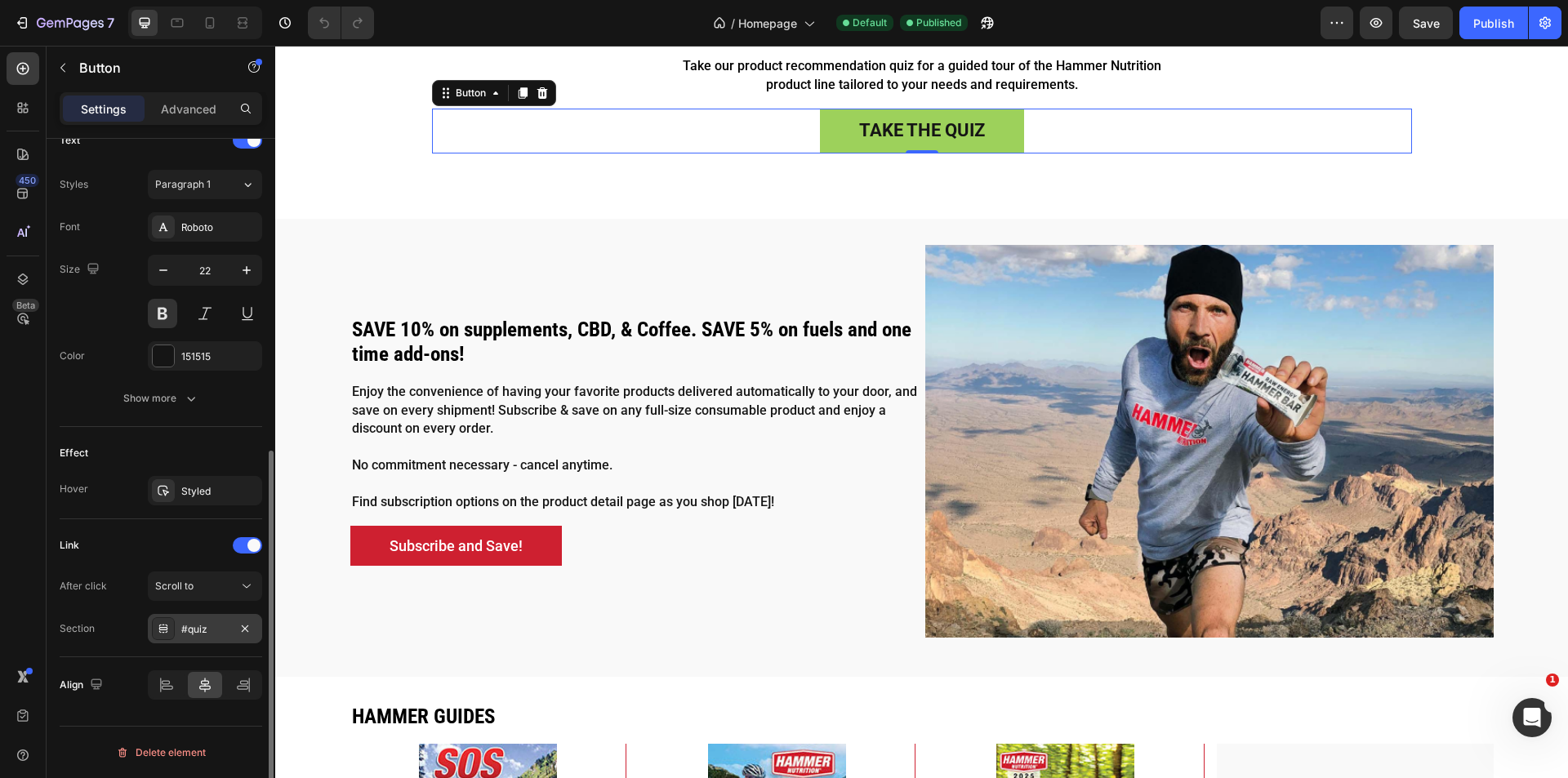
click at [212, 632] on div "#quiz" at bounding box center [205, 629] width 47 height 15
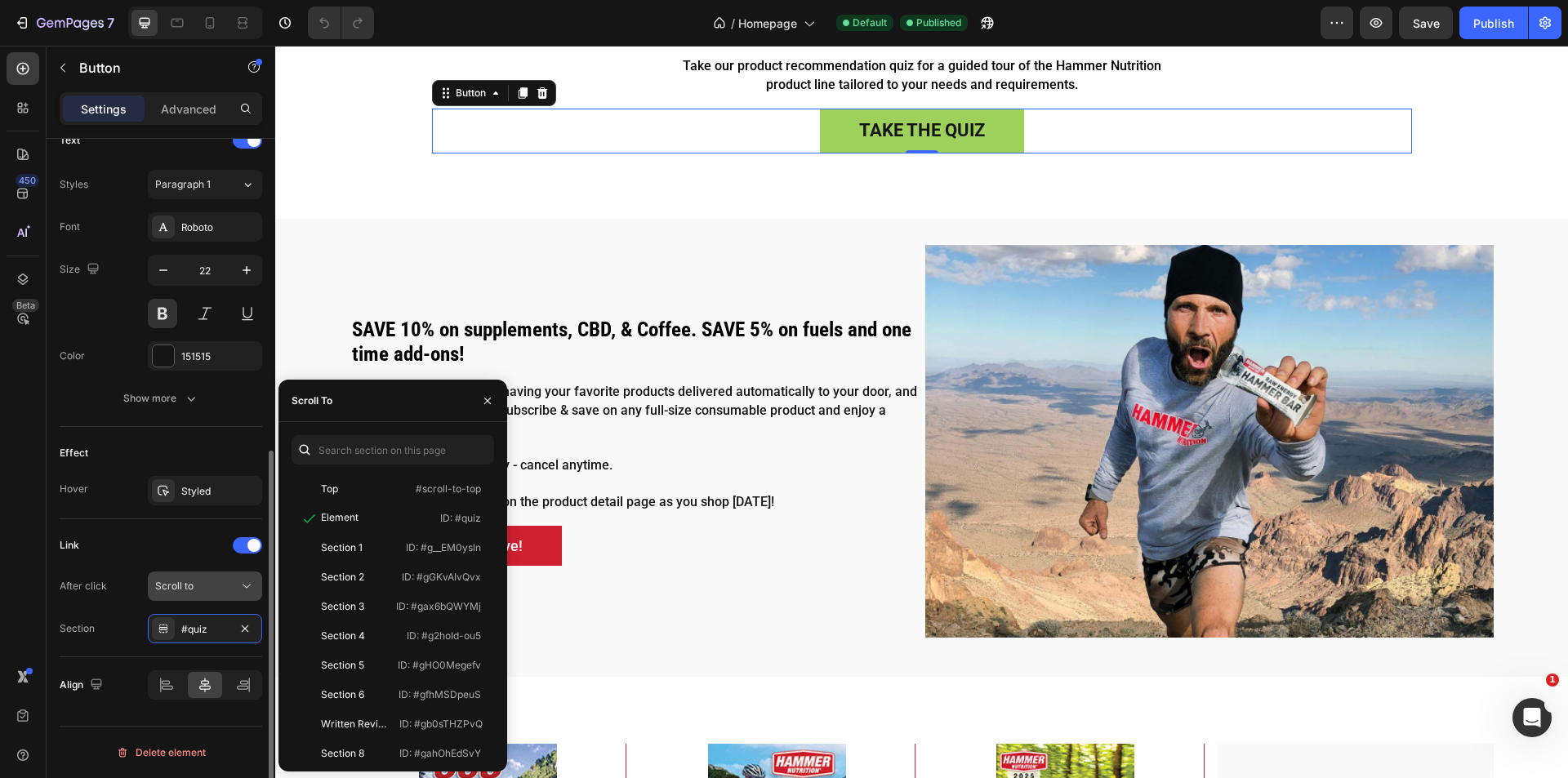
click at [244, 595] on button "Scroll to" at bounding box center [205, 586] width 115 height 29
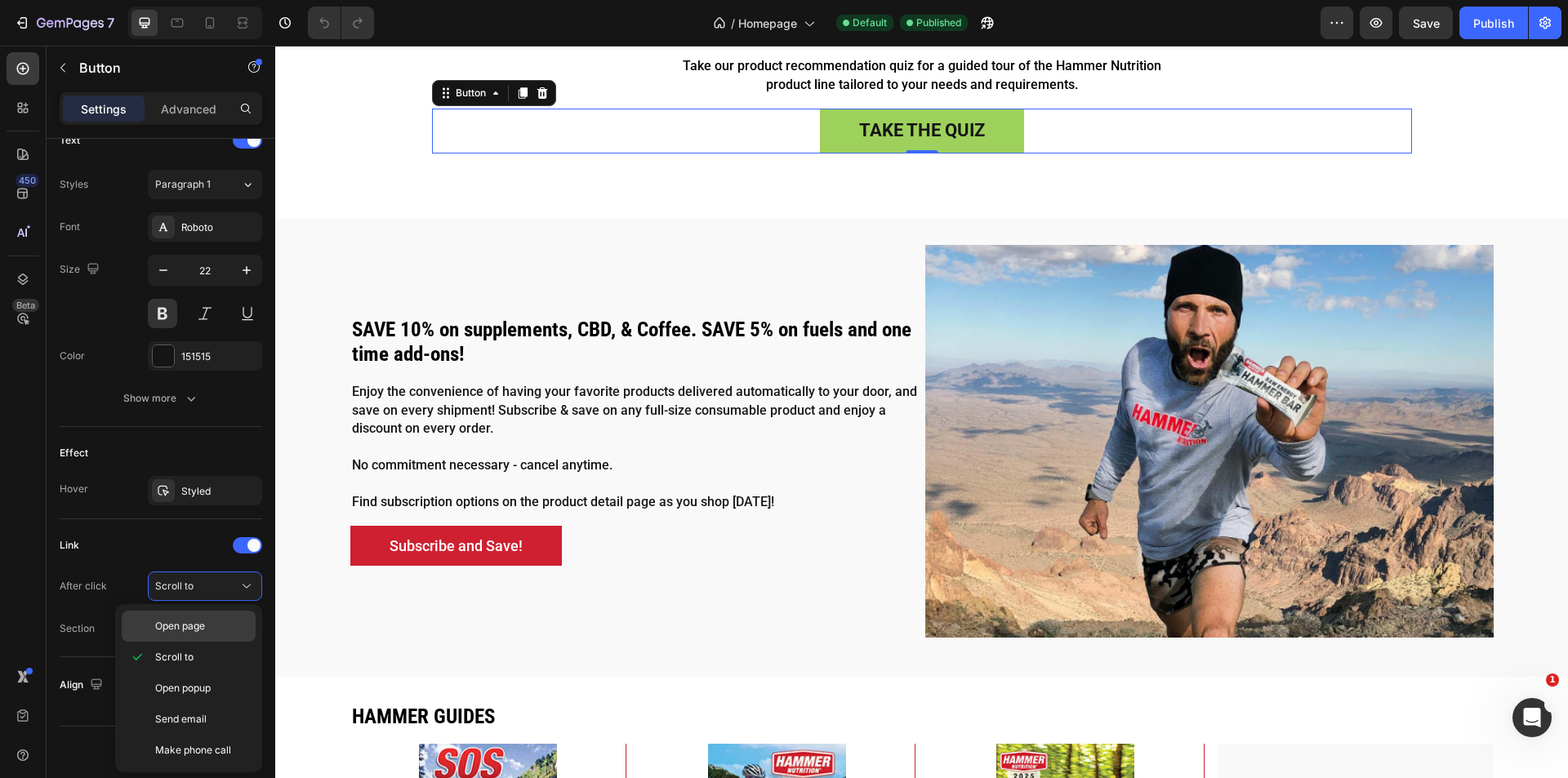
click at [191, 623] on span "Open page" at bounding box center [179, 625] width 50 height 15
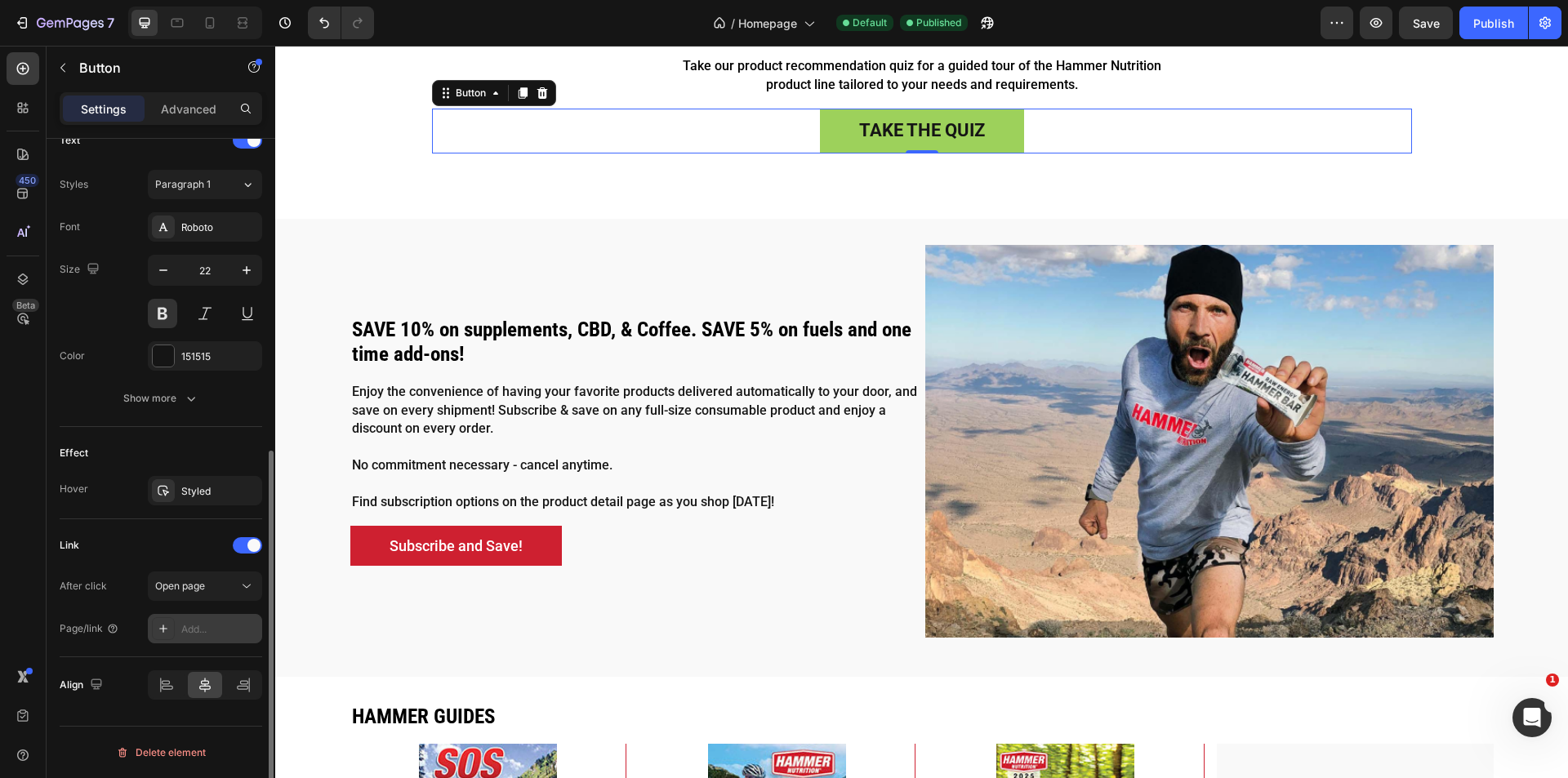
click at [210, 631] on div "Add..." at bounding box center [219, 629] width 76 height 15
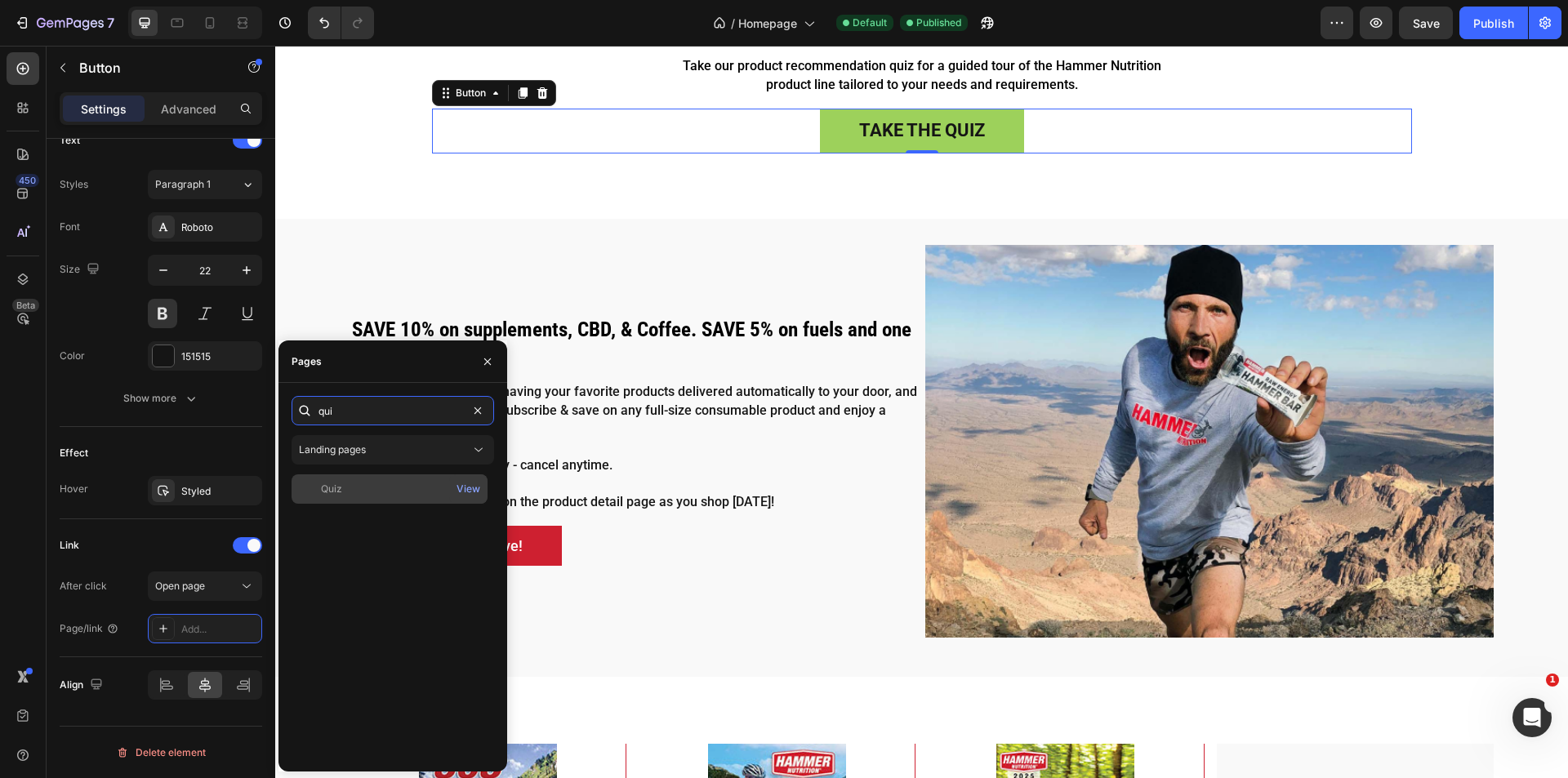
type input "qui"
click at [410, 483] on div "Quiz" at bounding box center [389, 488] width 183 height 15
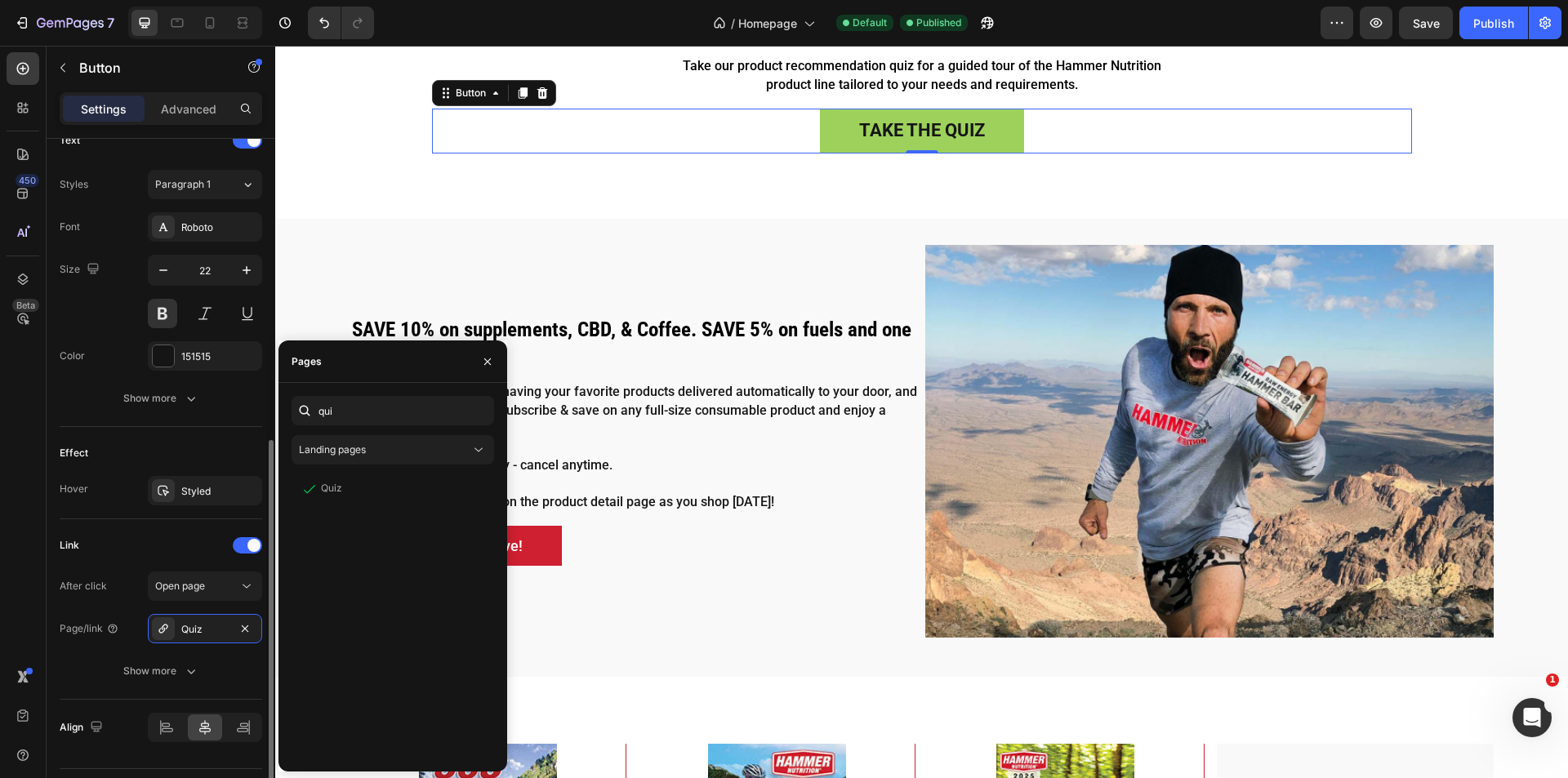
click at [127, 540] on div "Link" at bounding box center [161, 545] width 203 height 26
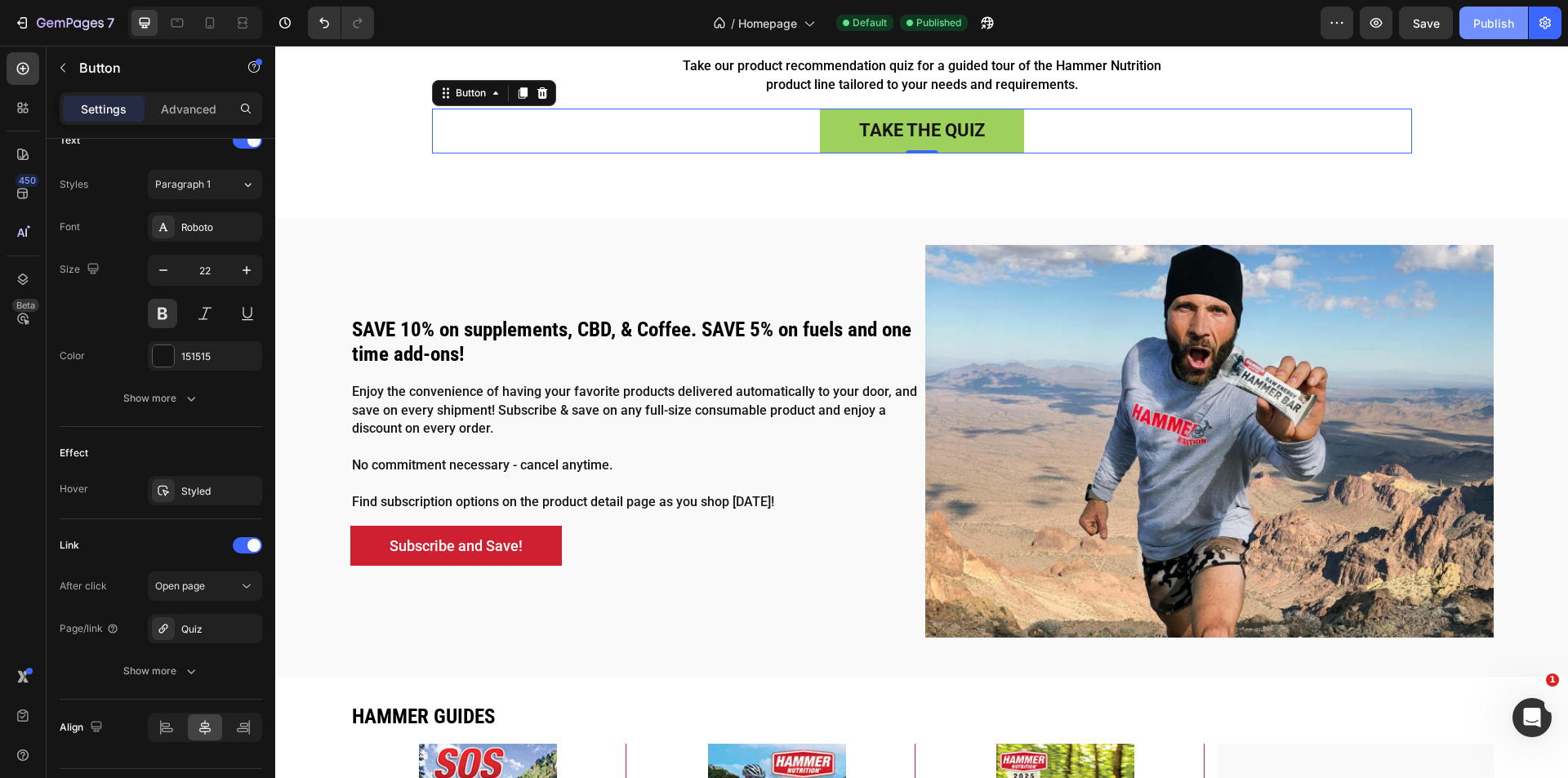
click at [1482, 30] on div "Publish" at bounding box center [1494, 23] width 41 height 18
